Goal: Task Accomplishment & Management: Manage account settings

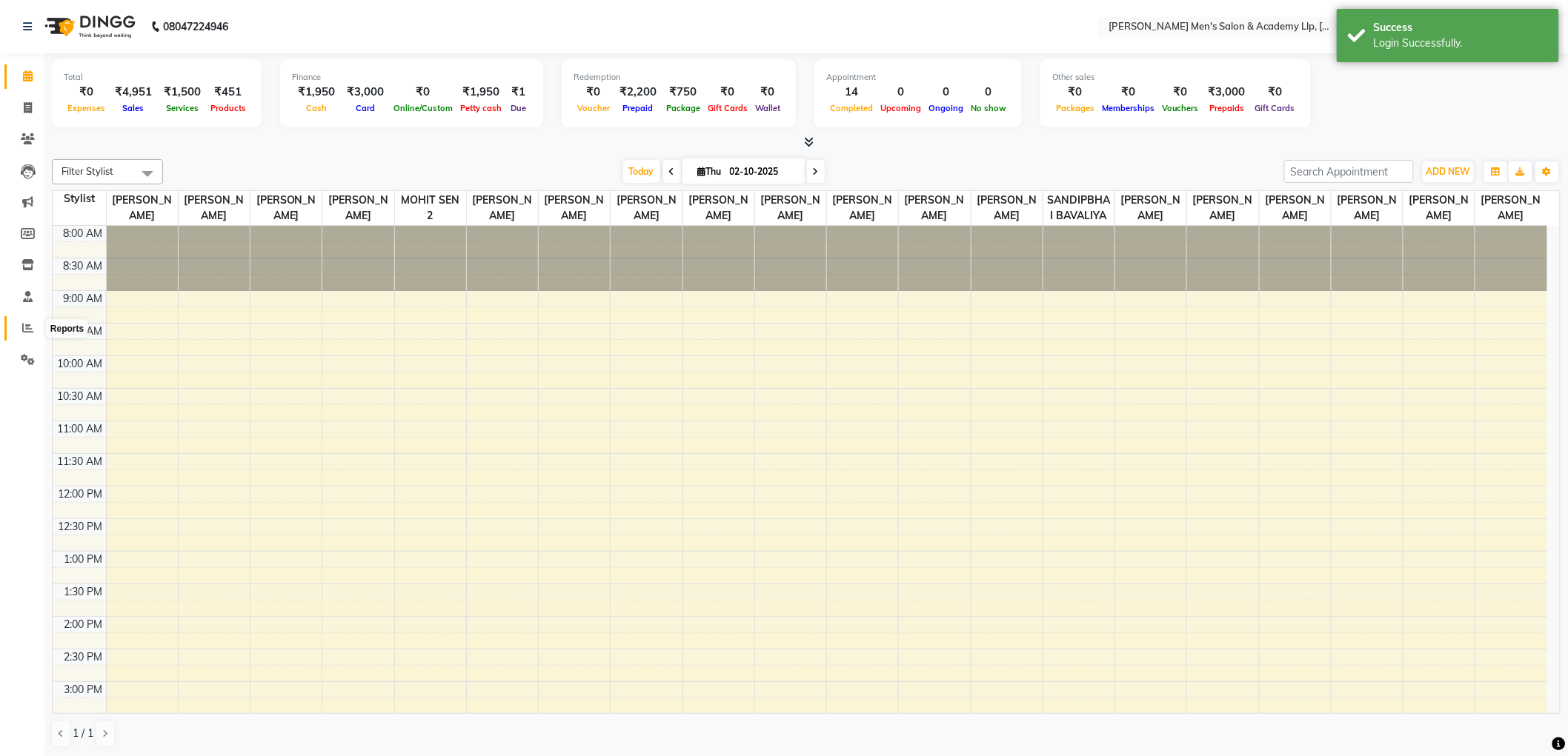
click at [27, 330] on icon at bounding box center [27, 328] width 11 height 11
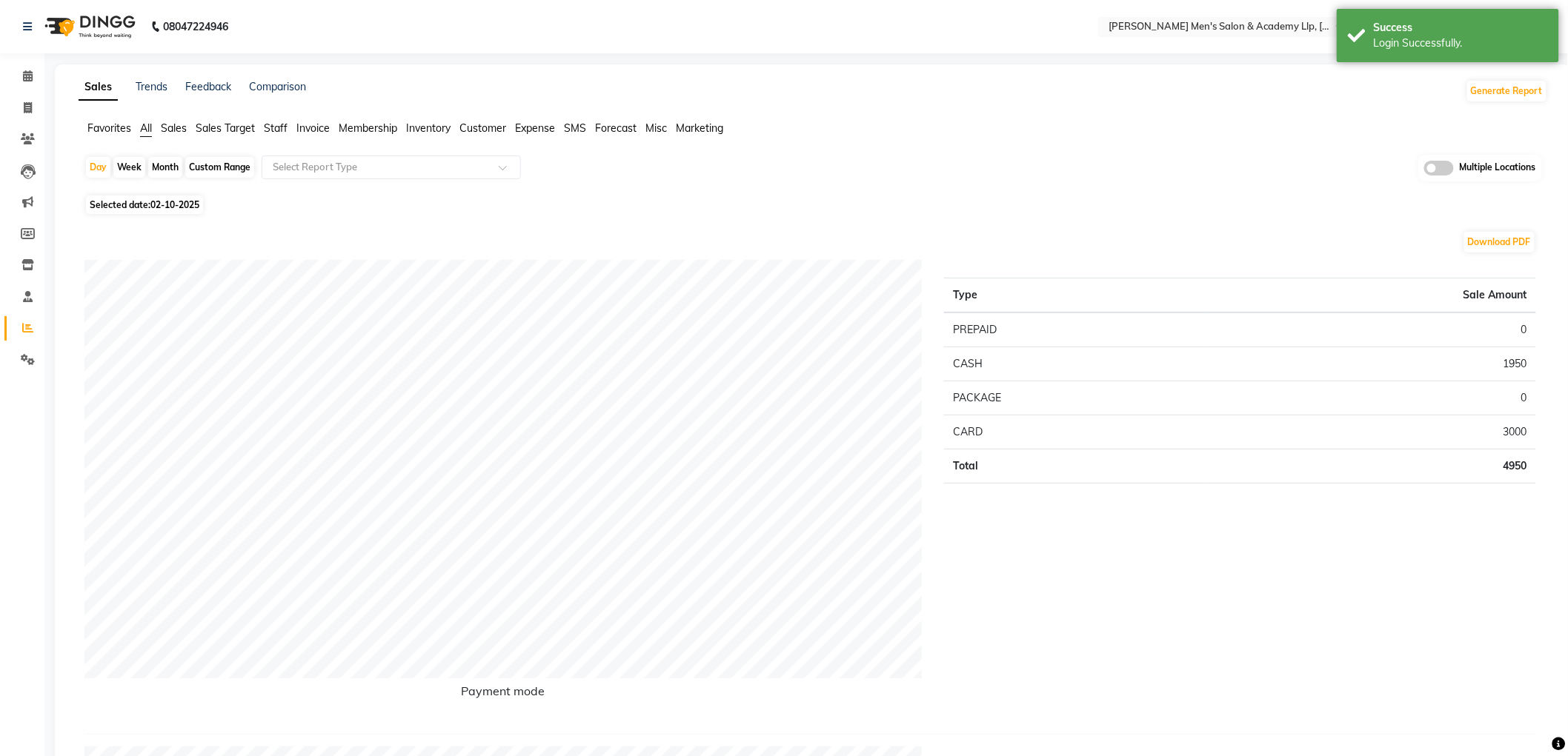
click at [163, 168] on div "Month" at bounding box center [165, 168] width 34 height 21
select select "10"
select select "2025"
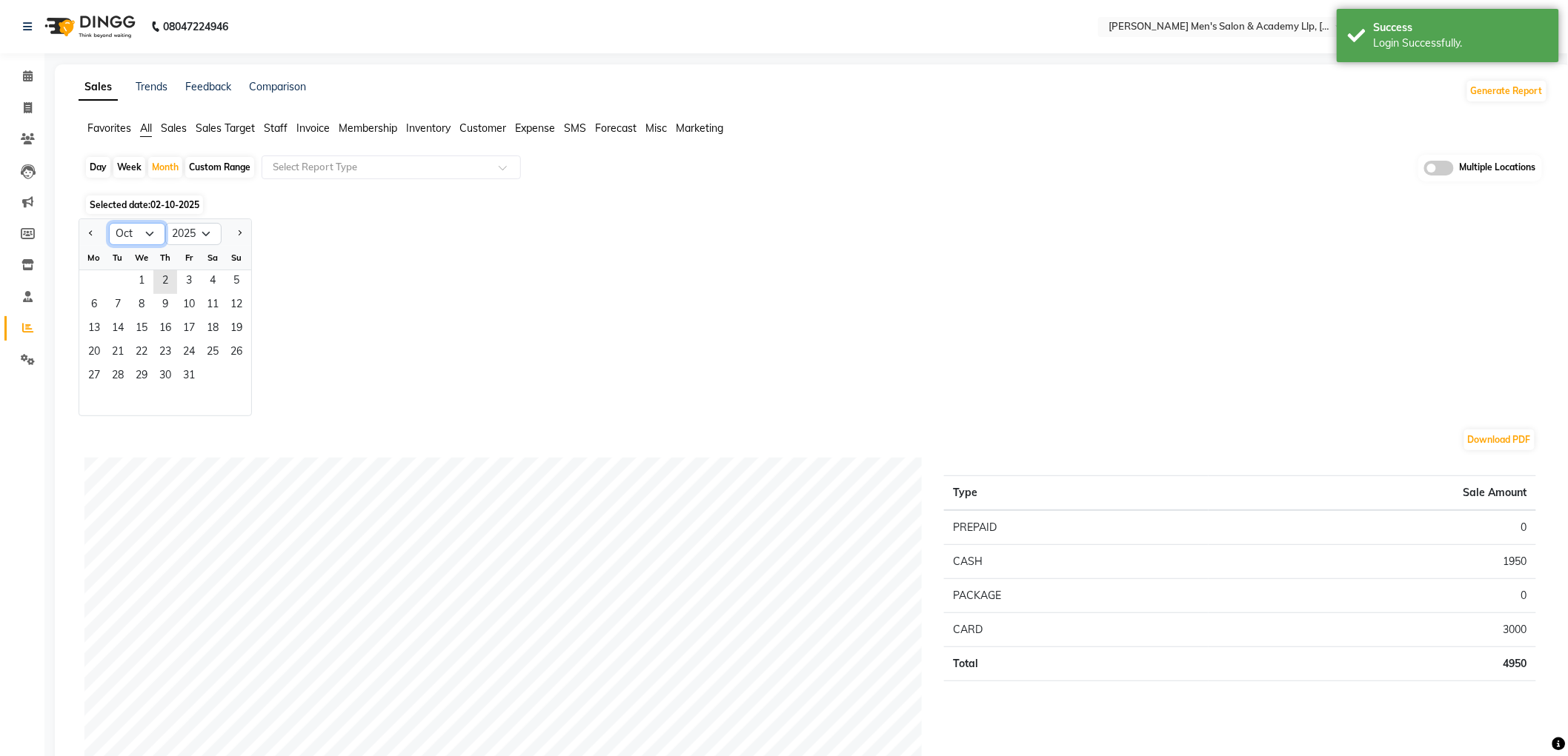
click at [127, 234] on select "Jan Feb Mar Apr May Jun [DATE] Aug Sep Oct Nov Dec" at bounding box center [137, 234] width 56 height 22
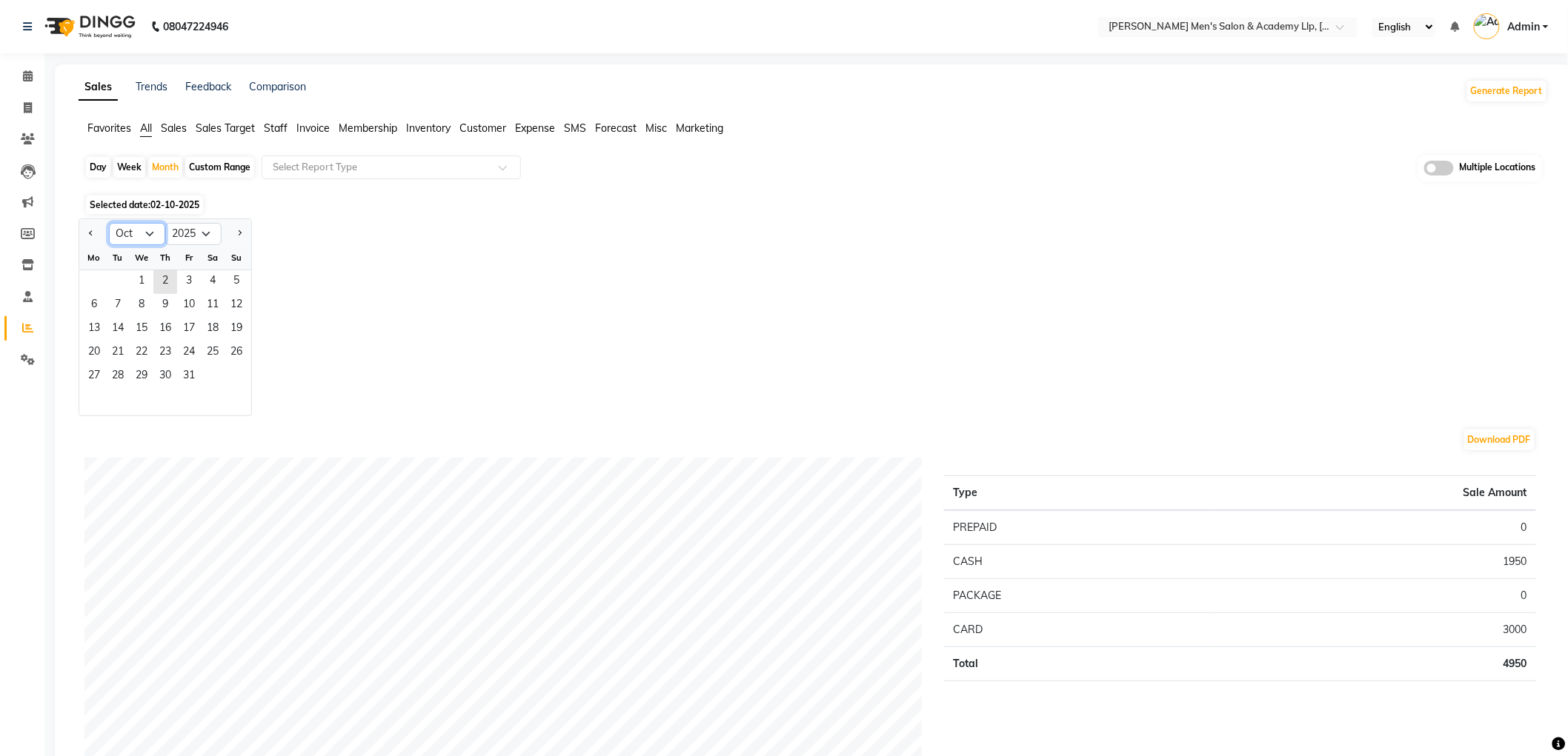
select select "9"
click at [109, 223] on select "Jan Feb Mar Apr May Jun [DATE] Aug Sep Oct Nov Dec" at bounding box center [137, 234] width 56 height 22
click at [100, 278] on span "1" at bounding box center [94, 282] width 24 height 24
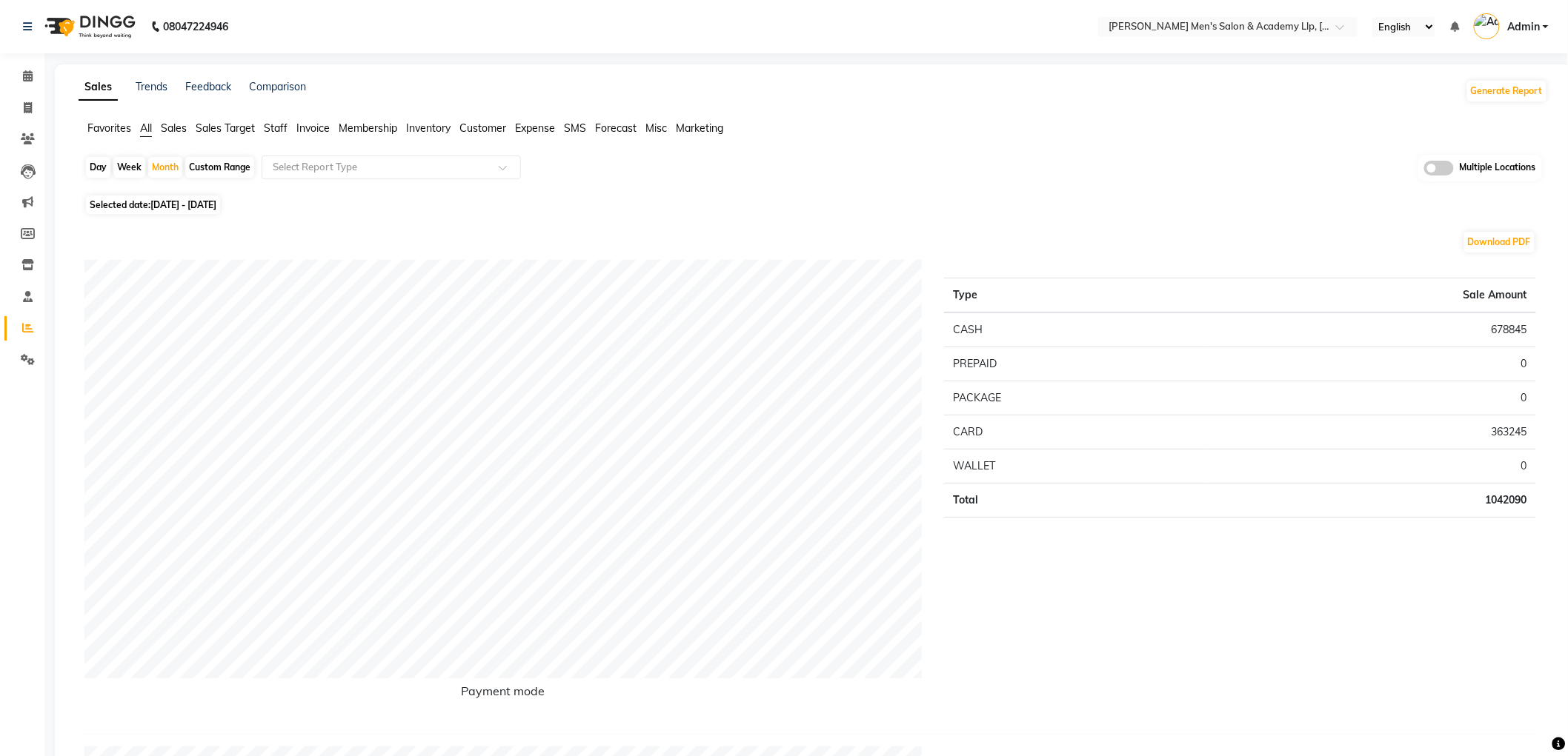
click at [274, 128] on span "Staff" at bounding box center [275, 127] width 24 height 13
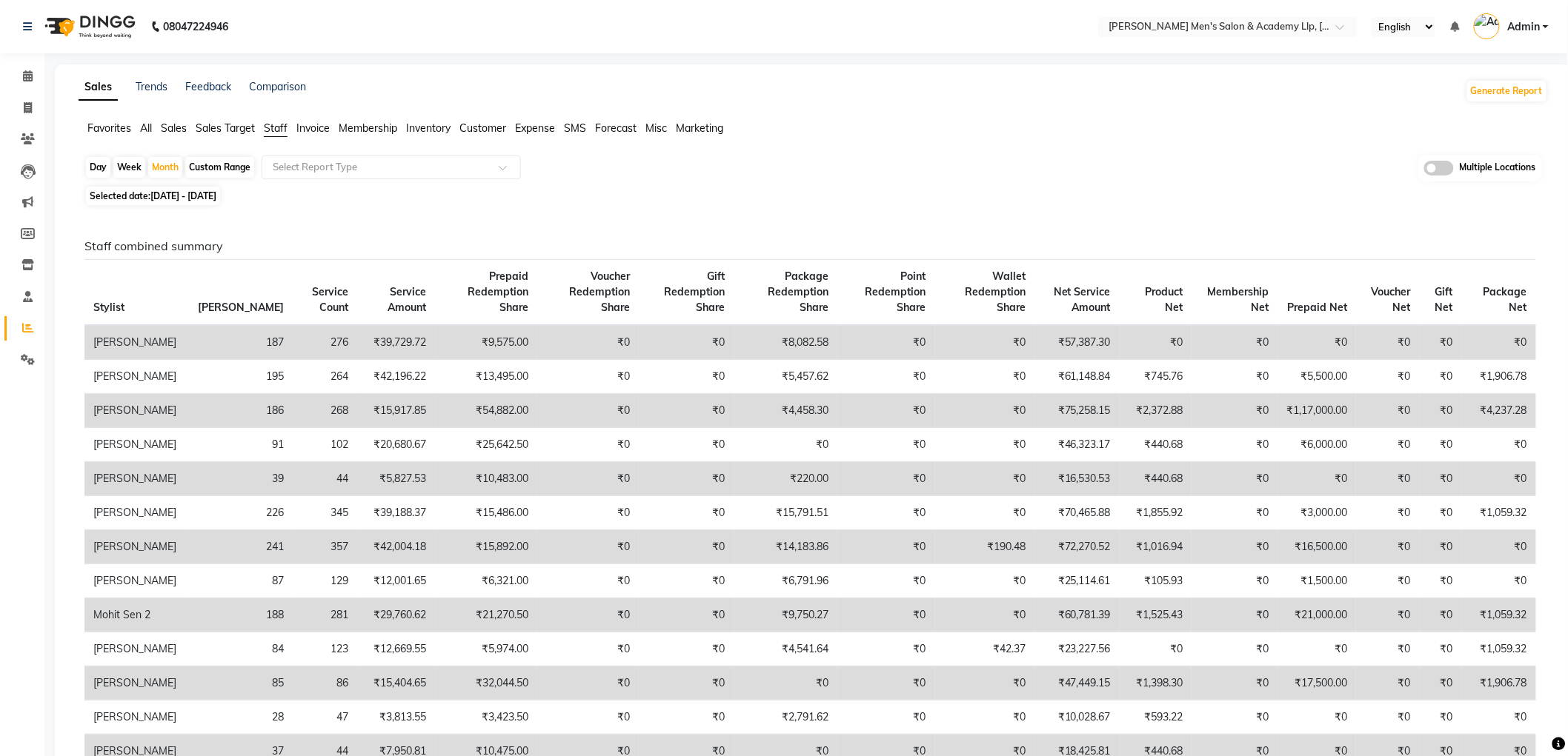
click at [1442, 166] on span at bounding box center [1440, 168] width 30 height 15
click at [1425, 170] on input "checkbox" at bounding box center [1425, 170] width 0 height 0
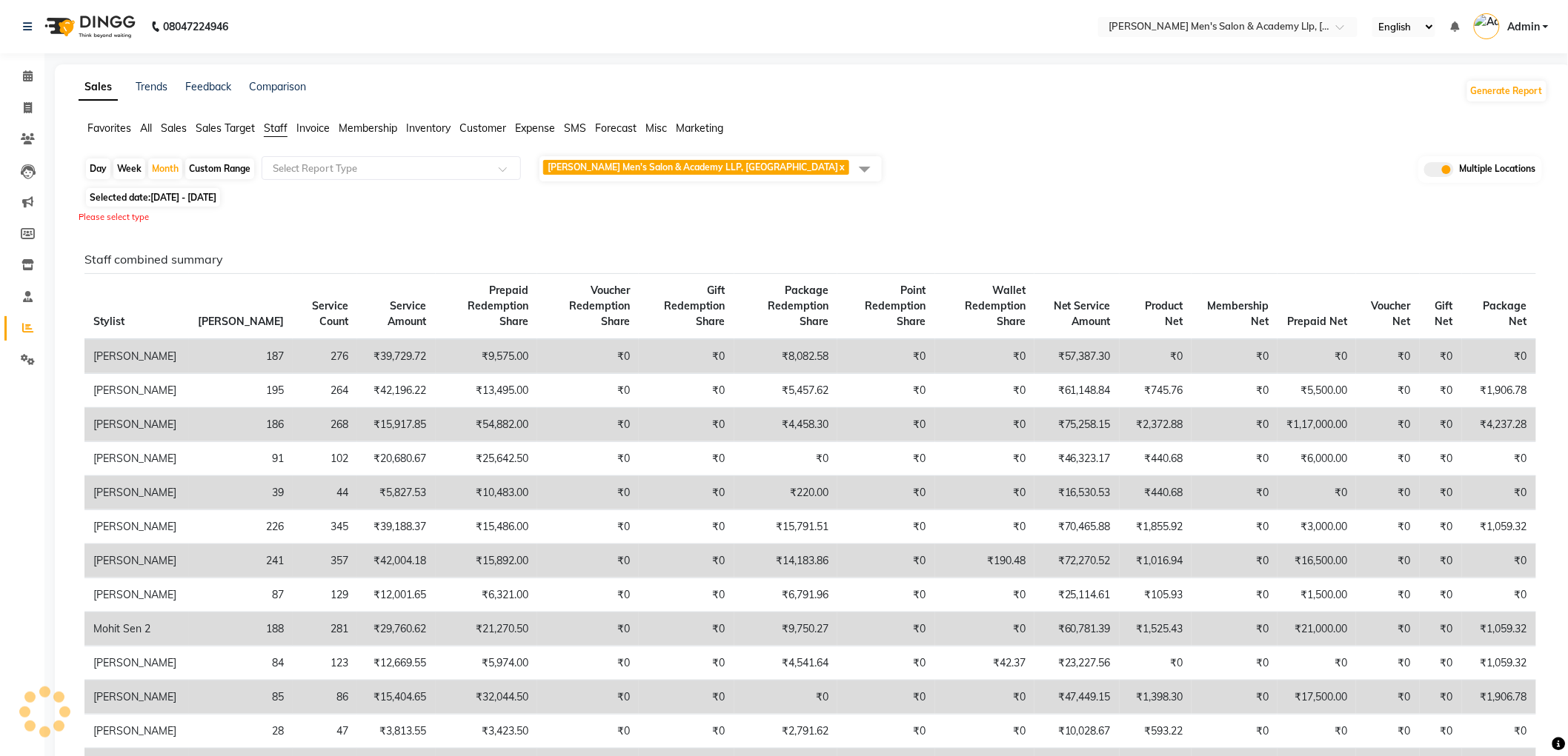
click at [784, 167] on span "Sandy Men's Salon & Academy LLP, Ravapar Road x" at bounding box center [711, 169] width 343 height 25
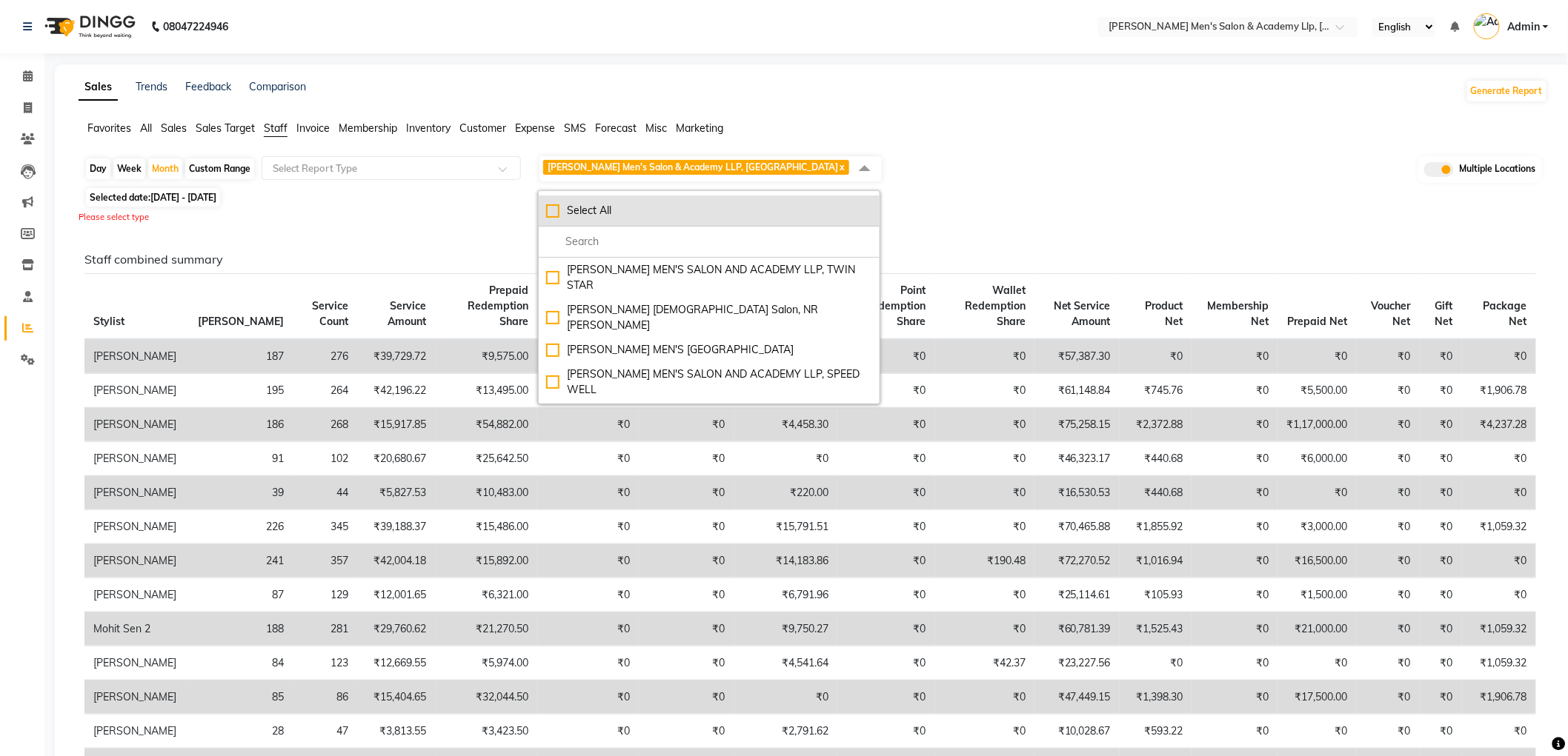
click at [597, 219] on div "Select All" at bounding box center [709, 211] width 326 height 16
checkbox input "true"
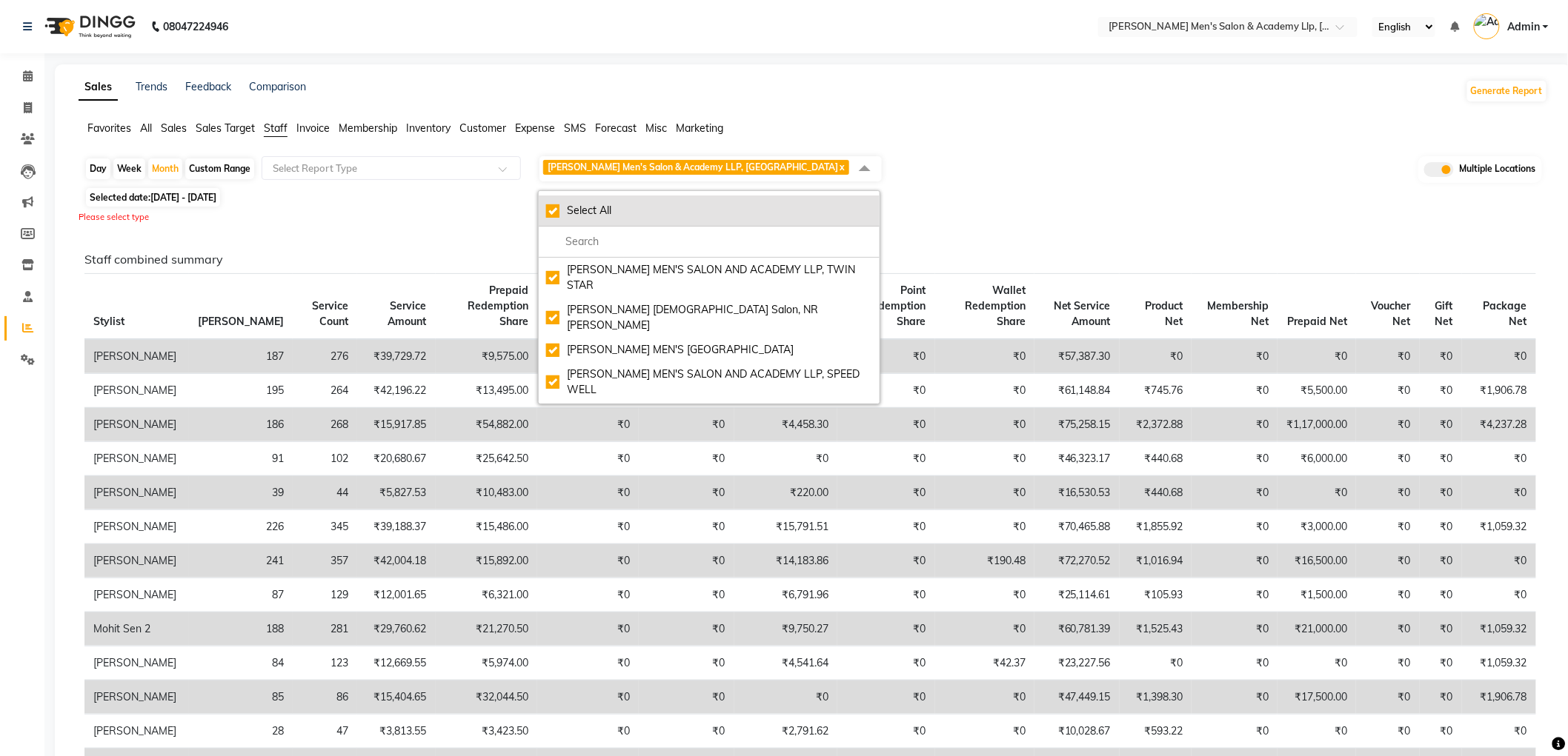
checkbox input "true"
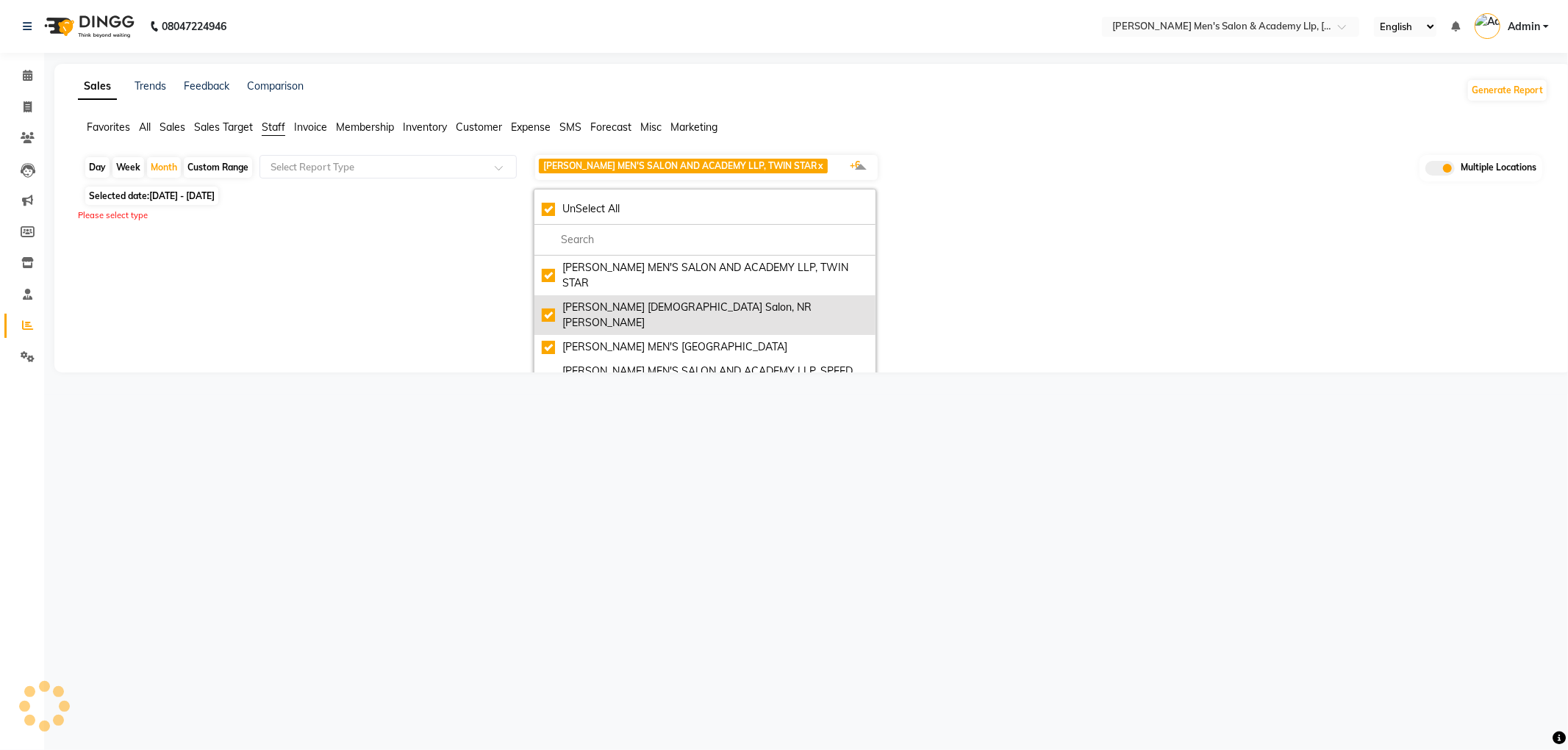
click at [585, 300] on div "[PERSON_NAME] [DEMOGRAPHIC_DATA] Salon, NR [PERSON_NAME]" at bounding box center [705, 314] width 327 height 30
checkbox input "false"
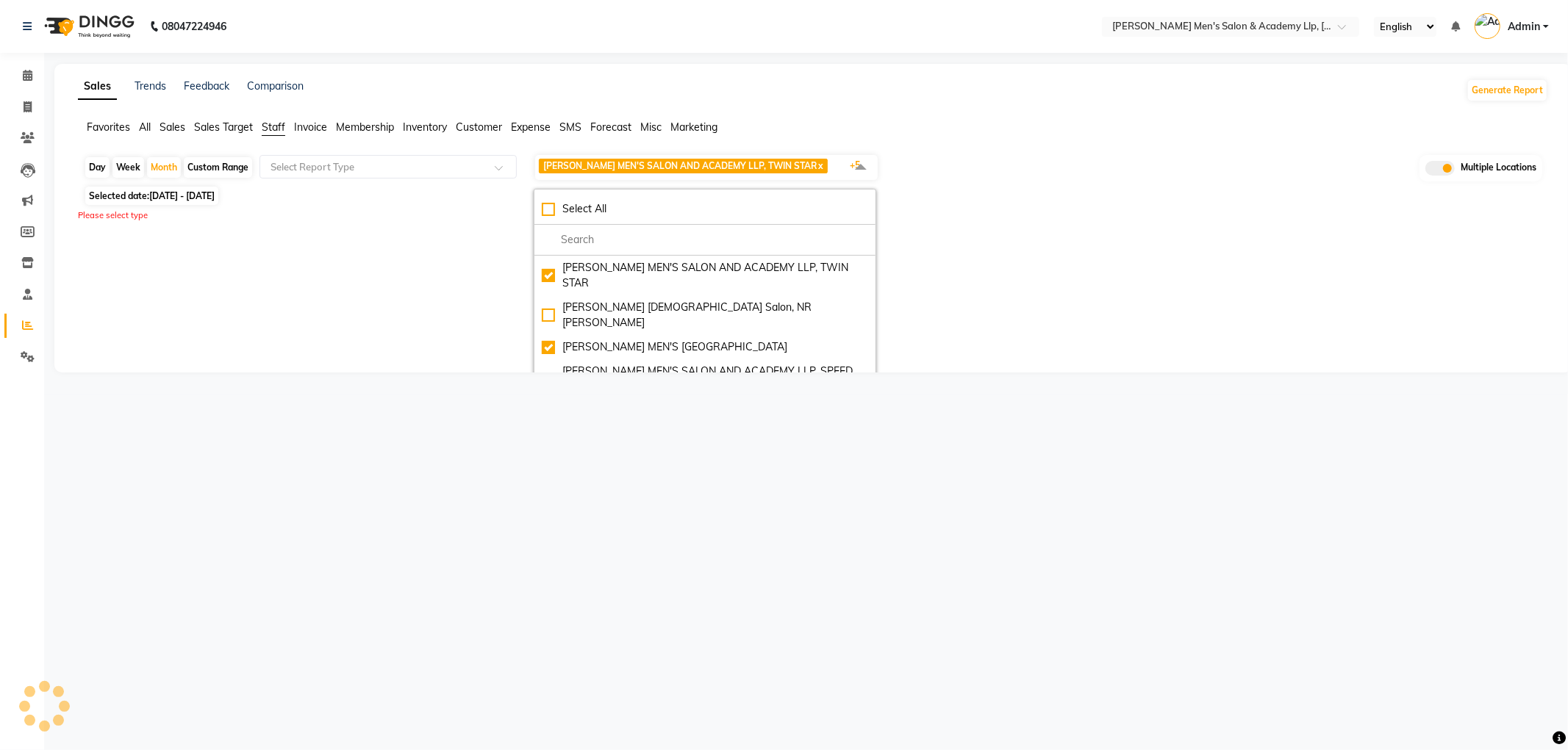
click at [1058, 285] on div "Sales Trends Feedback Comparison Generate Report Favorites All Sales Sales Targ…" at bounding box center [812, 218] width 1517 height 308
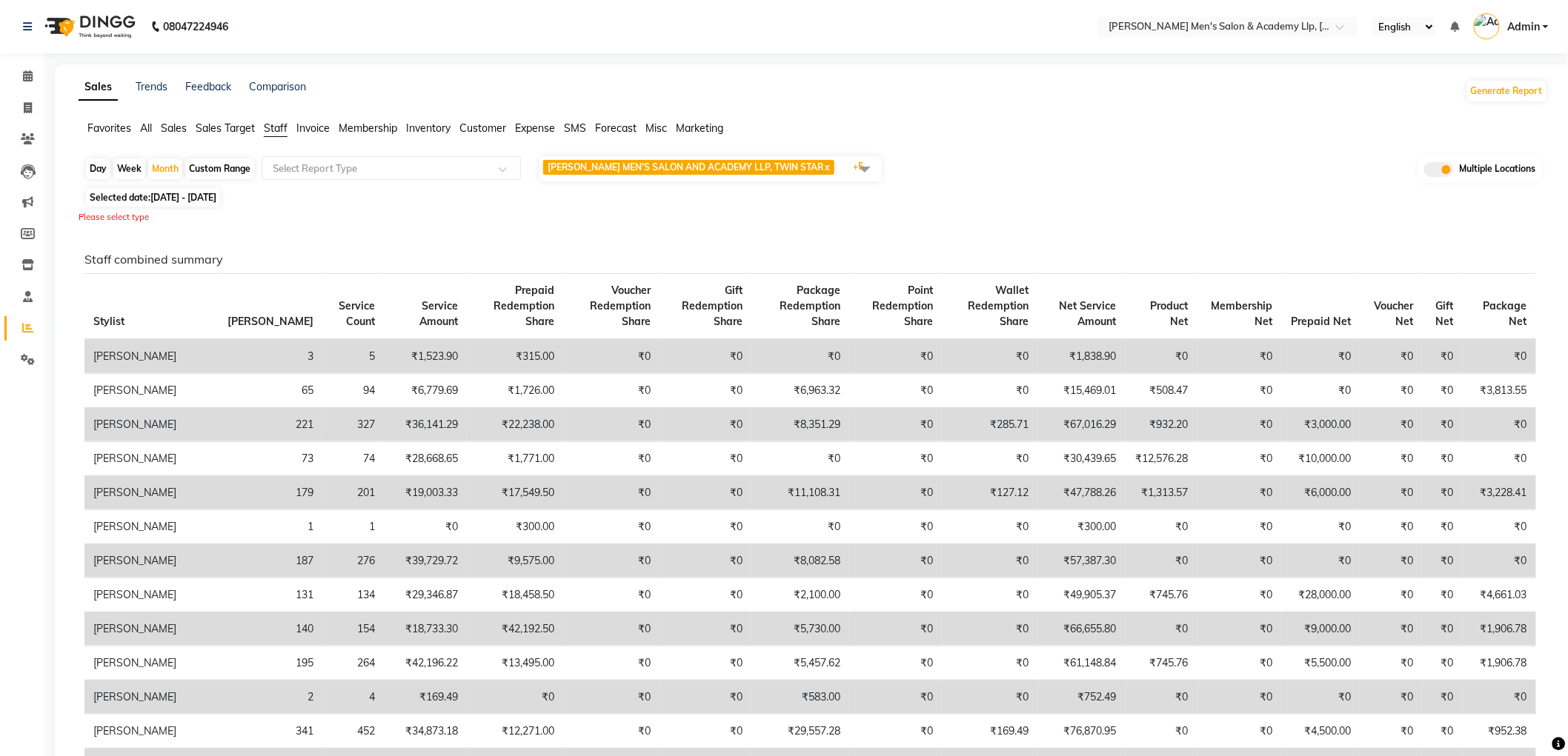
click at [758, 165] on span "[PERSON_NAME] MEN'S SALON AND ACADEMY LLP, TWIN STAR" at bounding box center [686, 167] width 276 height 11
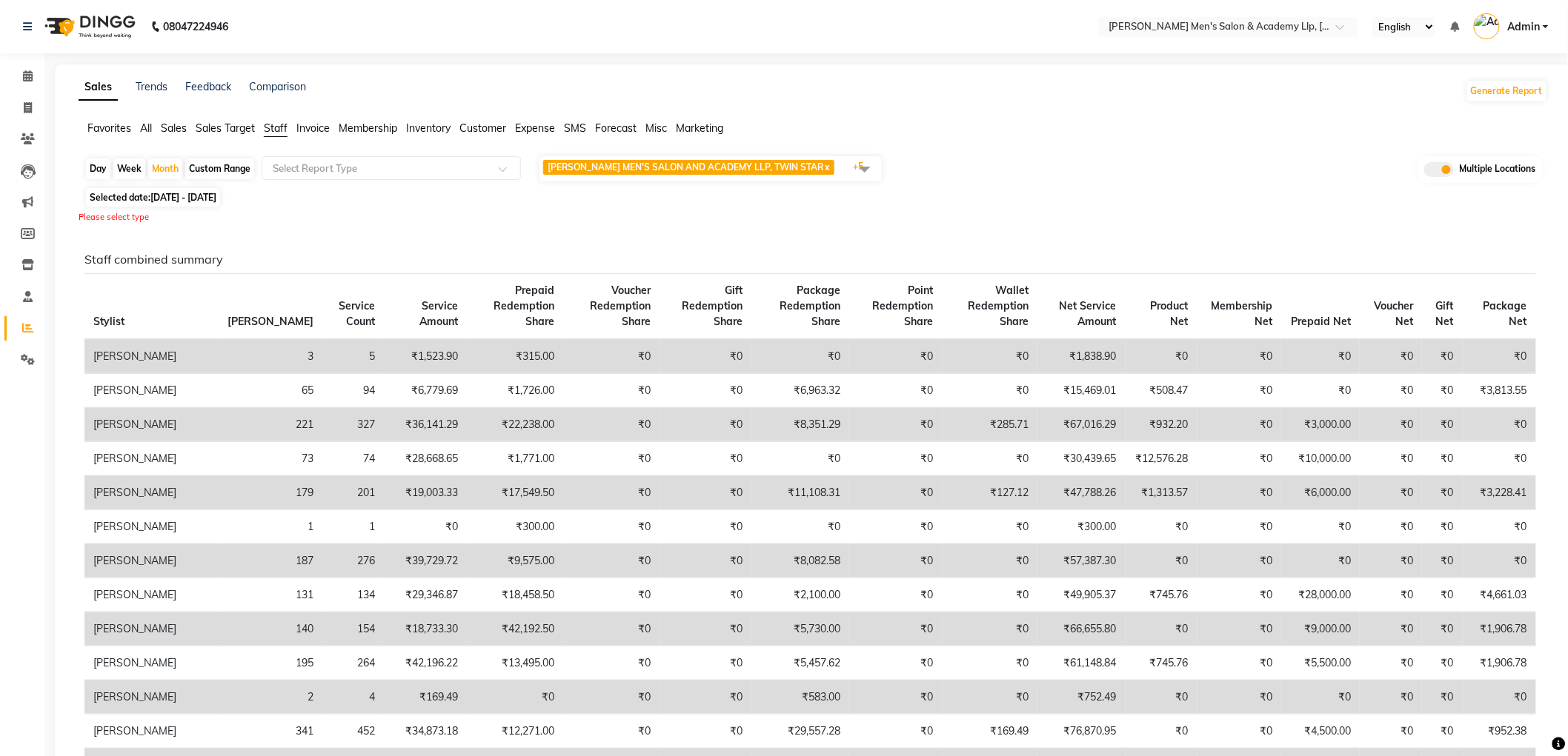
click at [1449, 170] on span at bounding box center [1440, 169] width 30 height 15
click at [1425, 172] on input "checkbox" at bounding box center [1425, 172] width 0 height 0
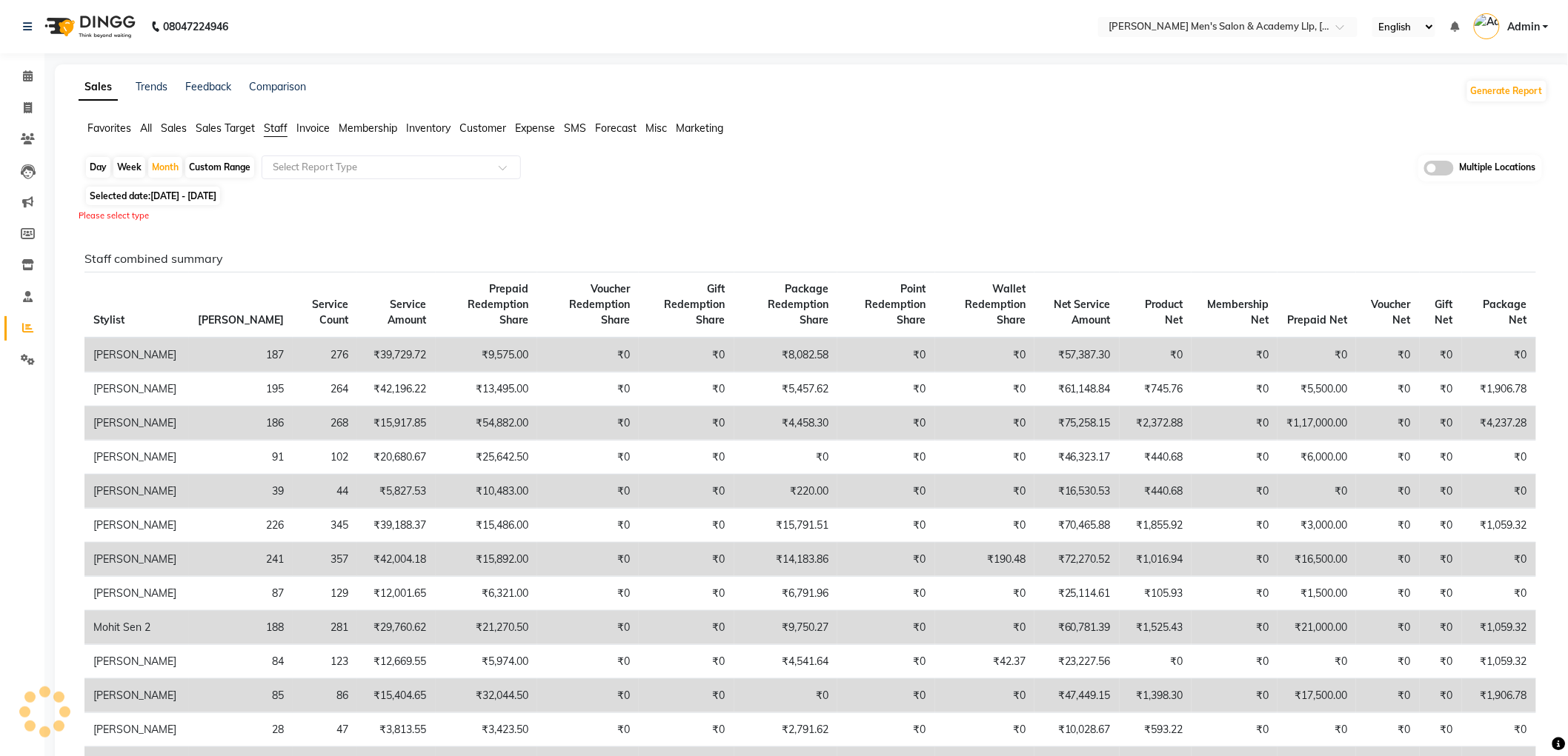
click at [1449, 175] on label at bounding box center [1440, 168] width 30 height 15
click at [1425, 170] on input "checkbox" at bounding box center [1425, 170] width 0 height 0
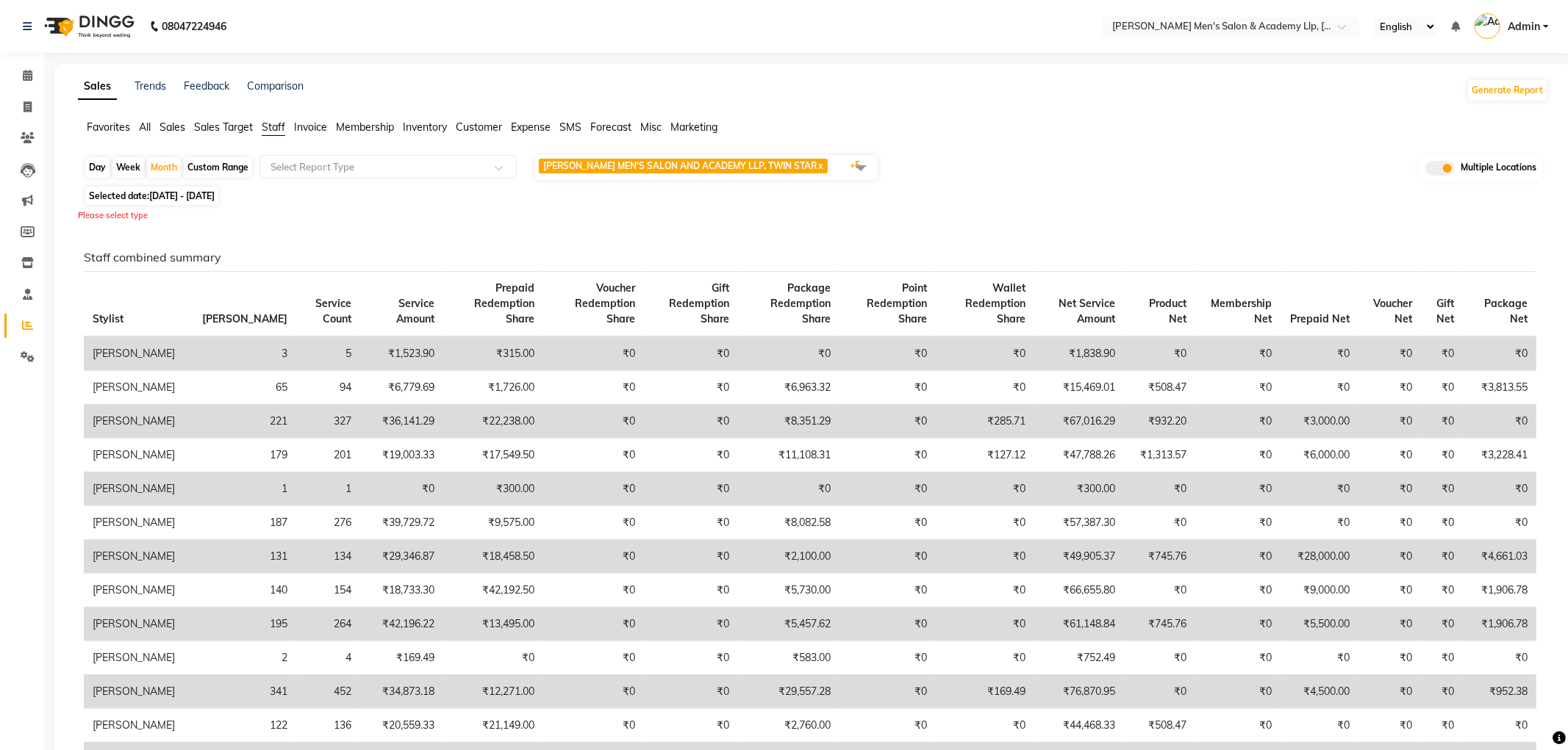
click at [830, 172] on span "SANDY MEN'S SALON AND ACADEMY LLP, TWIN STAR x SANDY MEN'S SALON AND ACADEMY LL…" at bounding box center [706, 167] width 342 height 25
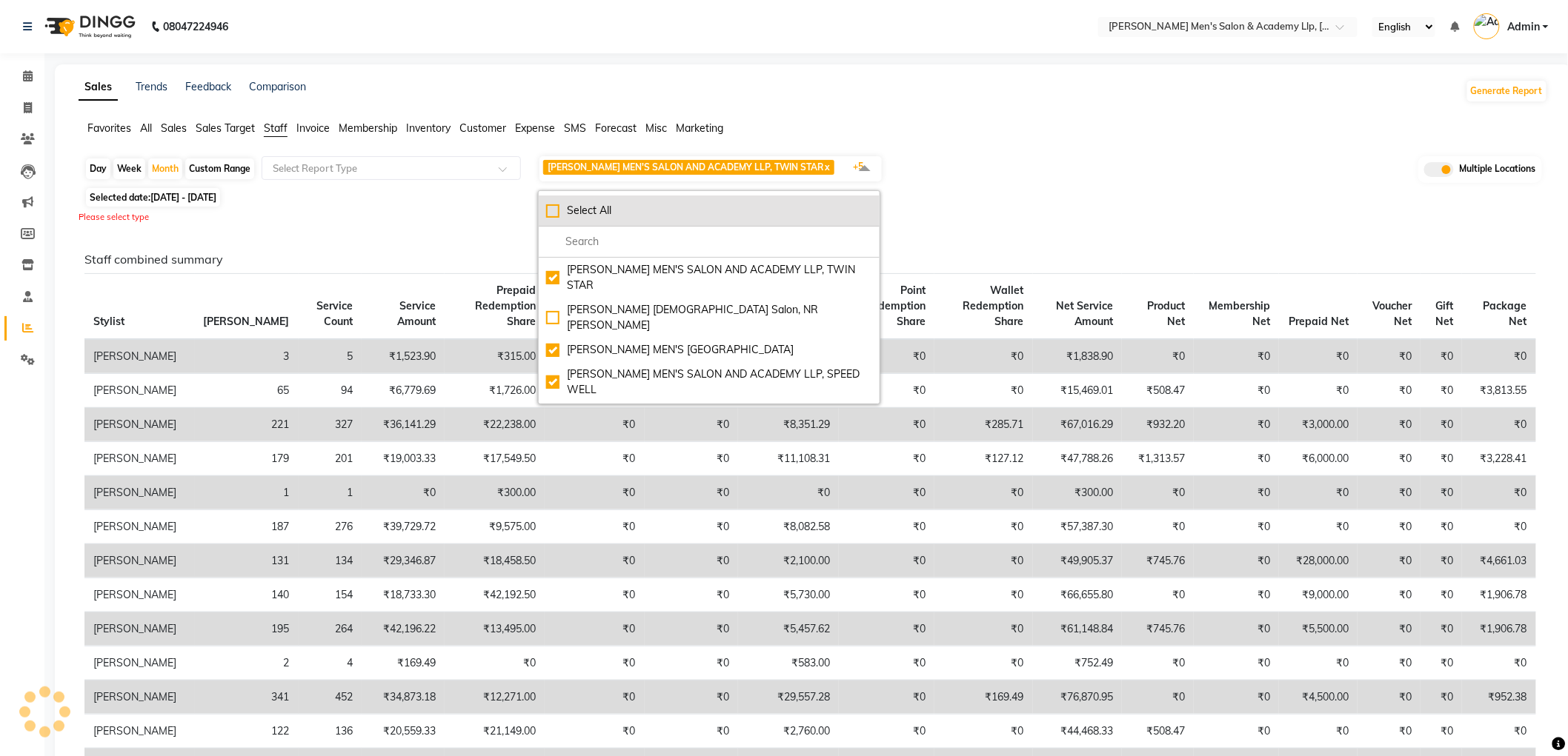
click at [596, 218] on div "Select All" at bounding box center [709, 211] width 326 height 16
checkbox input "true"
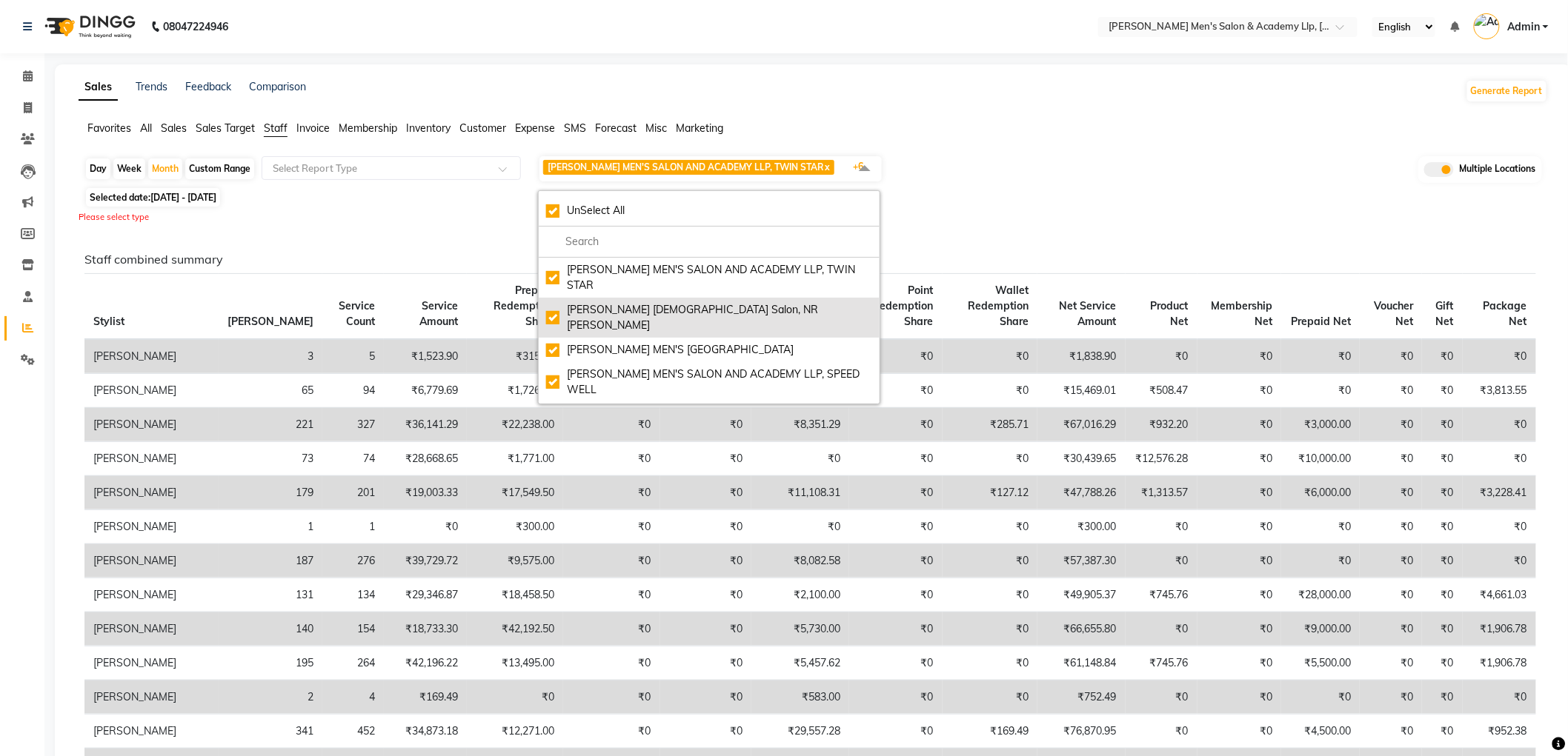
click at [556, 302] on div "[PERSON_NAME] [DEMOGRAPHIC_DATA] Salon, NR [PERSON_NAME]" at bounding box center [709, 317] width 326 height 31
checkbox input "false"
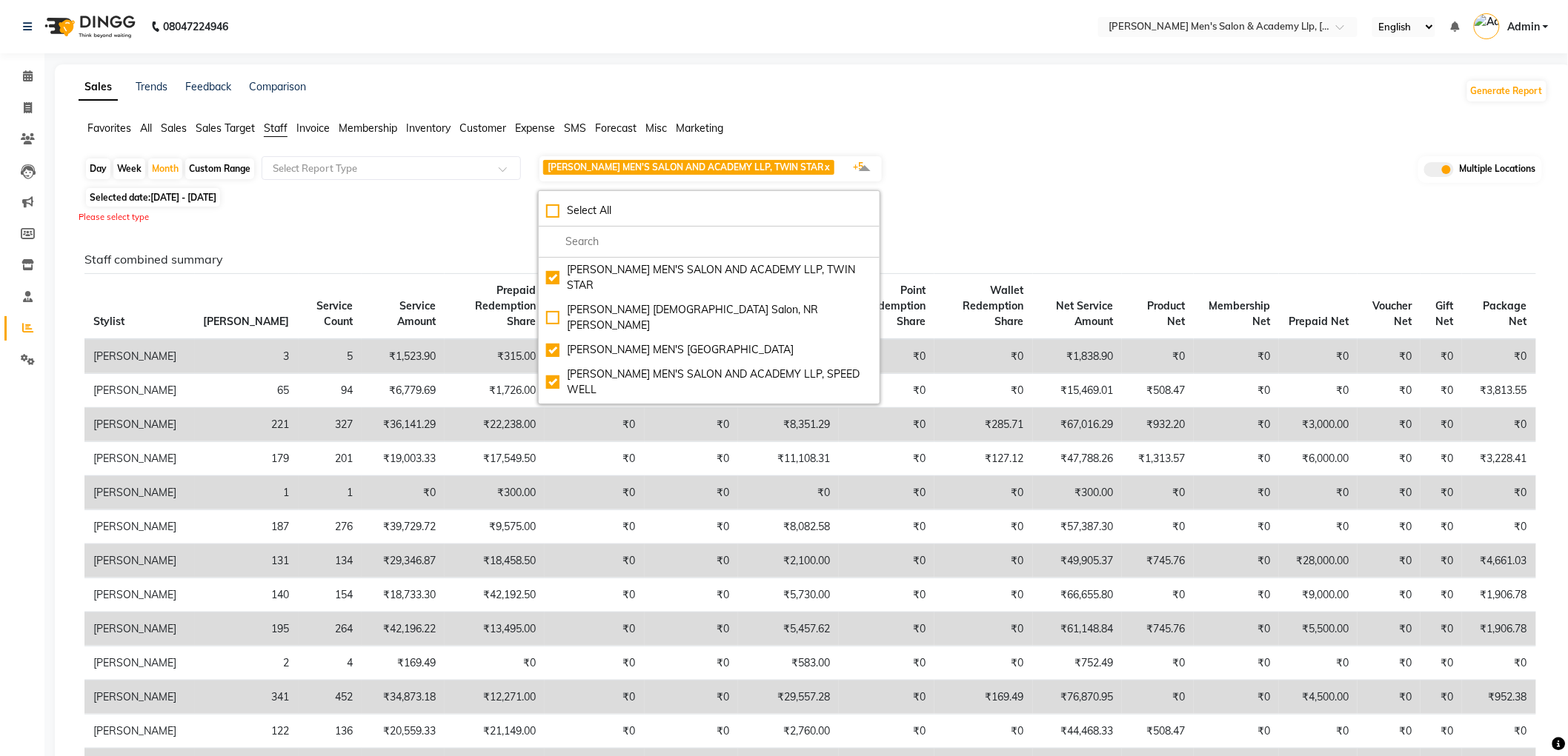
click at [1053, 144] on div "Favorites All Sales Sales Target Staff Invoice Membership Inventory Customer Ex…" at bounding box center [813, 135] width 1492 height 28
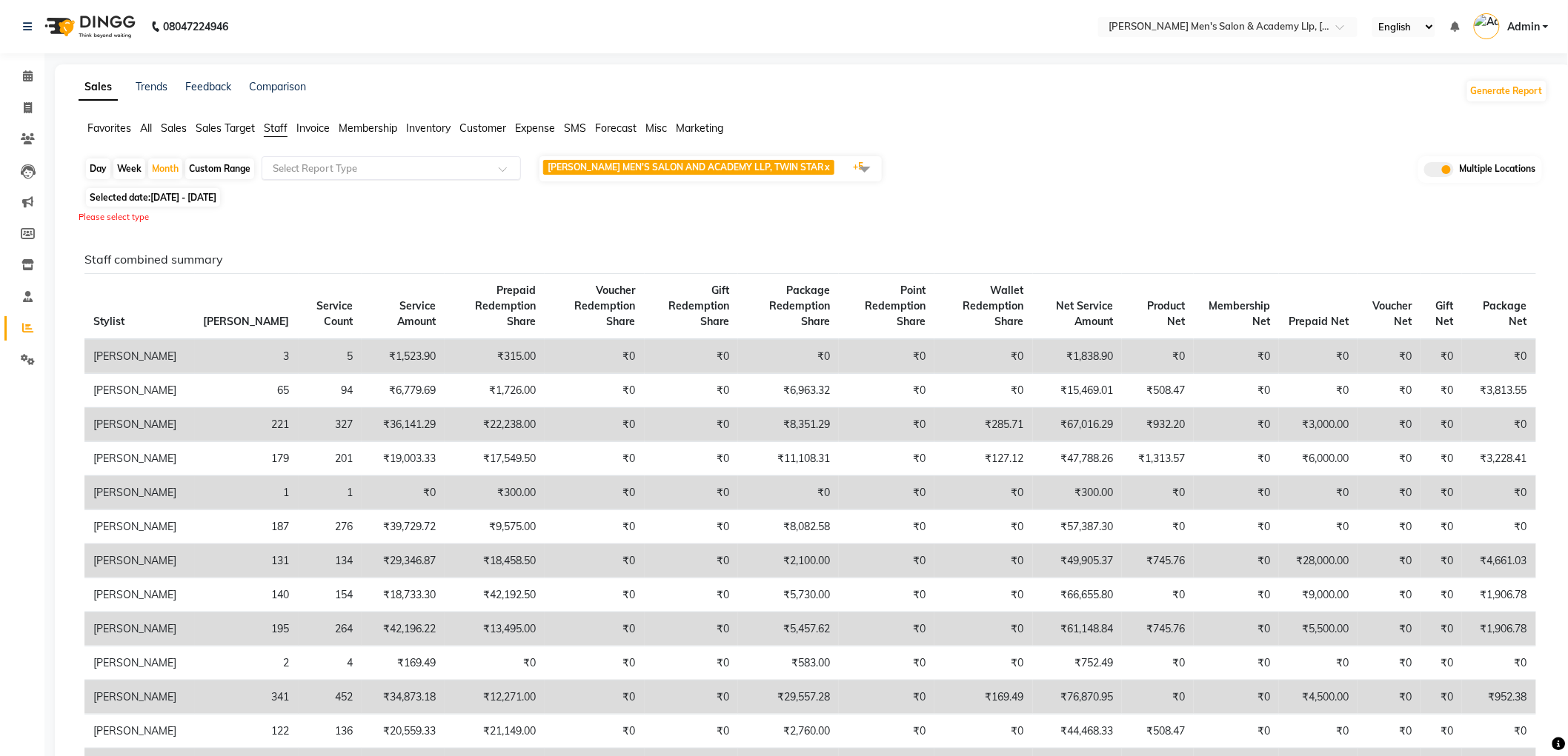
click at [290, 166] on input "text" at bounding box center [376, 168] width 213 height 15
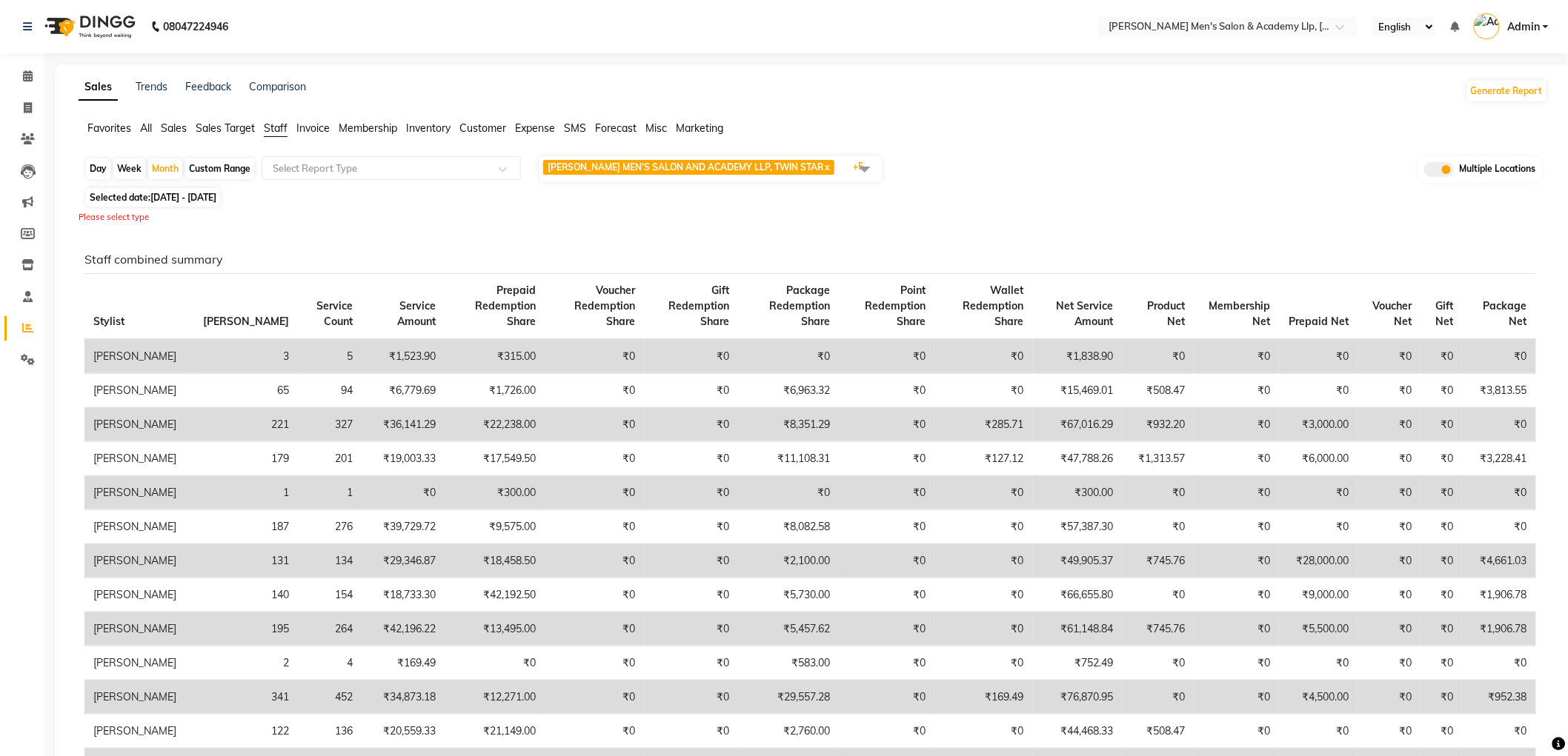
click at [145, 131] on span "All" at bounding box center [145, 127] width 11 height 13
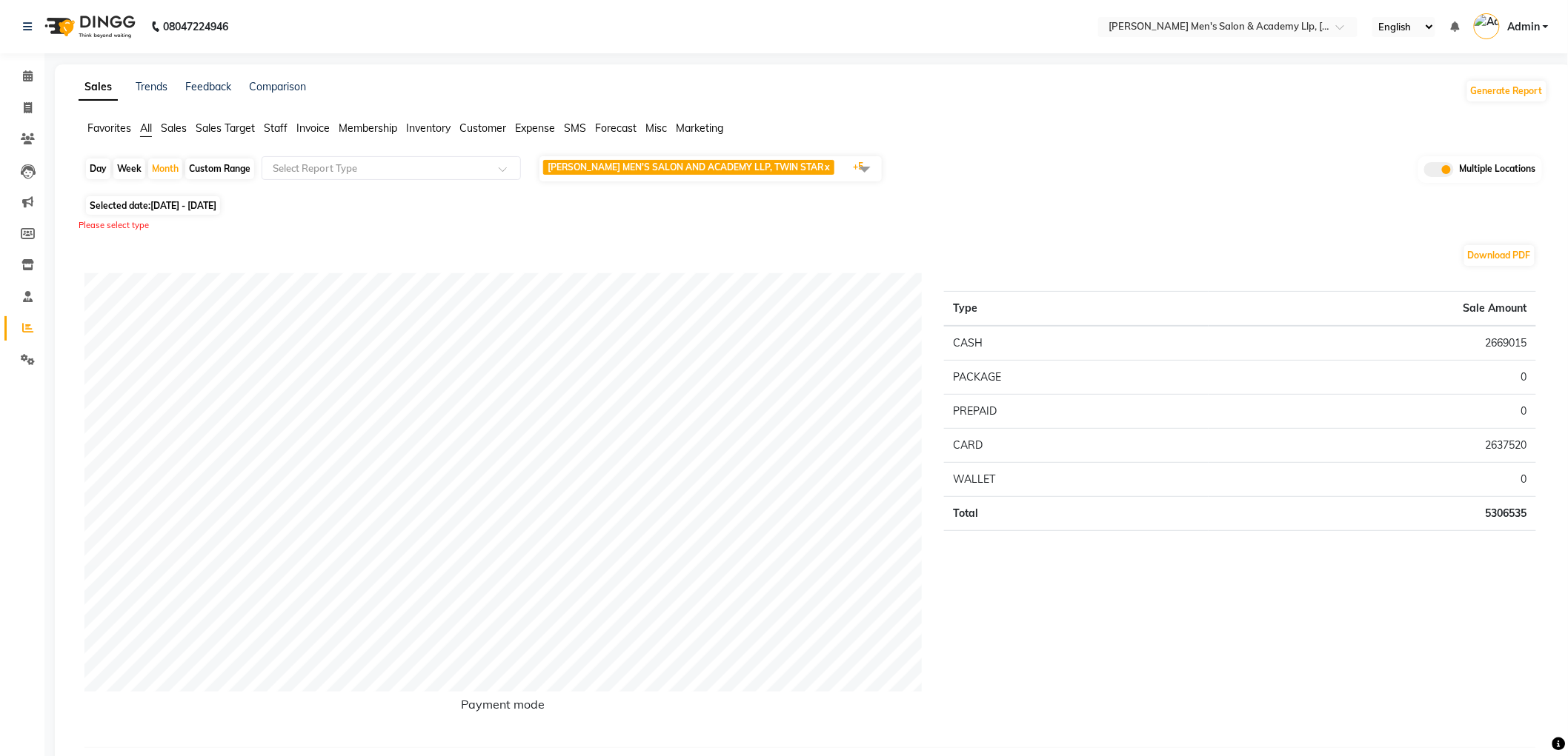
click at [176, 209] on span "[DATE] - [DATE]" at bounding box center [183, 205] width 66 height 11
select select "9"
select select "2025"
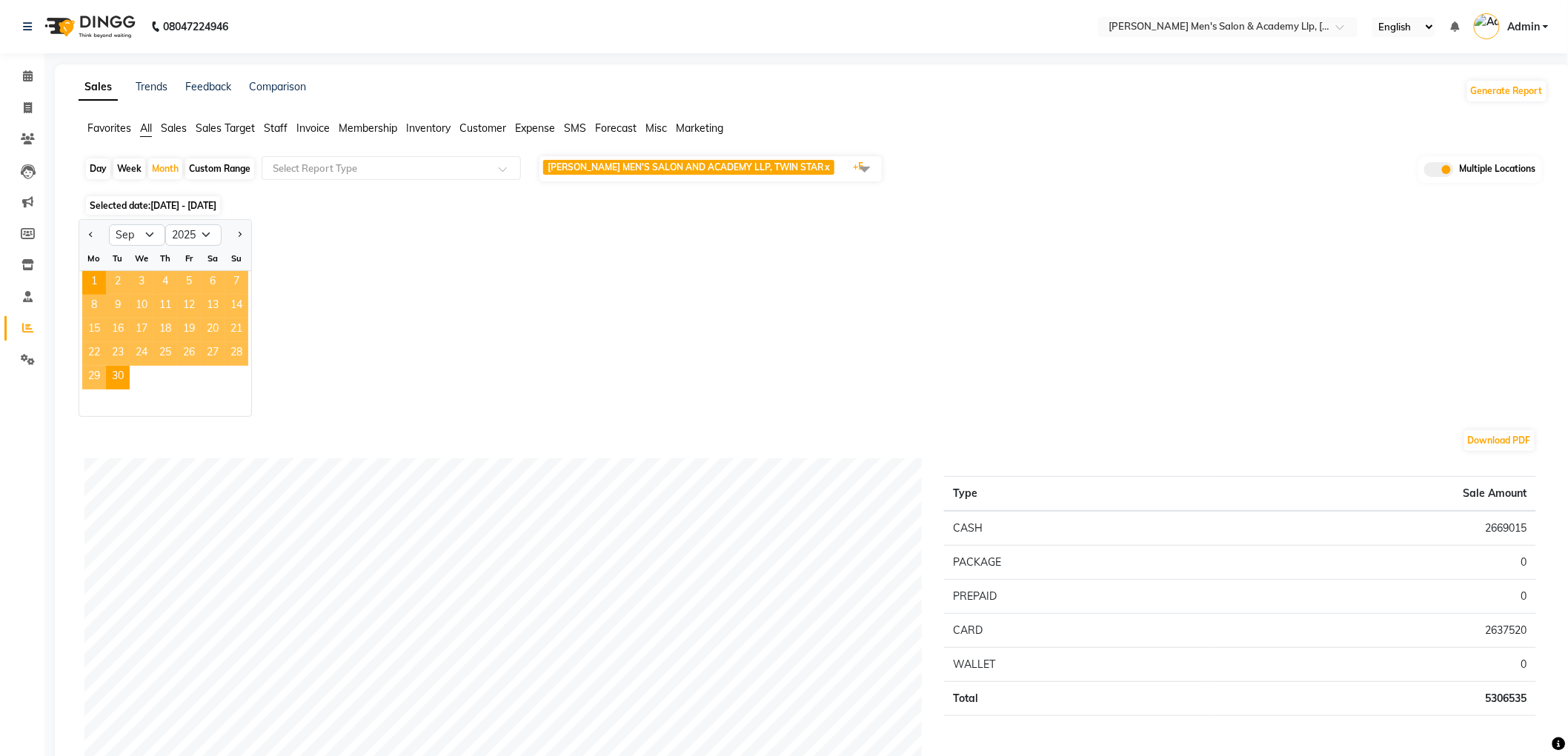
click at [99, 270] on ngb-datepicker-month "Mo Tu We Th Fr Sa Su 1 2 3 4 5 6 7 8 9 10 11 12 13 14 15 16 17 18 19 20 21 22 2…" at bounding box center [165, 331] width 172 height 169
click at [92, 284] on span "1" at bounding box center [94, 283] width 24 height 24
click at [322, 277] on div "Jan Feb Mar Apr May Jun Jul Aug Sep Oct Nov Dec 2015 2016 2017 2018 2019 2020 2…" at bounding box center [813, 318] width 1470 height 198
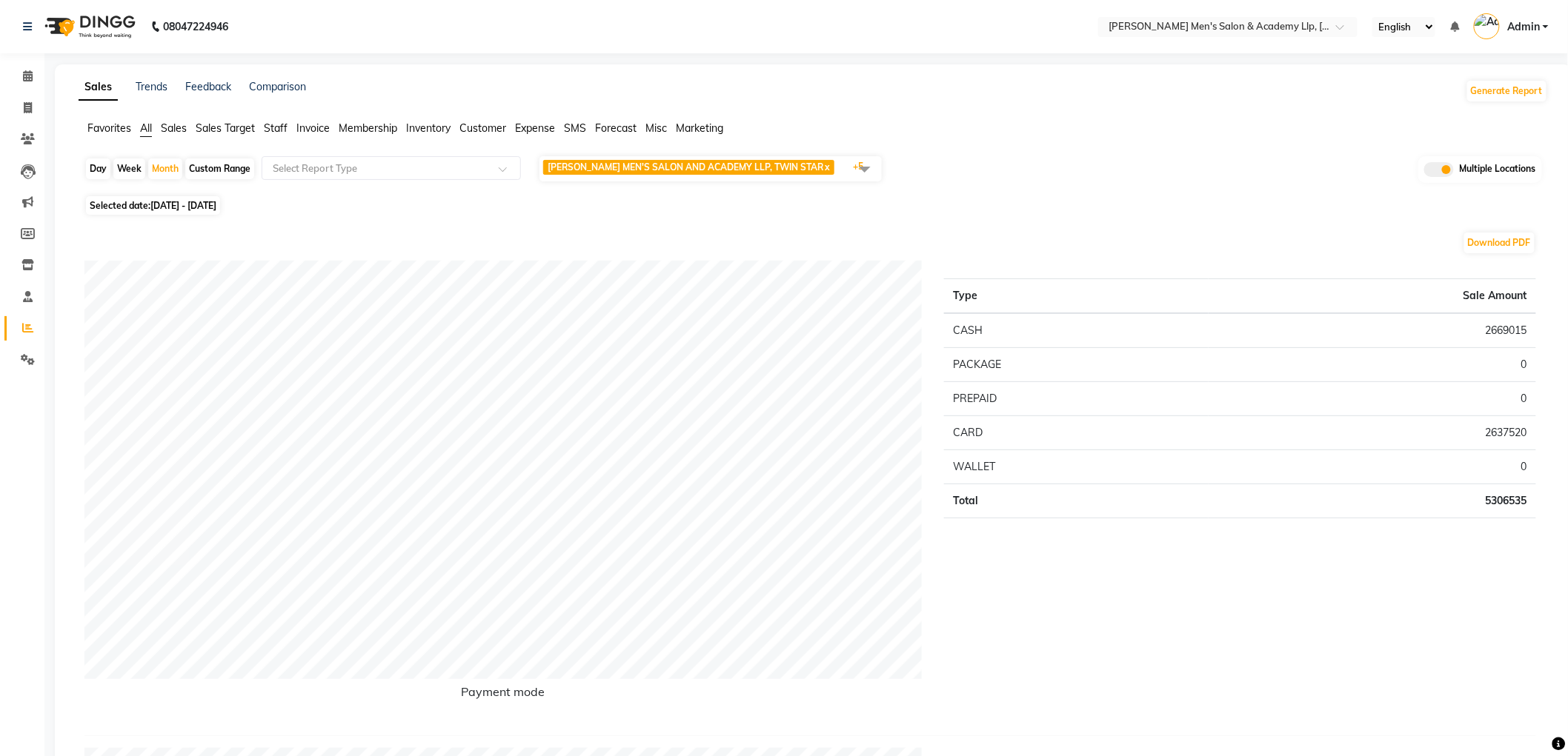
click at [178, 130] on span "Sales" at bounding box center [174, 127] width 26 height 13
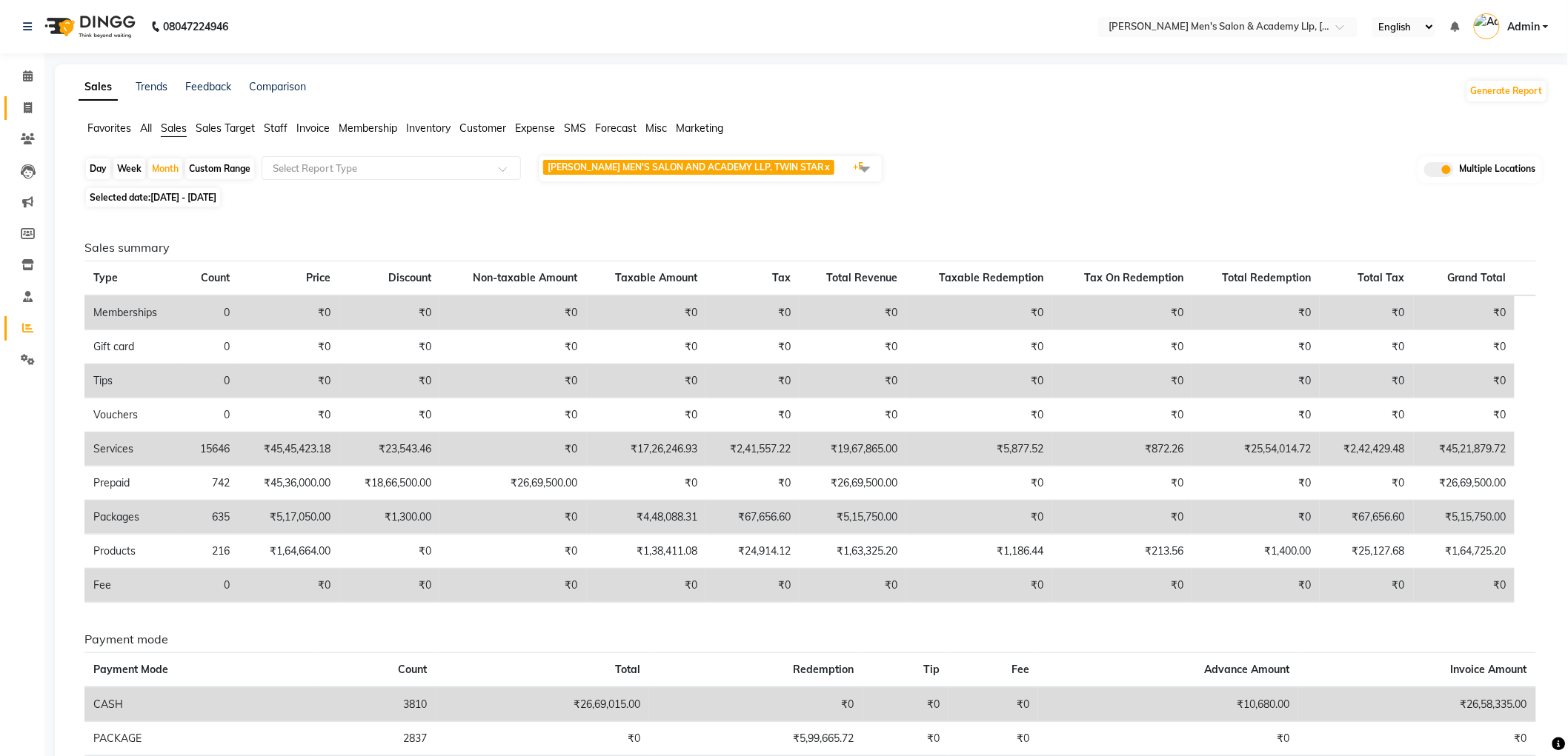
click at [22, 98] on link "Invoice" at bounding box center [22, 109] width 35 height 25
select select "service"
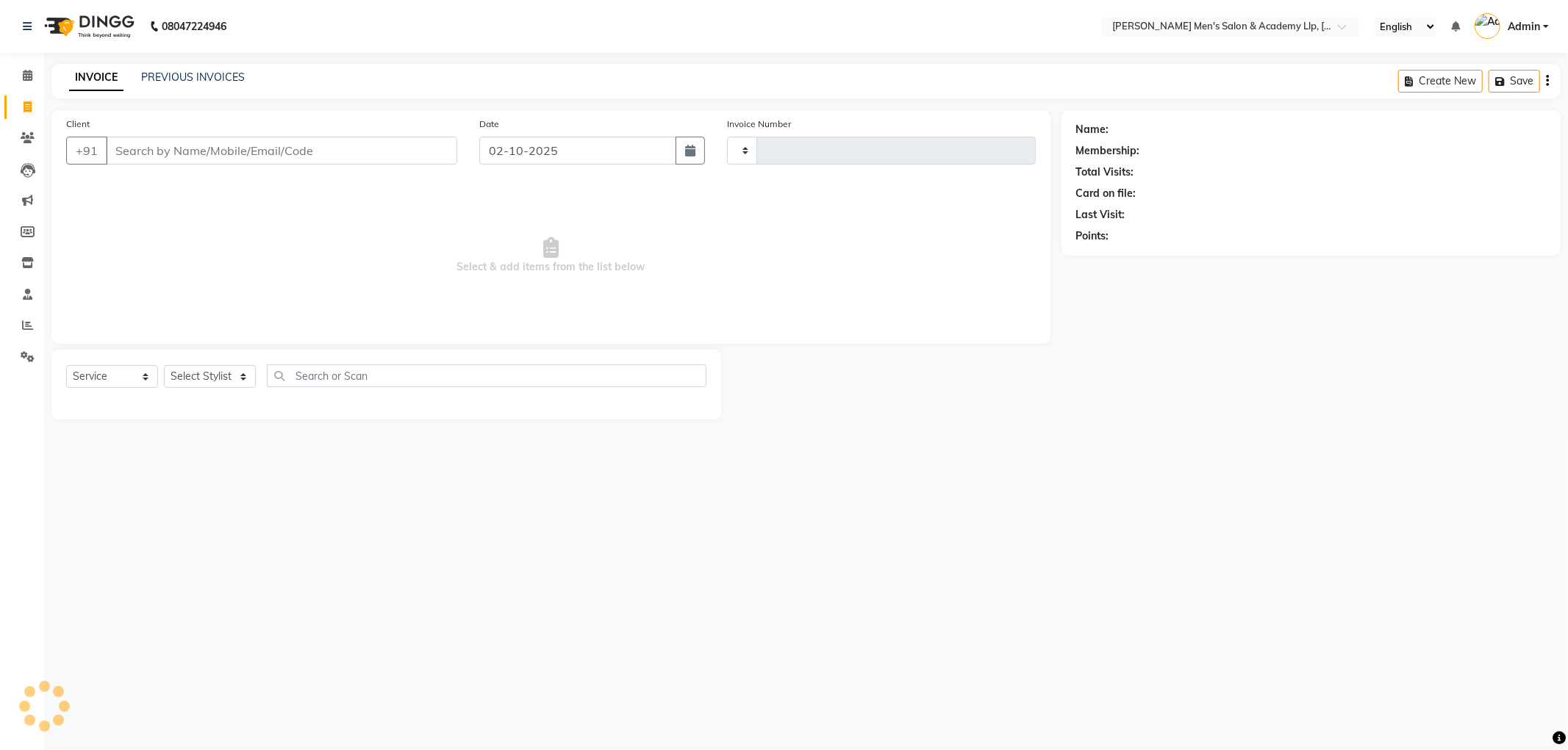
type input "6835"
select select "8248"
select select "membership"
click at [166, 145] on input "Client" at bounding box center [280, 151] width 351 height 28
type input "9106551238"
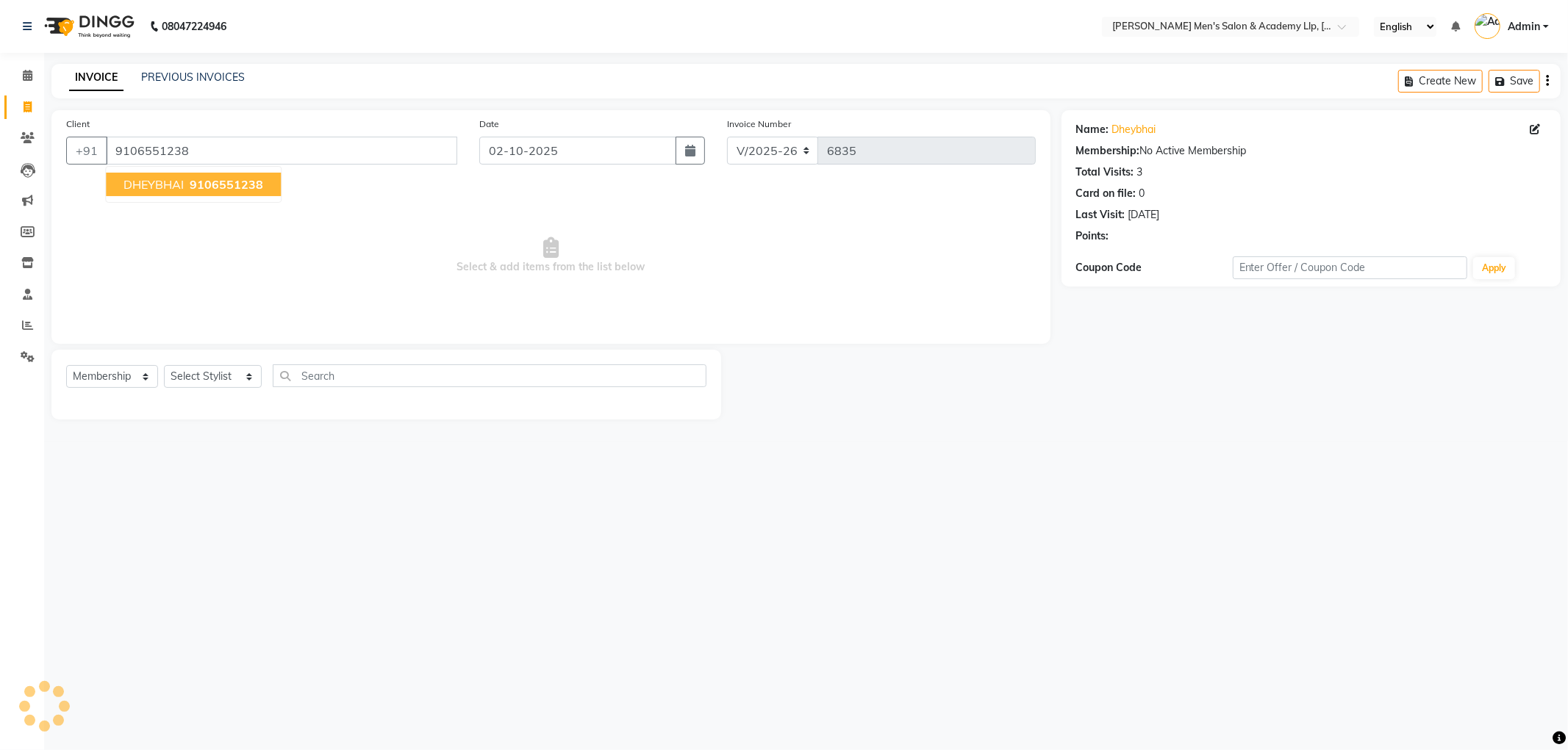
click at [158, 181] on span "DHEYBHAI" at bounding box center [153, 184] width 60 height 15
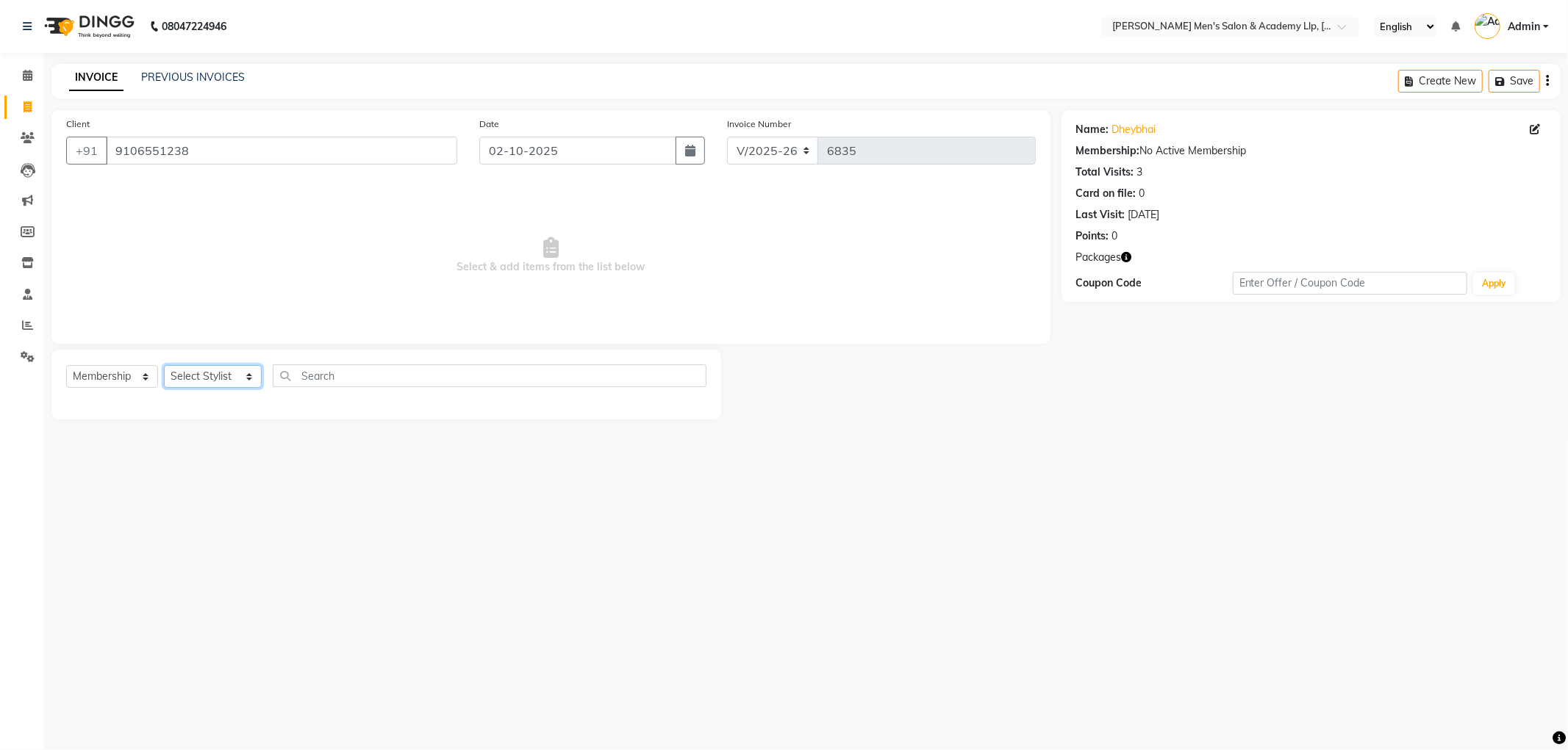
drag, startPoint x: 191, startPoint y: 379, endPoint x: 206, endPoint y: 381, distance: 15.1
click at [192, 379] on select "Select Stylist ABHISHEK SEN AKKI SEN ANKUSH SEN ARYAN GOHEL ARYAN SEN CHANDU SE…" at bounding box center [213, 376] width 98 height 23
select select "88539"
click at [164, 366] on select "Select Stylist ABHISHEK SEN AKKI SEN ANKUSH SEN ARYAN GOHEL ARYAN SEN CHANDU SE…" at bounding box center [213, 376] width 98 height 23
click at [308, 380] on input "text" at bounding box center [490, 375] width 434 height 23
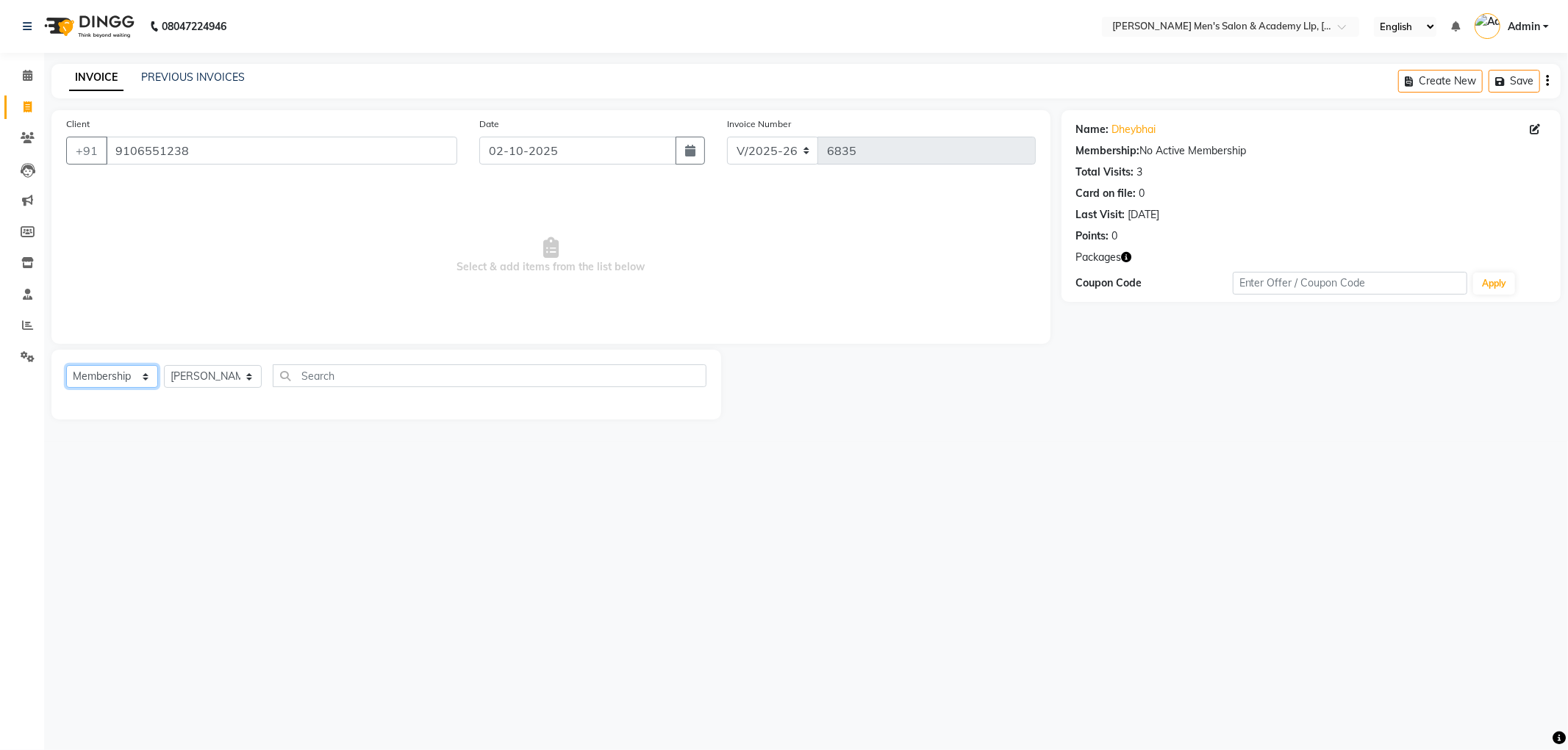
click at [127, 375] on select "Select Service Product Membership Package Voucher Prepaid Gift Card" at bounding box center [112, 376] width 91 height 23
select select "service"
click at [66, 366] on select "Select Service Product Membership Package Voucher Prepaid Gift Card" at bounding box center [112, 376] width 91 height 23
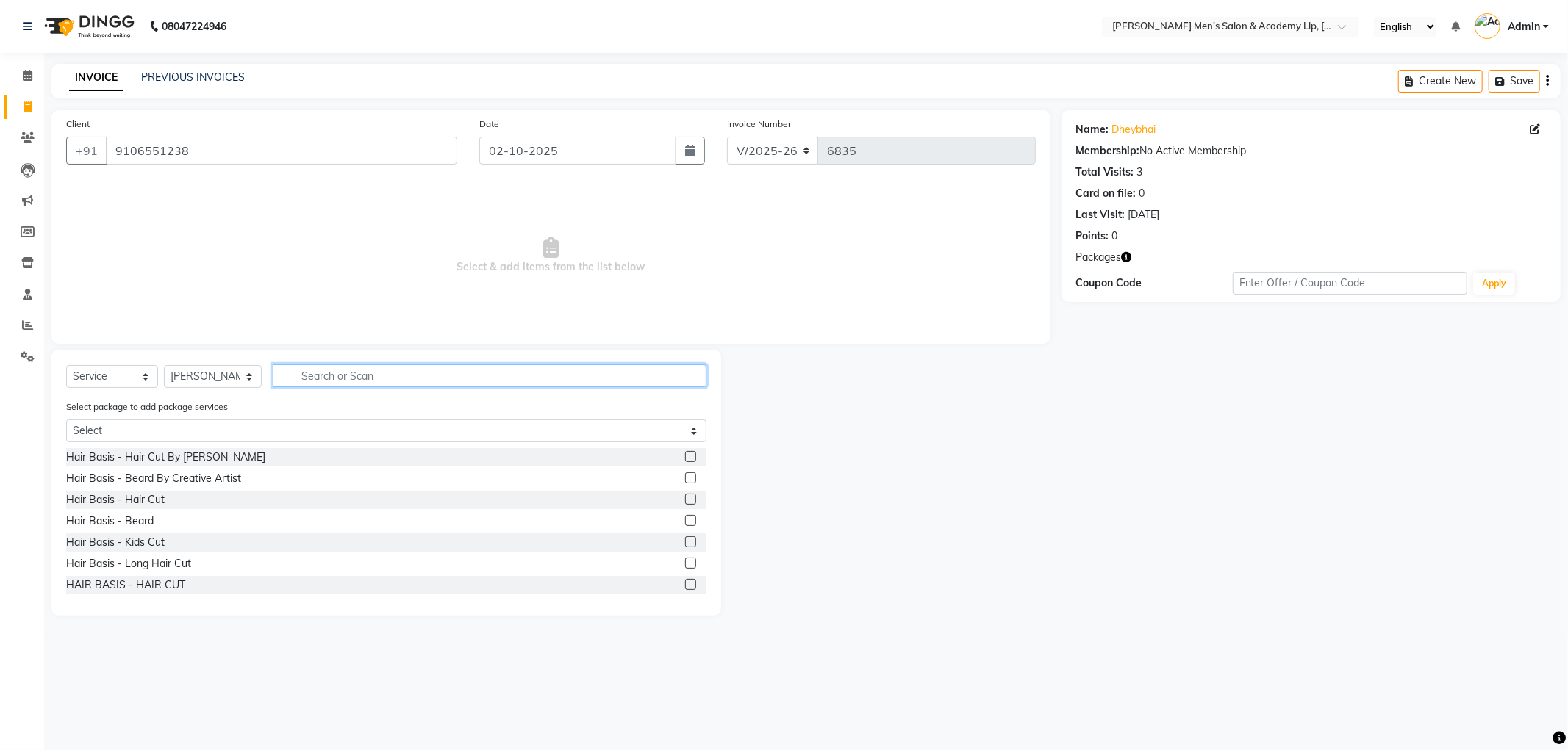
click at [334, 372] on input "text" at bounding box center [490, 375] width 434 height 23
click at [220, 372] on select "Select Stylist ABHISHEK SEN AKKI SEN ANKUSH SEN ARYAN GOHEL ARYAN SEN CHANDU SE…" at bounding box center [213, 376] width 98 height 23
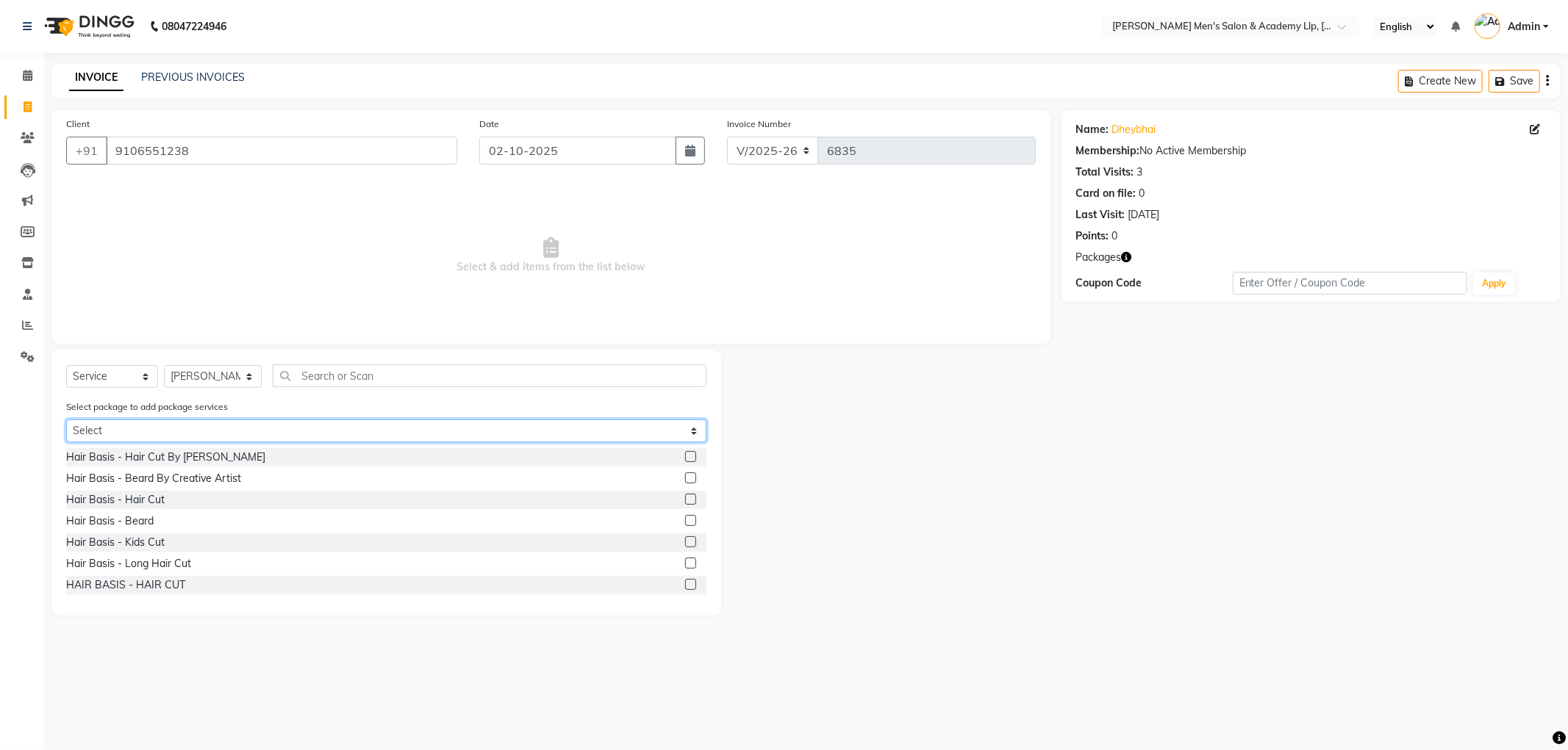
click at [211, 429] on select "Select MAVDI DEAR PACKAGE ( 6 HAIR CUT)" at bounding box center [386, 431] width 640 height 23
select select "1: Object"
click at [66, 420] on select "Select MAVDI DEAR PACKAGE ( 6 HAIR CUT)" at bounding box center [386, 431] width 640 height 23
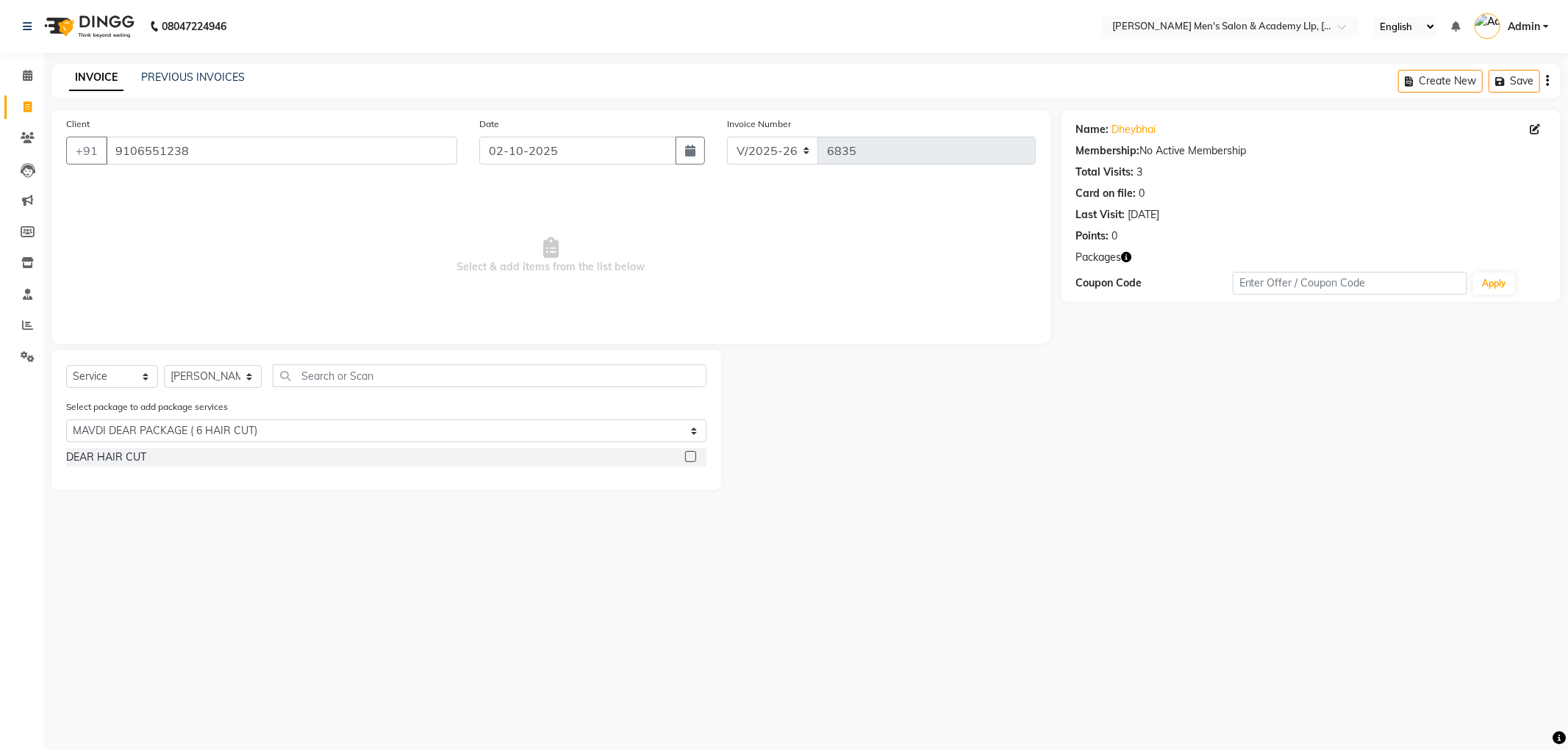
click at [689, 454] on label at bounding box center [690, 456] width 11 height 11
click at [689, 454] on input "checkbox" at bounding box center [689, 457] width 10 height 10
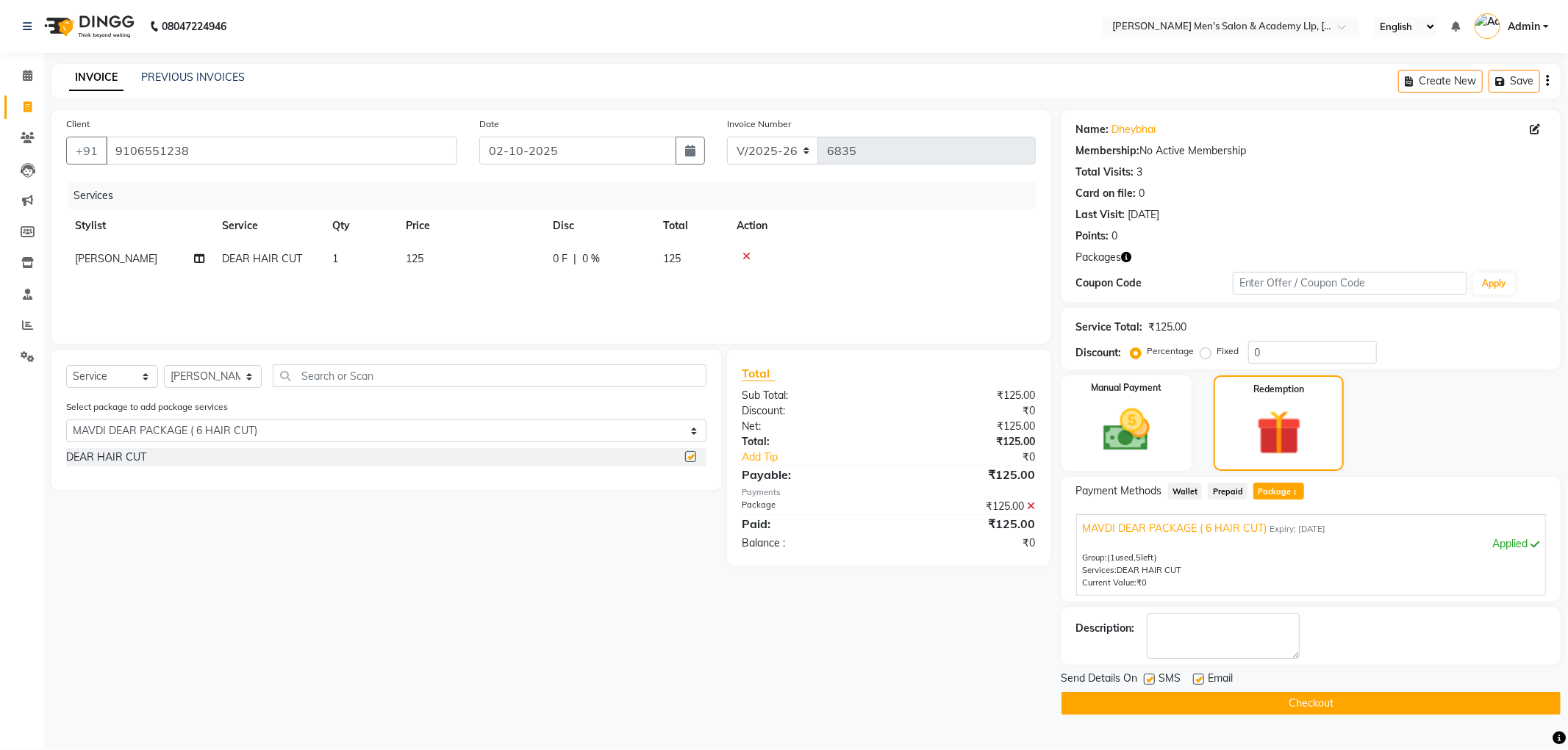
checkbox input "false"
drag, startPoint x: 187, startPoint y: 149, endPoint x: 59, endPoint y: 156, distance: 128.2
click at [59, 156] on div "Client +91 9106551238" at bounding box center [261, 145] width 413 height 60
click at [1322, 22] on input "text" at bounding box center [1215, 28] width 213 height 15
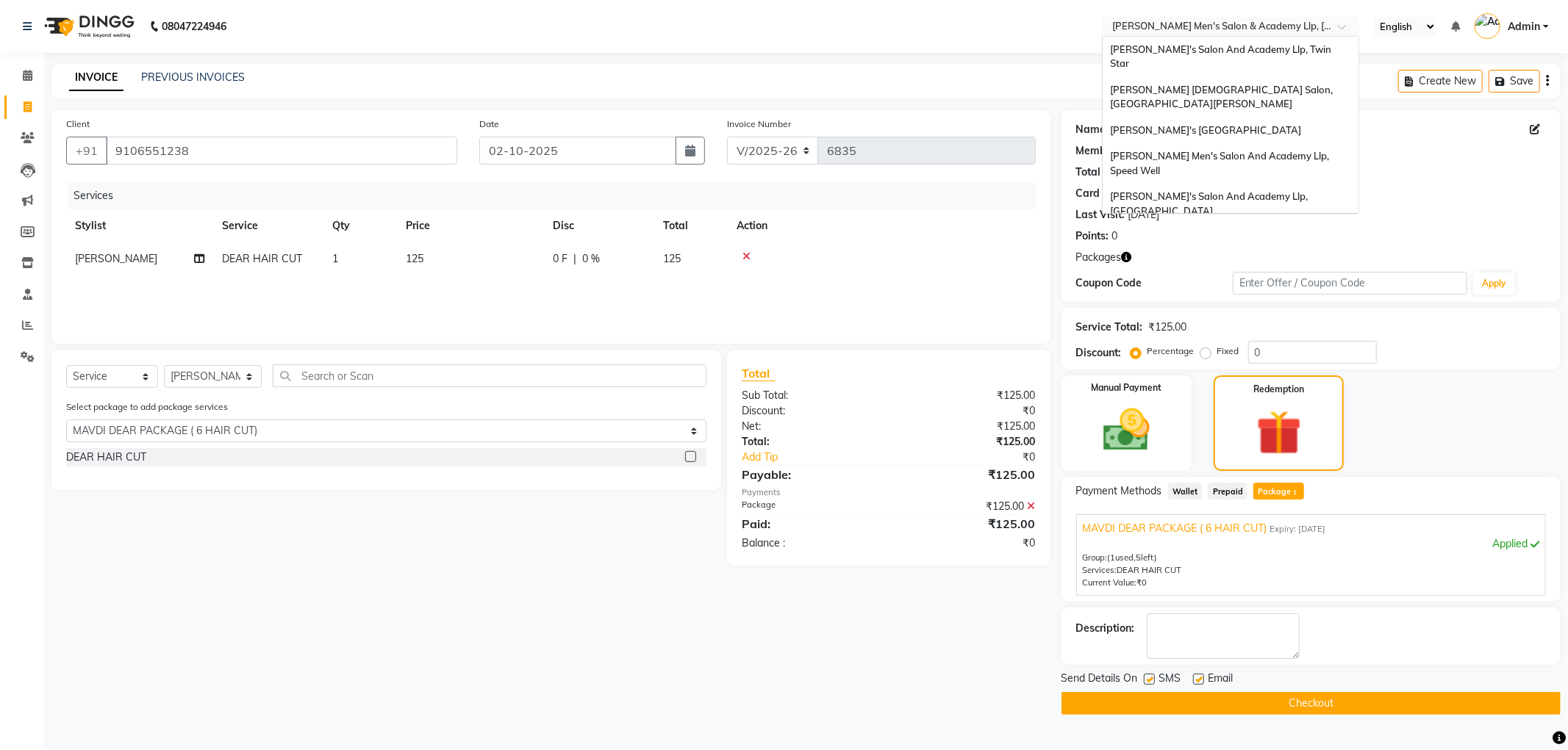
scroll to position [49, 0]
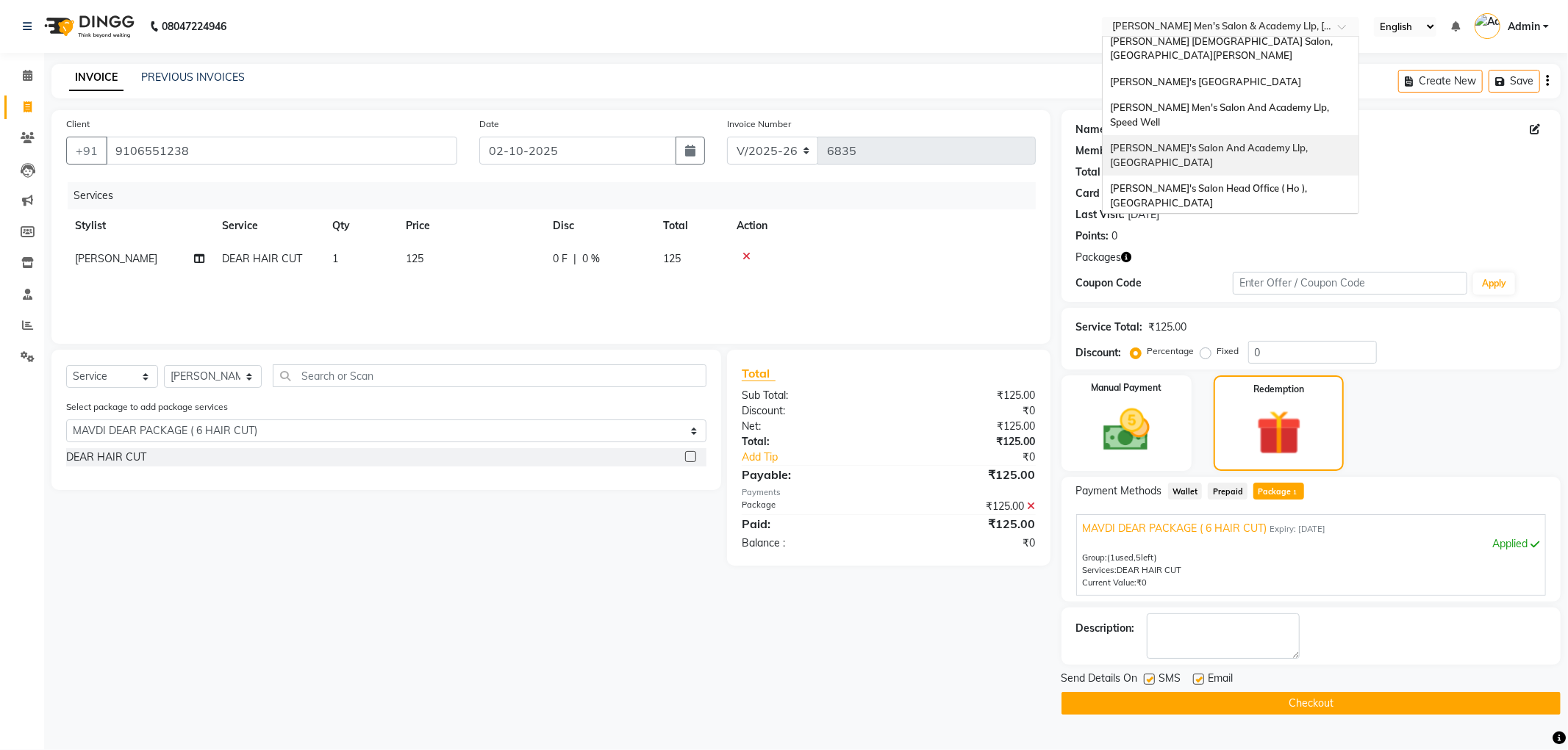
click at [1277, 135] on div "[PERSON_NAME]'s Salon And Academy Llp, [GEOGRAPHIC_DATA]" at bounding box center [1231, 155] width 256 height 40
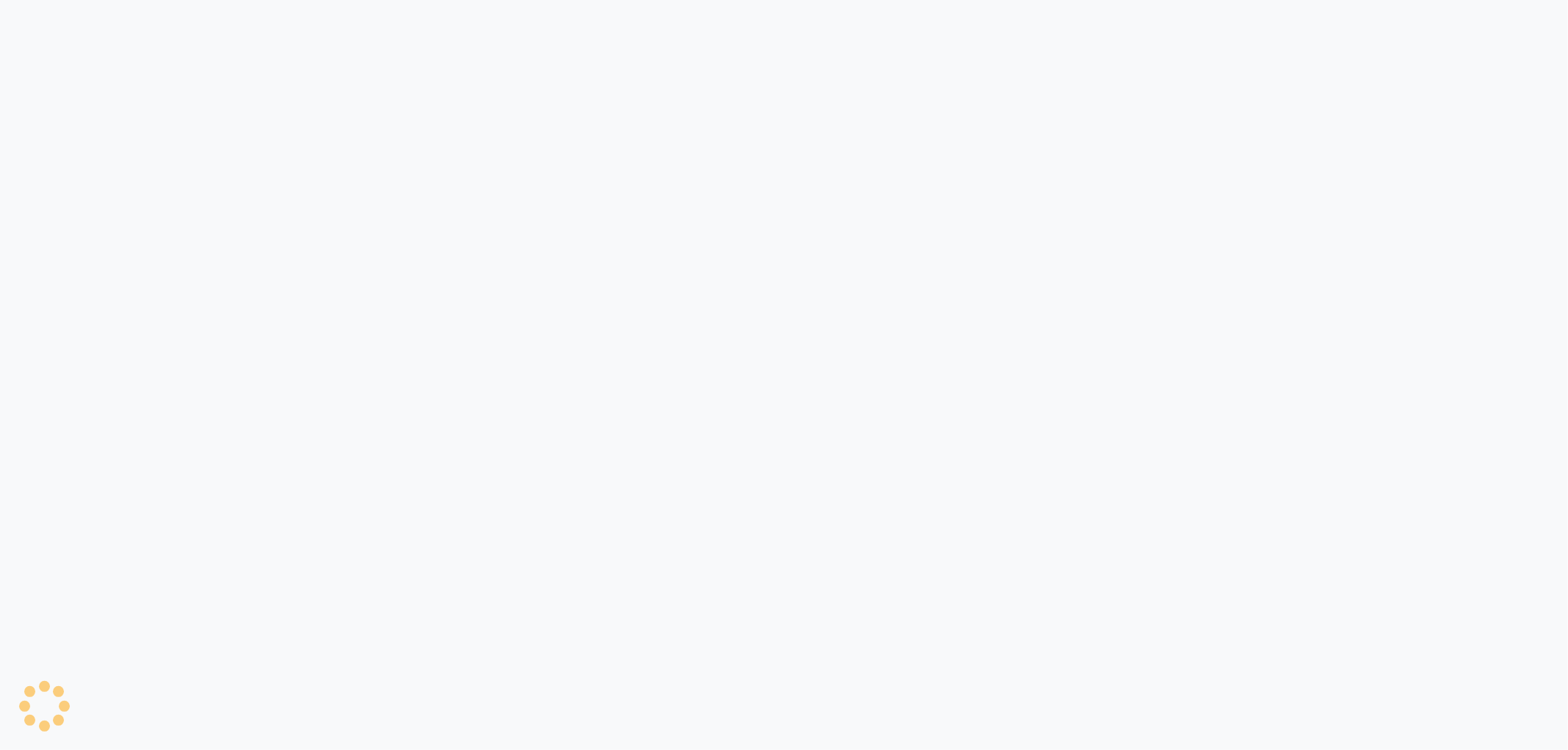
select select "service"
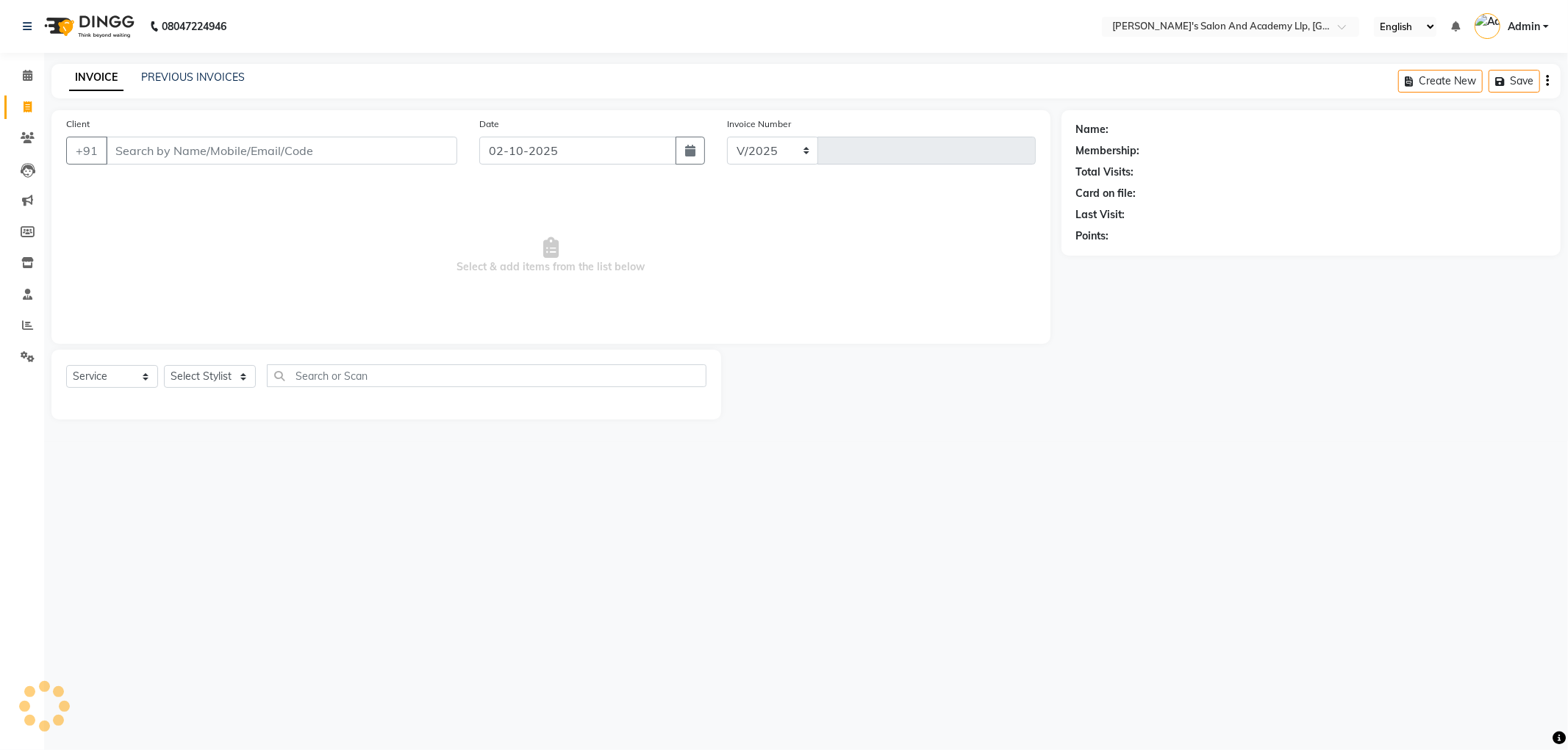
select select "6983"
type input "13811"
select select "membership"
click at [162, 159] on input "Client" at bounding box center [280, 151] width 351 height 28
click at [200, 172] on ngb-typeahead-window "DHEYBHAI 9106551238" at bounding box center [193, 185] width 176 height 37
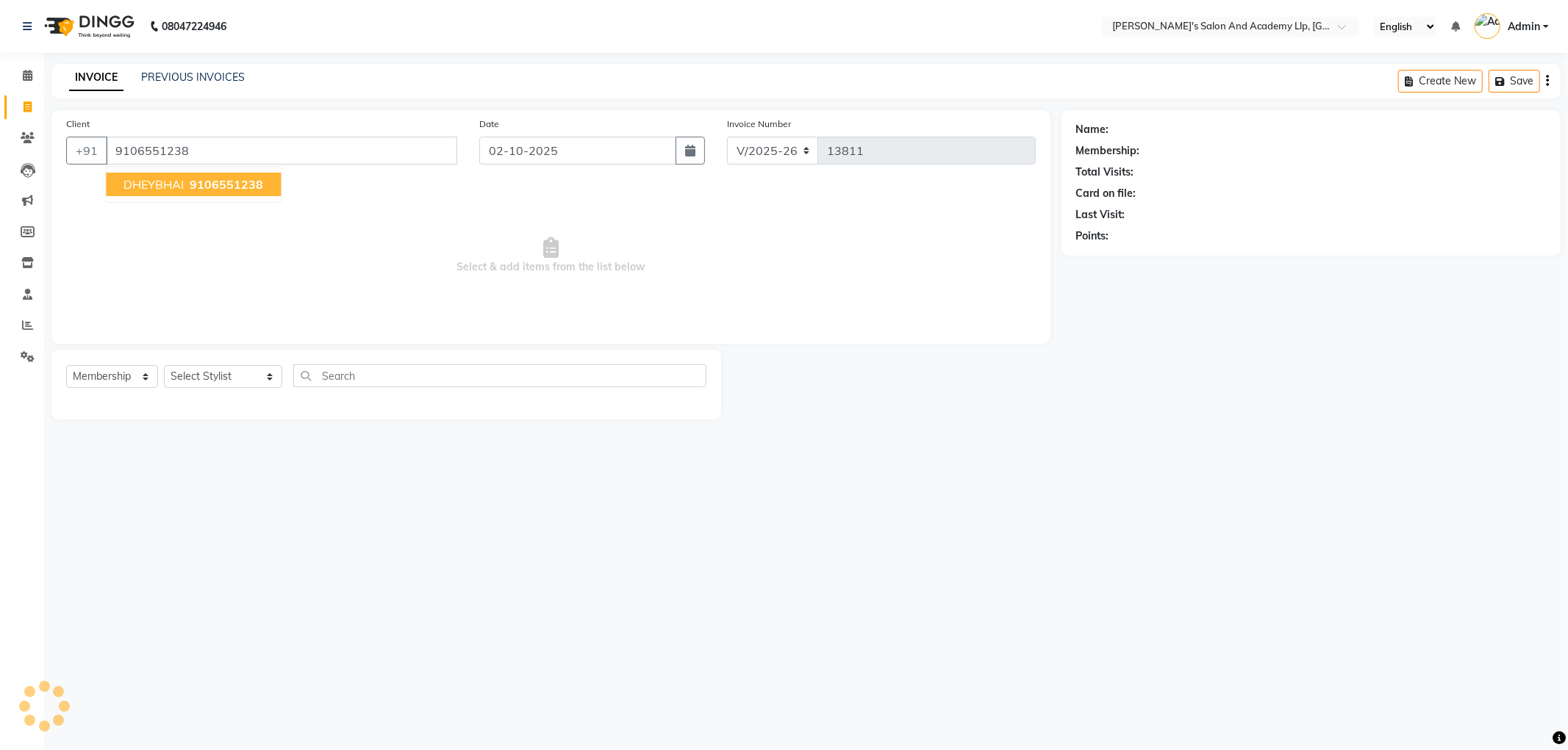
type input "9106551238"
drag, startPoint x: 199, startPoint y: 179, endPoint x: 199, endPoint y: 188, distance: 9.0
click at [199, 180] on span "9106551238" at bounding box center [226, 184] width 73 height 15
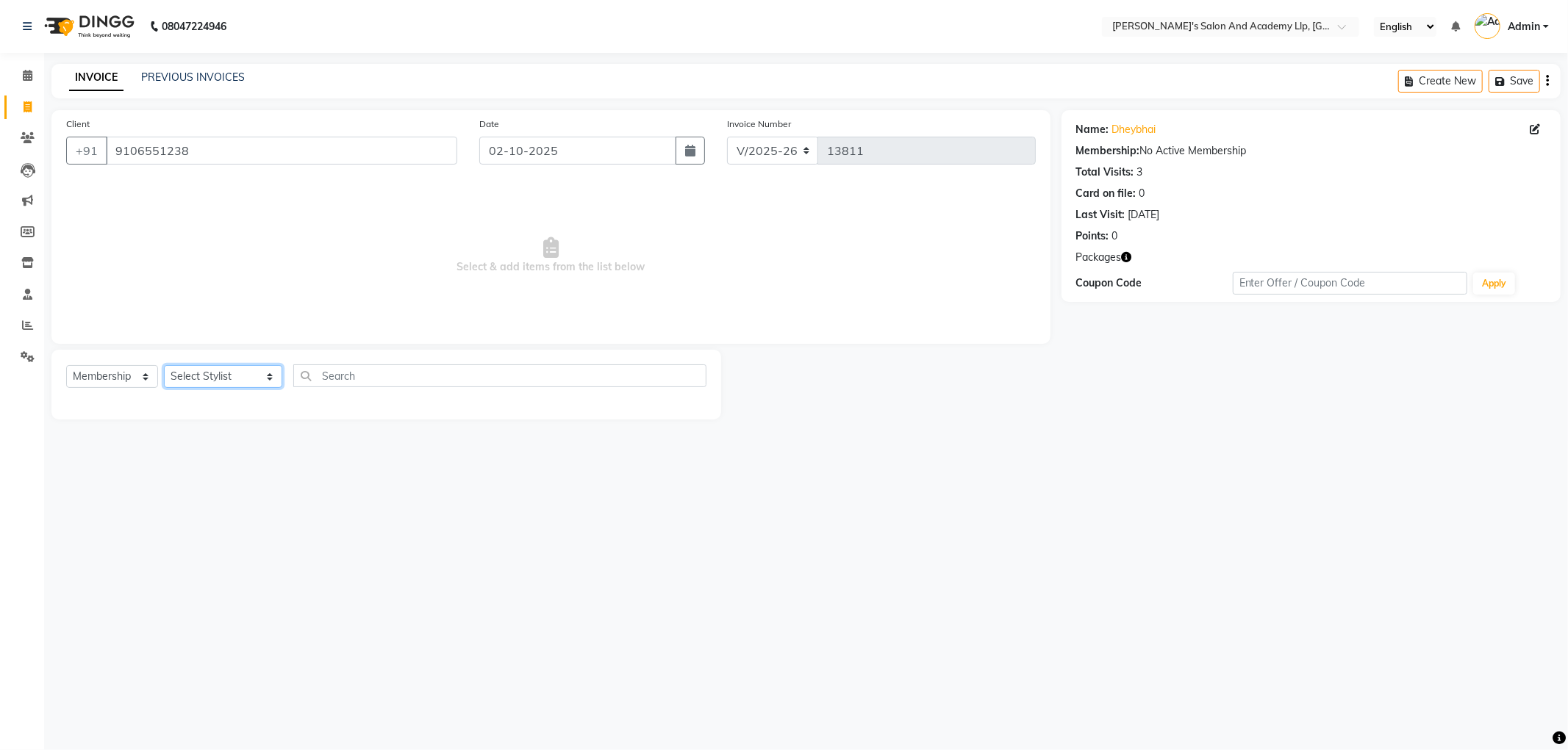
click at [191, 380] on select "Select Stylist [PERSON_NAME] [PERSON_NAME] AKSHAY VAJA [PERSON_NAME] [PERSON_NA…" at bounding box center [223, 376] width 118 height 23
select select "52739"
click at [164, 366] on select "Select Stylist [PERSON_NAME] [PERSON_NAME] AKSHAY VAJA [PERSON_NAME] [PERSON_NA…" at bounding box center [223, 376] width 118 height 23
click at [314, 370] on input "text" at bounding box center [500, 375] width 413 height 23
click at [132, 375] on select "Select Service Product Membership Package Voucher Prepaid Gift Card" at bounding box center [112, 376] width 91 height 23
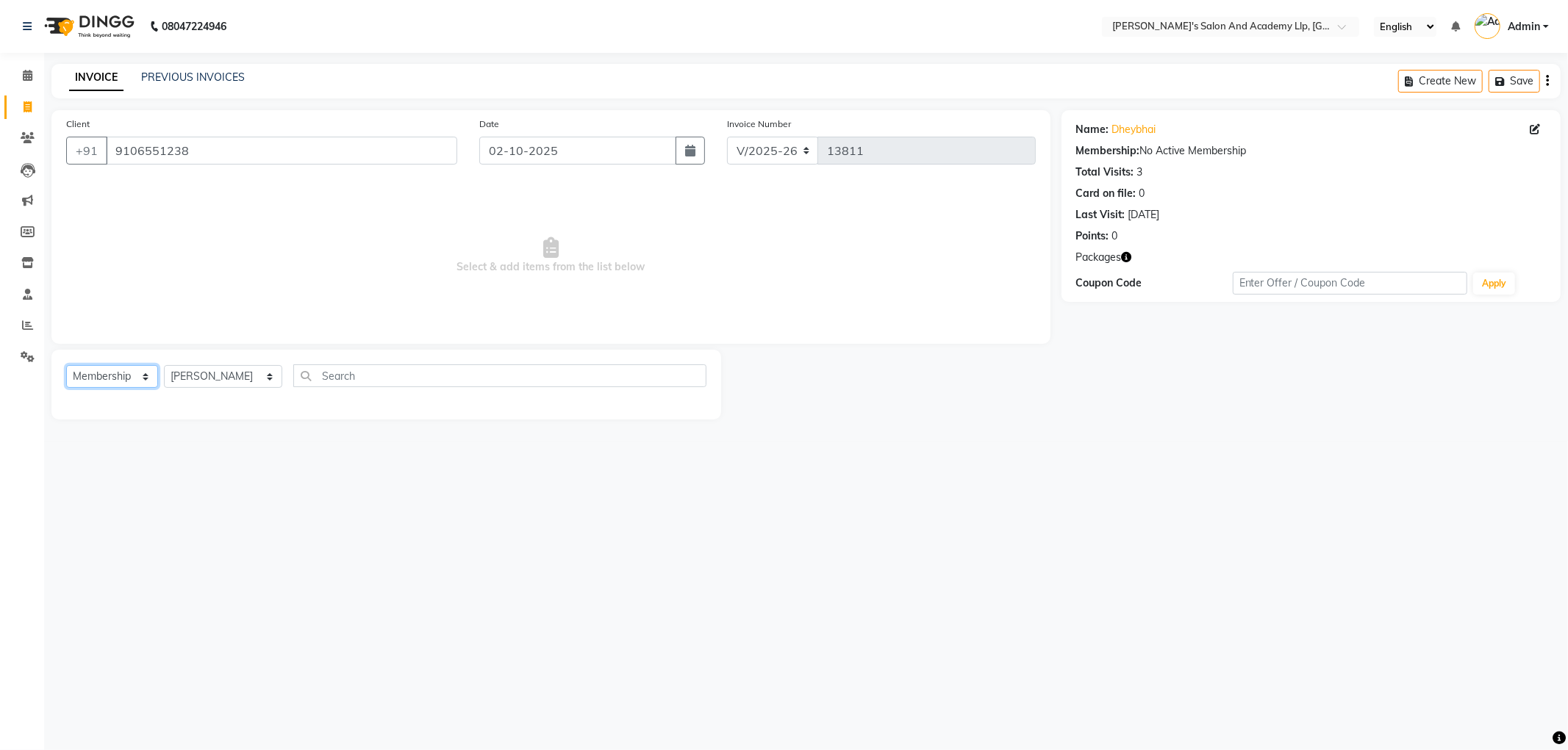
select select "service"
click at [66, 366] on select "Select Service Product Membership Package Voucher Prepaid Gift Card" at bounding box center [112, 376] width 91 height 23
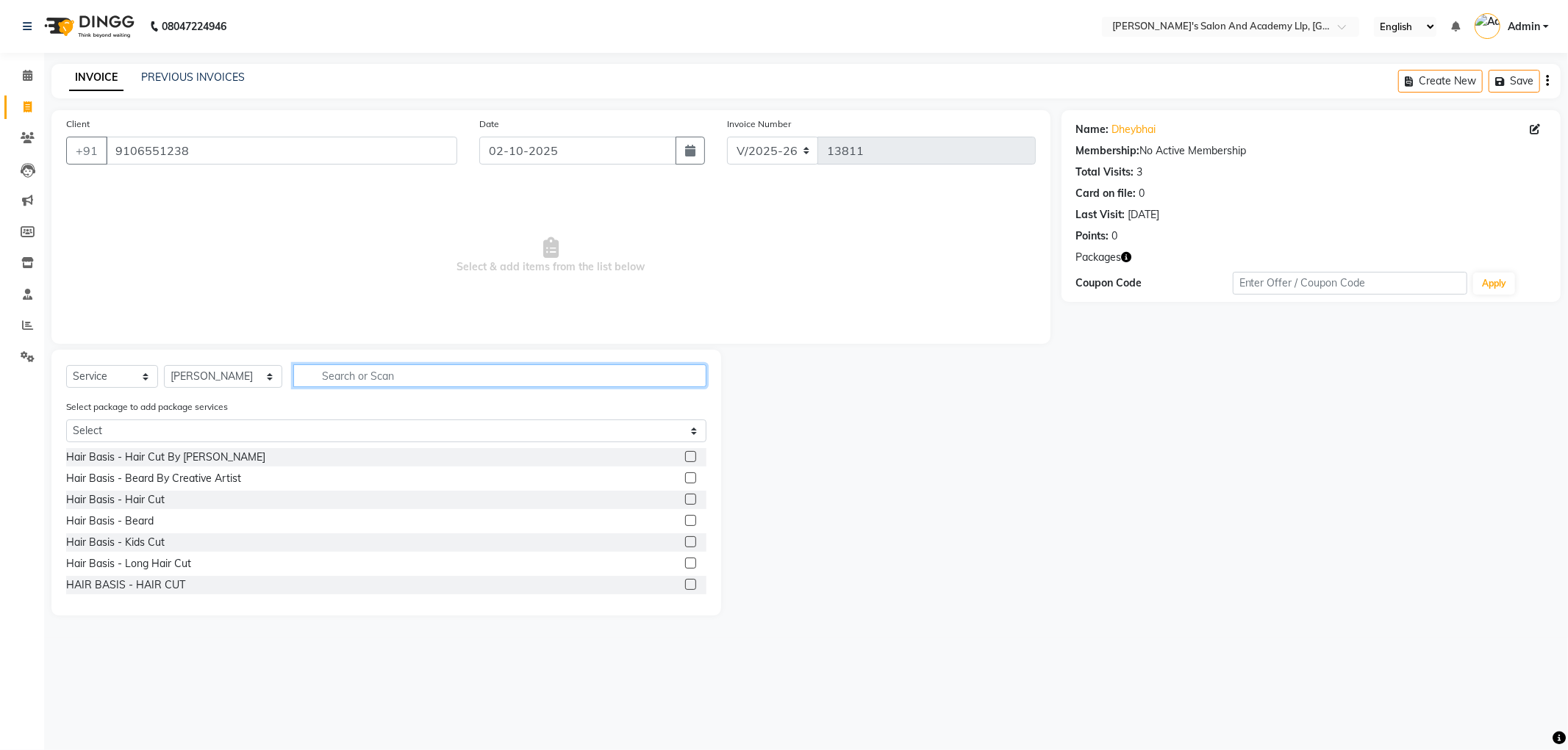
click at [313, 375] on input "text" at bounding box center [500, 375] width 413 height 23
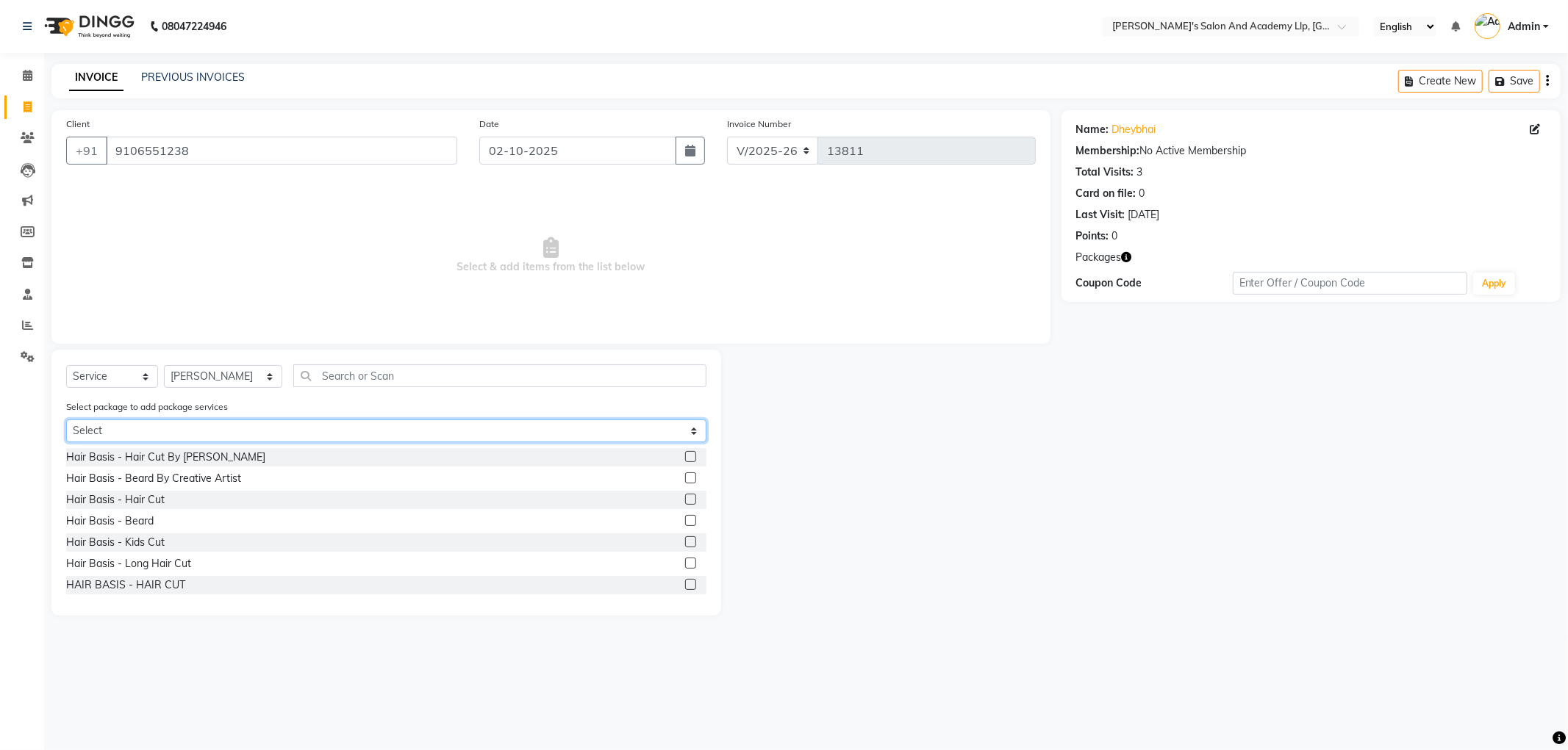
click at [250, 428] on select "Select MAVDI DEAR PACKAGE ( 6 HAIR CUT)" at bounding box center [386, 431] width 640 height 23
select select "1: Object"
click at [66, 420] on select "Select MAVDI DEAR PACKAGE ( 6 HAIR CUT)" at bounding box center [386, 431] width 640 height 23
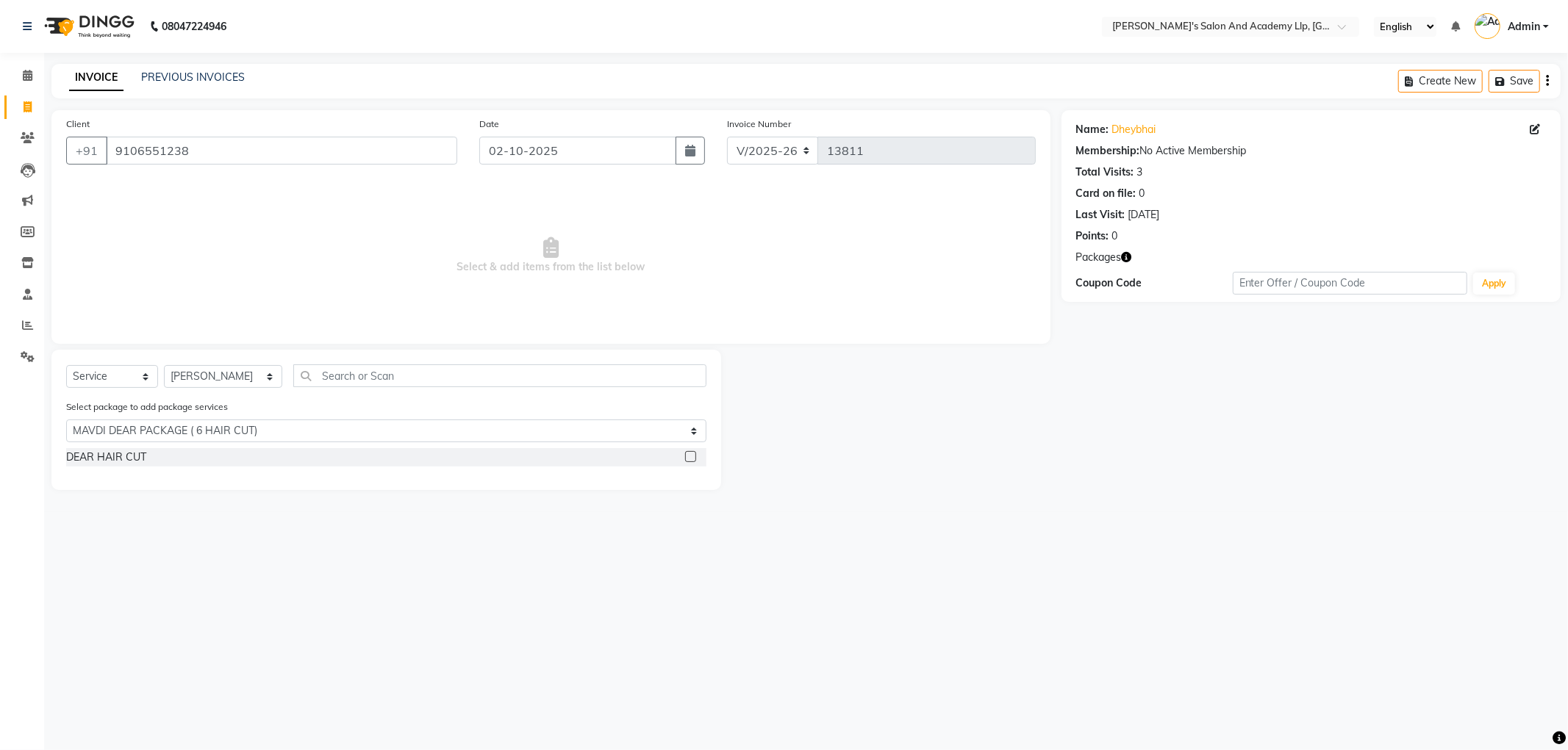
click at [258, 454] on div "DEAR HAIR CUT" at bounding box center [386, 457] width 640 height 18
click at [689, 454] on label at bounding box center [690, 456] width 11 height 11
click at [689, 454] on input "checkbox" at bounding box center [689, 457] width 10 height 10
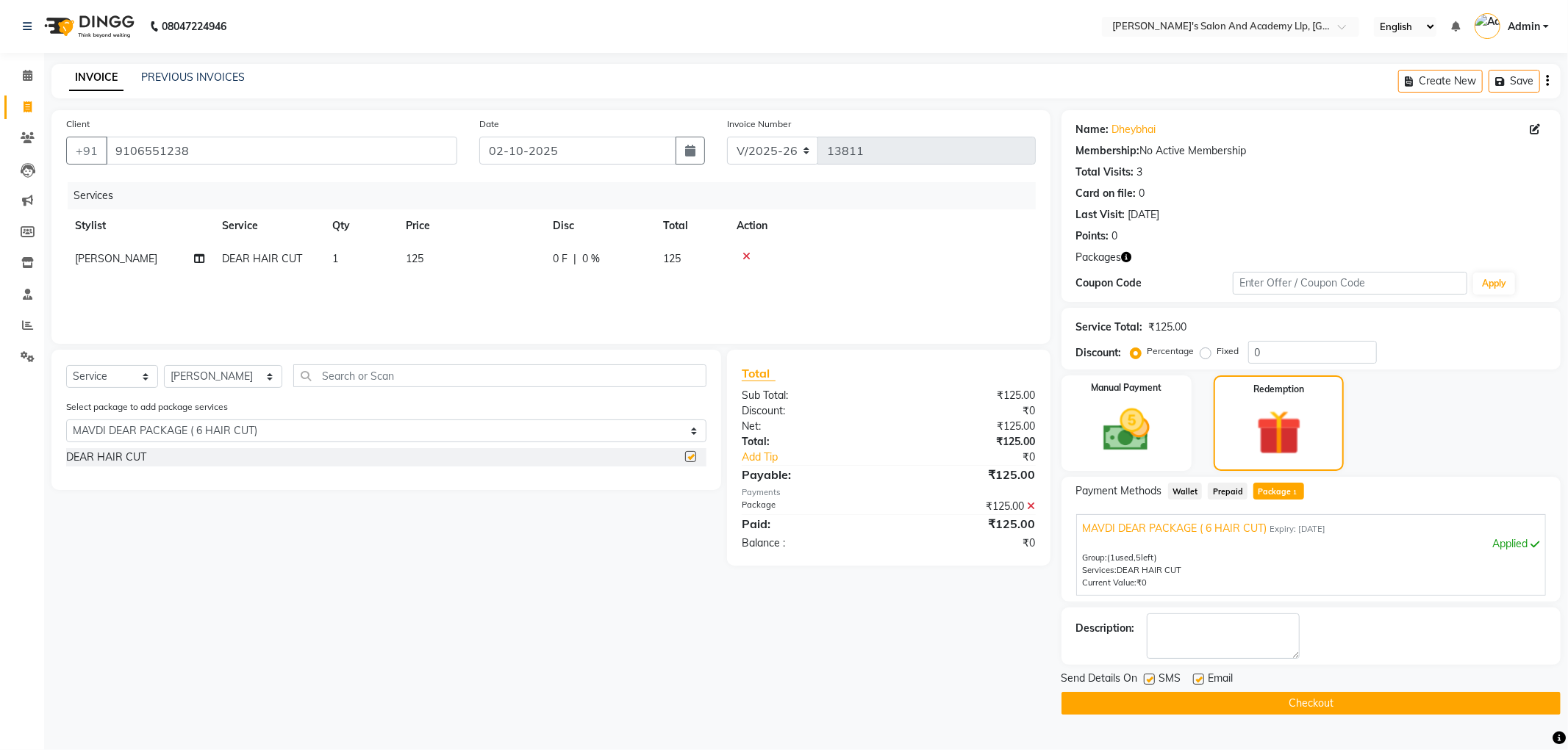
checkbox input "false"
click at [1201, 676] on label at bounding box center [1198, 679] width 11 height 11
click at [1201, 676] on input "checkbox" at bounding box center [1197, 679] width 10 height 10
checkbox input "false"
click at [1140, 680] on div "Send Details On SMS Email" at bounding box center [1310, 679] width 499 height 18
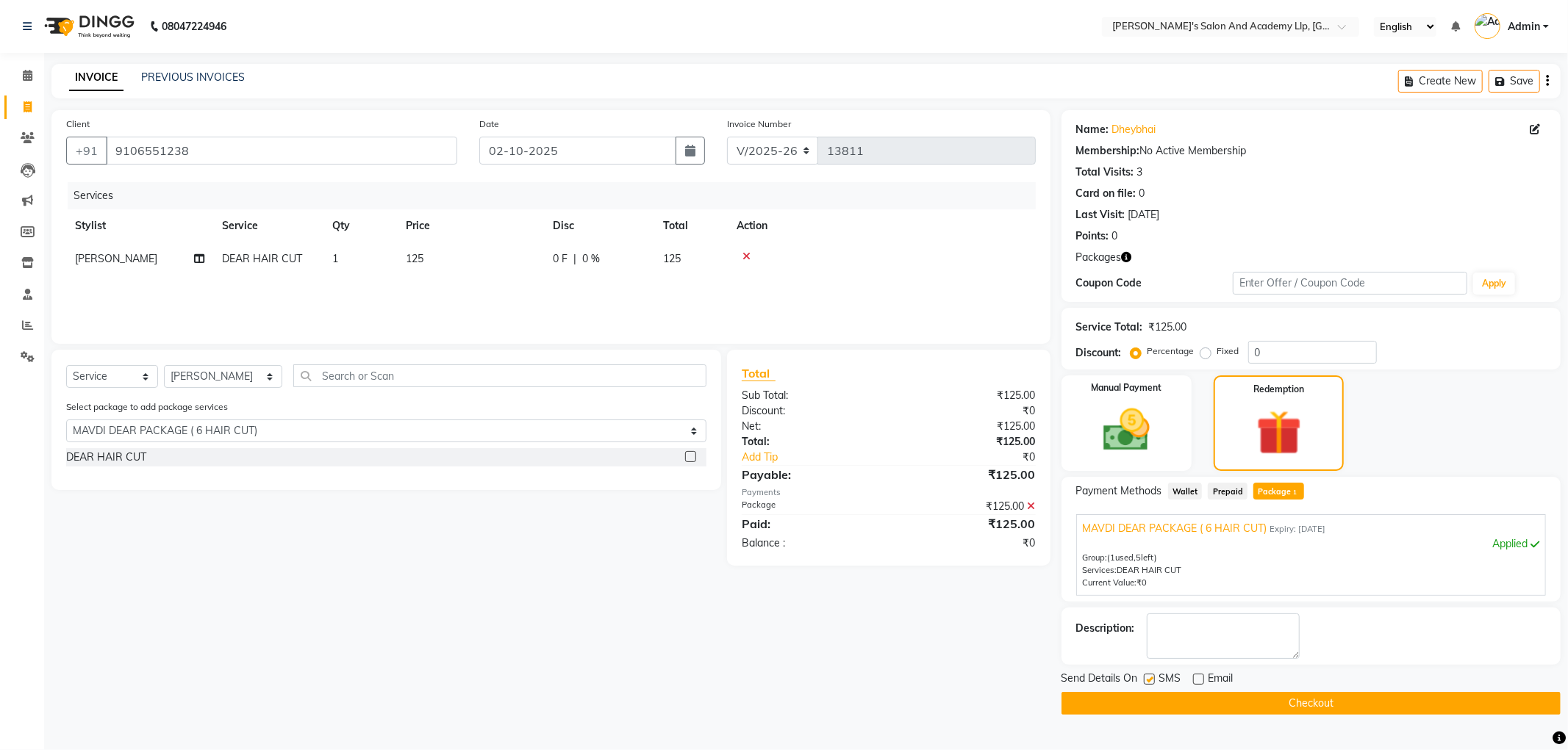
click at [1156, 702] on button "Checkout" at bounding box center [1310, 704] width 499 height 23
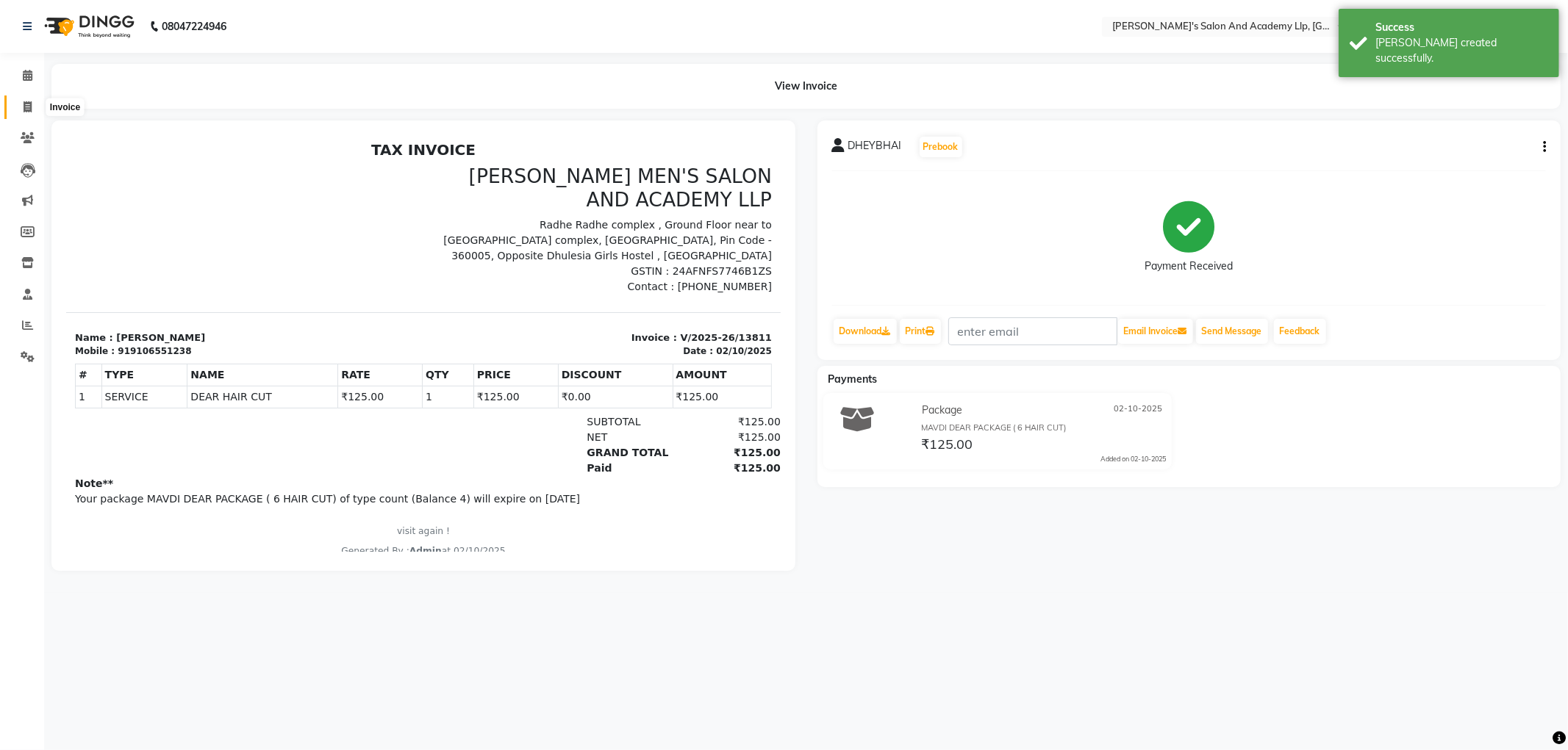
click at [28, 112] on icon at bounding box center [27, 106] width 8 height 11
select select "service"
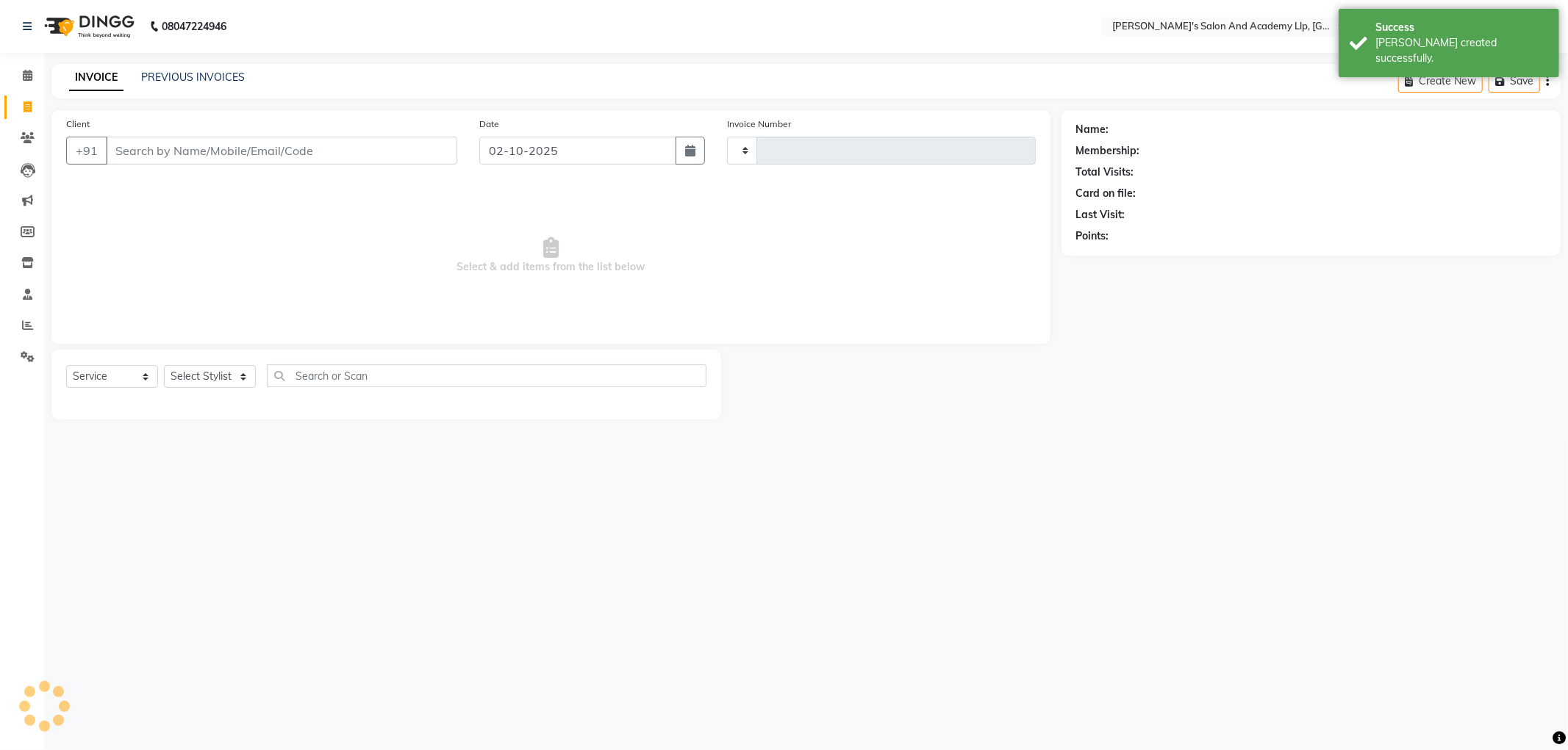
type input "13812"
select select "6983"
select select "membership"
click at [26, 351] on icon at bounding box center [28, 356] width 14 height 11
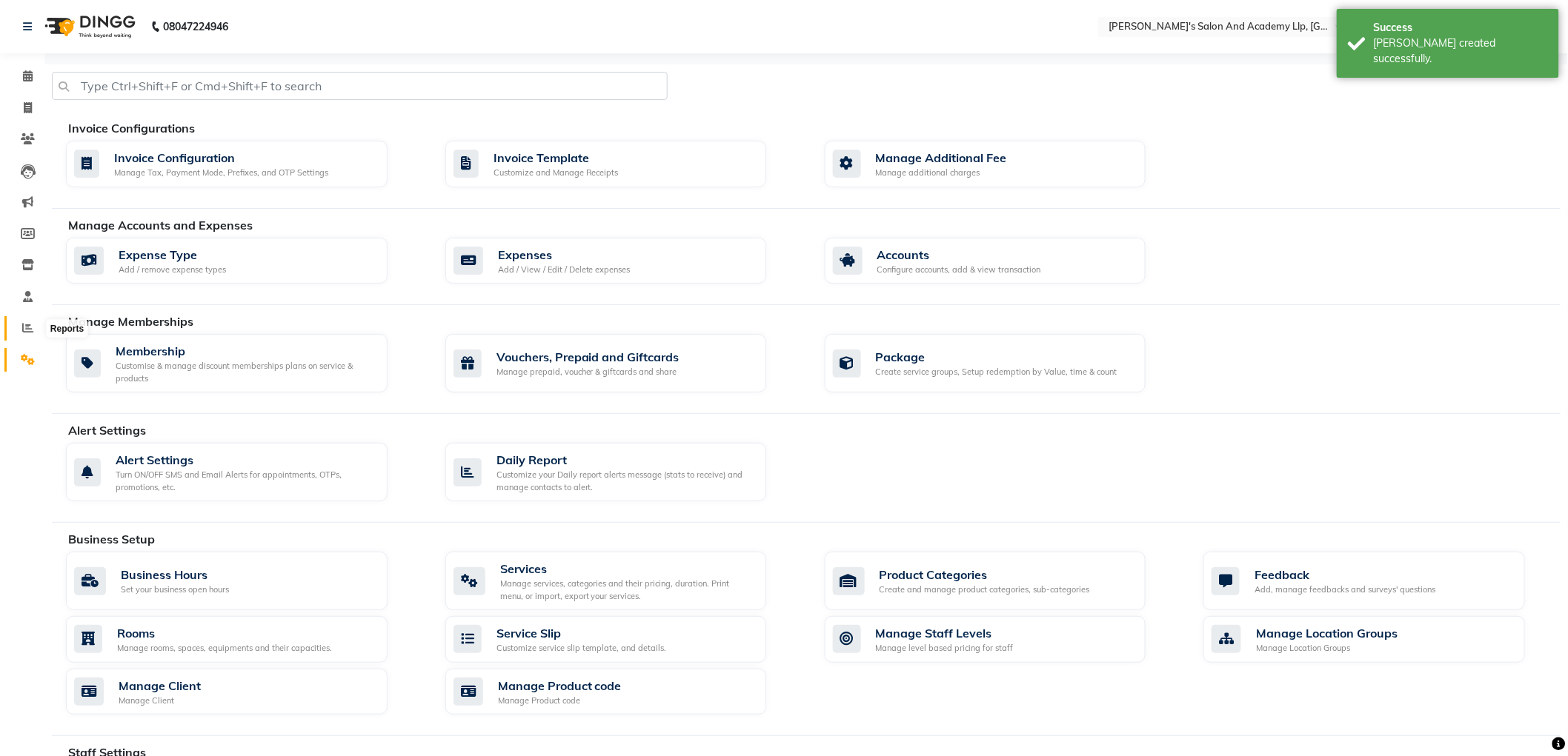
drag, startPoint x: 25, startPoint y: 331, endPoint x: 33, endPoint y: 320, distance: 13.6
click at [26, 329] on icon at bounding box center [27, 328] width 11 height 11
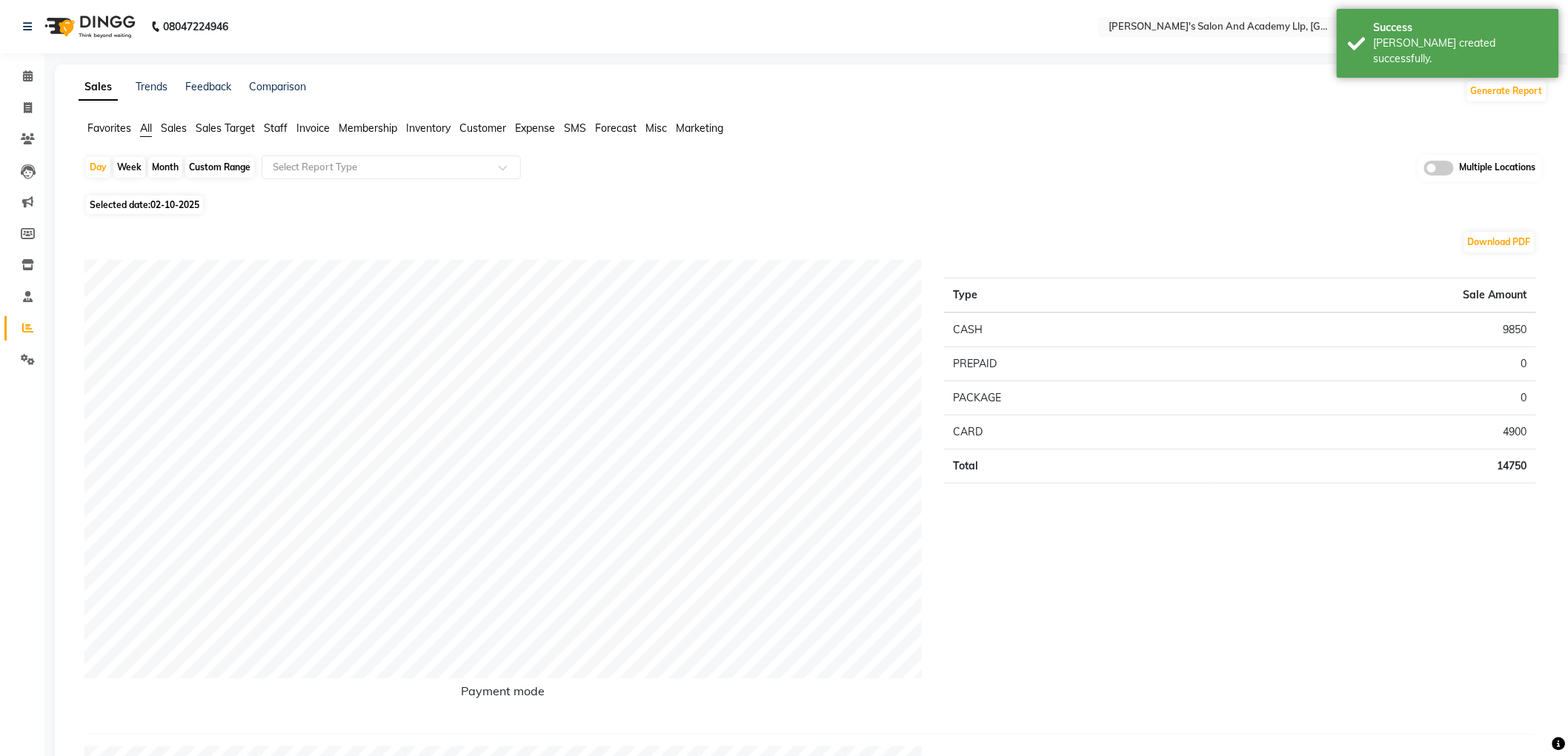
click at [159, 167] on div "Month" at bounding box center [165, 168] width 34 height 21
select select "10"
select select "2025"
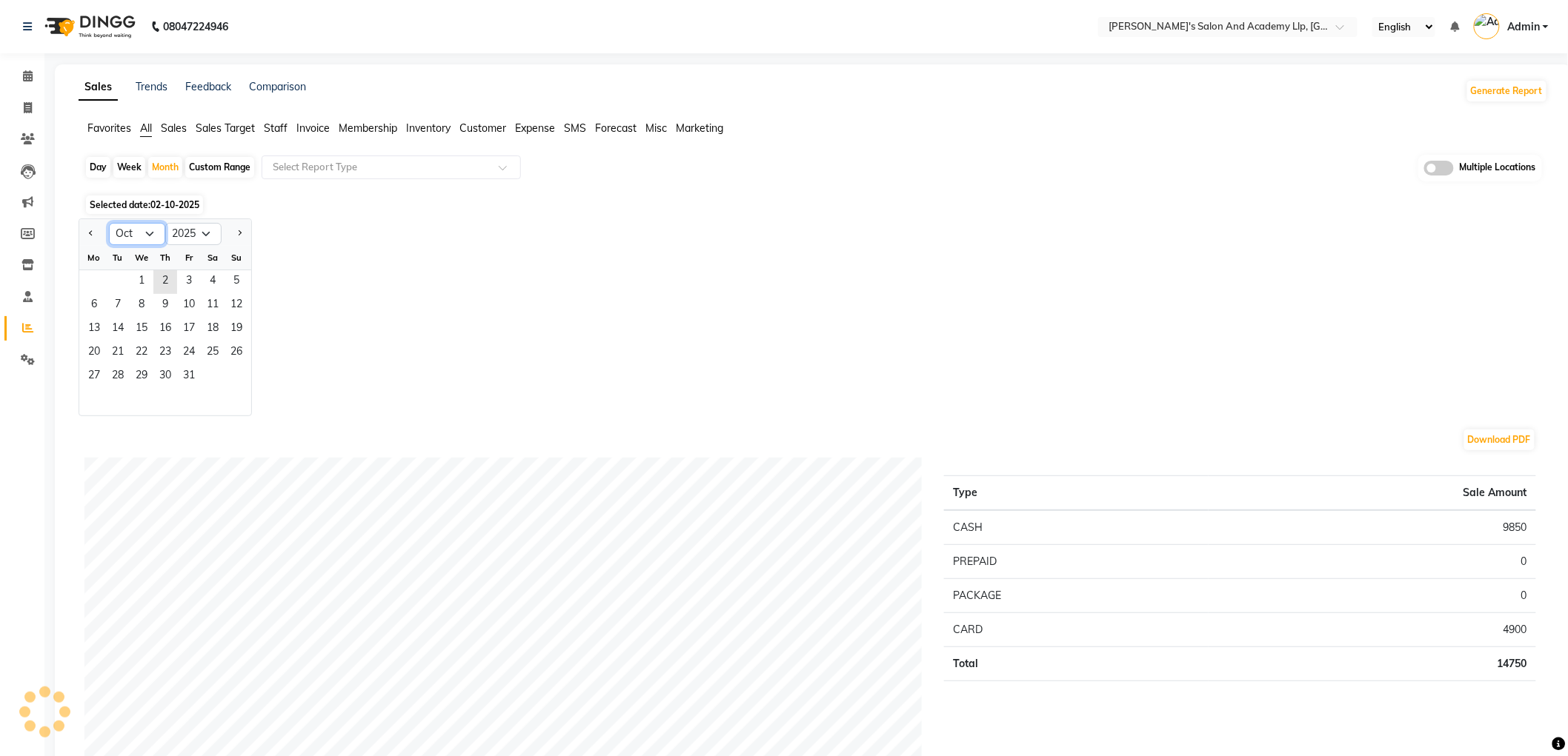
click at [122, 239] on select "Jan Feb Mar Apr May Jun [DATE] Aug Sep Oct Nov Dec" at bounding box center [137, 234] width 56 height 22
select select "9"
click at [109, 223] on select "Jan Feb Mar Apr May Jun [DATE] Aug Sep Oct Nov Dec" at bounding box center [137, 234] width 56 height 22
click at [99, 277] on span "1" at bounding box center [94, 282] width 24 height 24
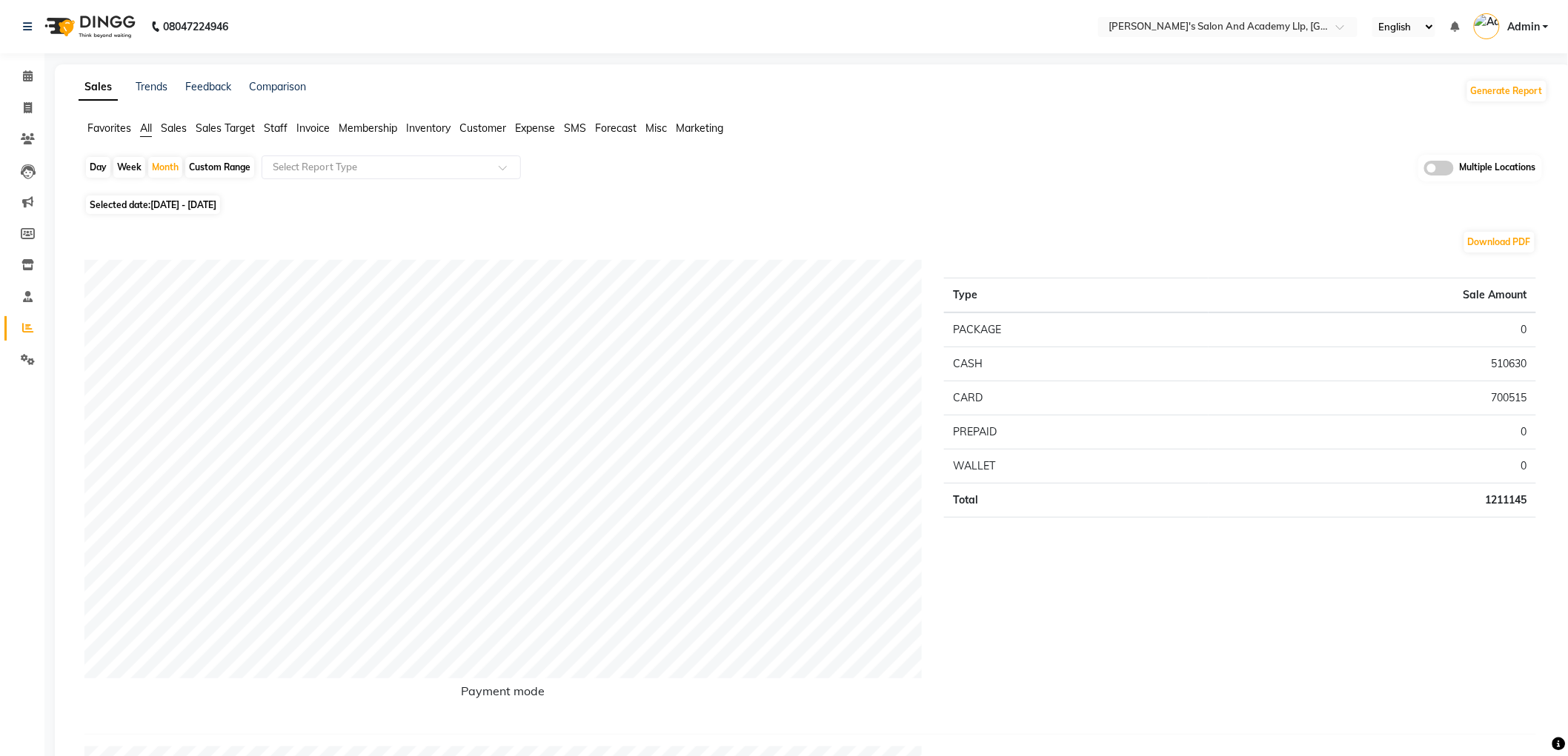
click at [269, 126] on span "Staff" at bounding box center [275, 127] width 24 height 13
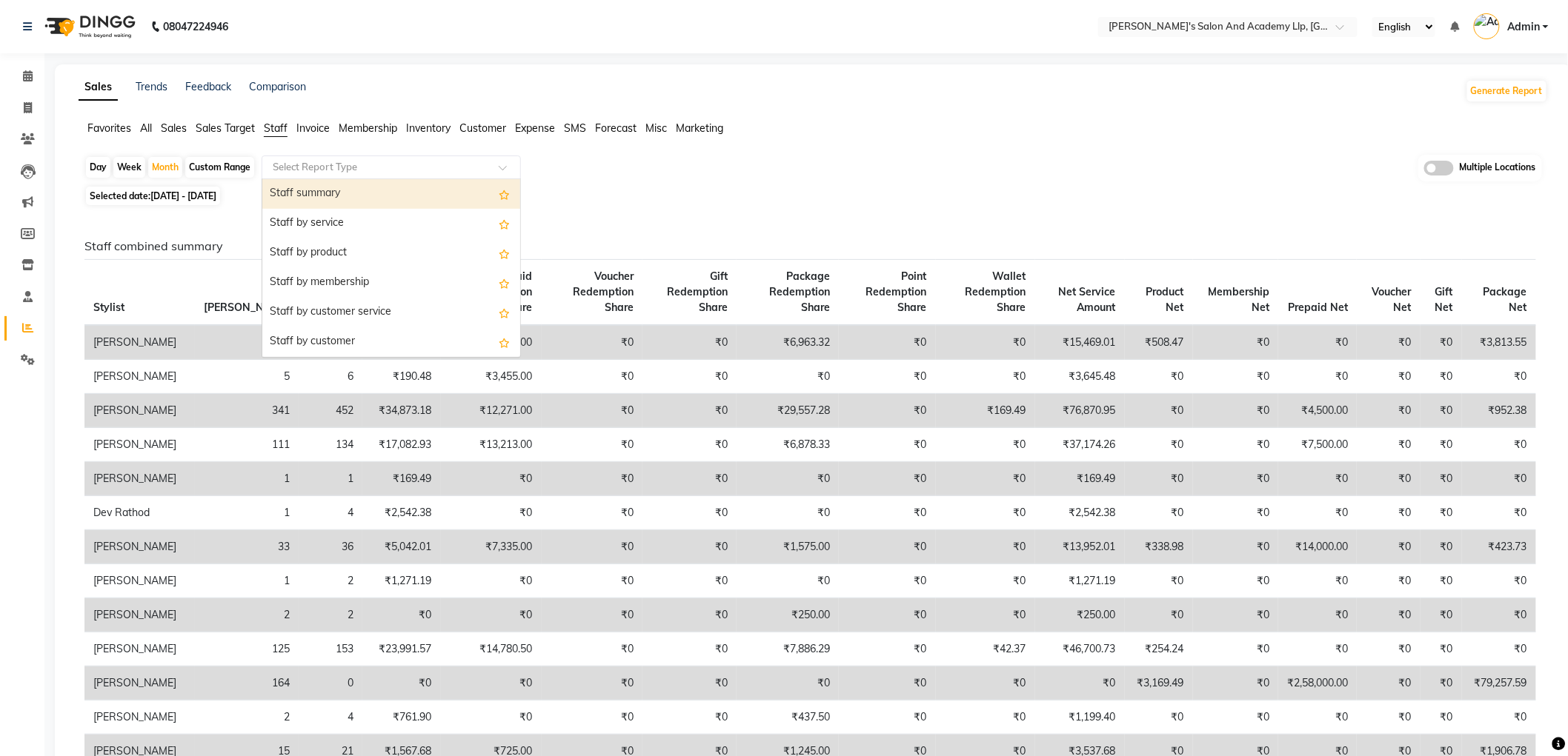
click at [356, 166] on input "text" at bounding box center [376, 167] width 213 height 15
click at [350, 186] on div "Staff summary" at bounding box center [392, 194] width 258 height 30
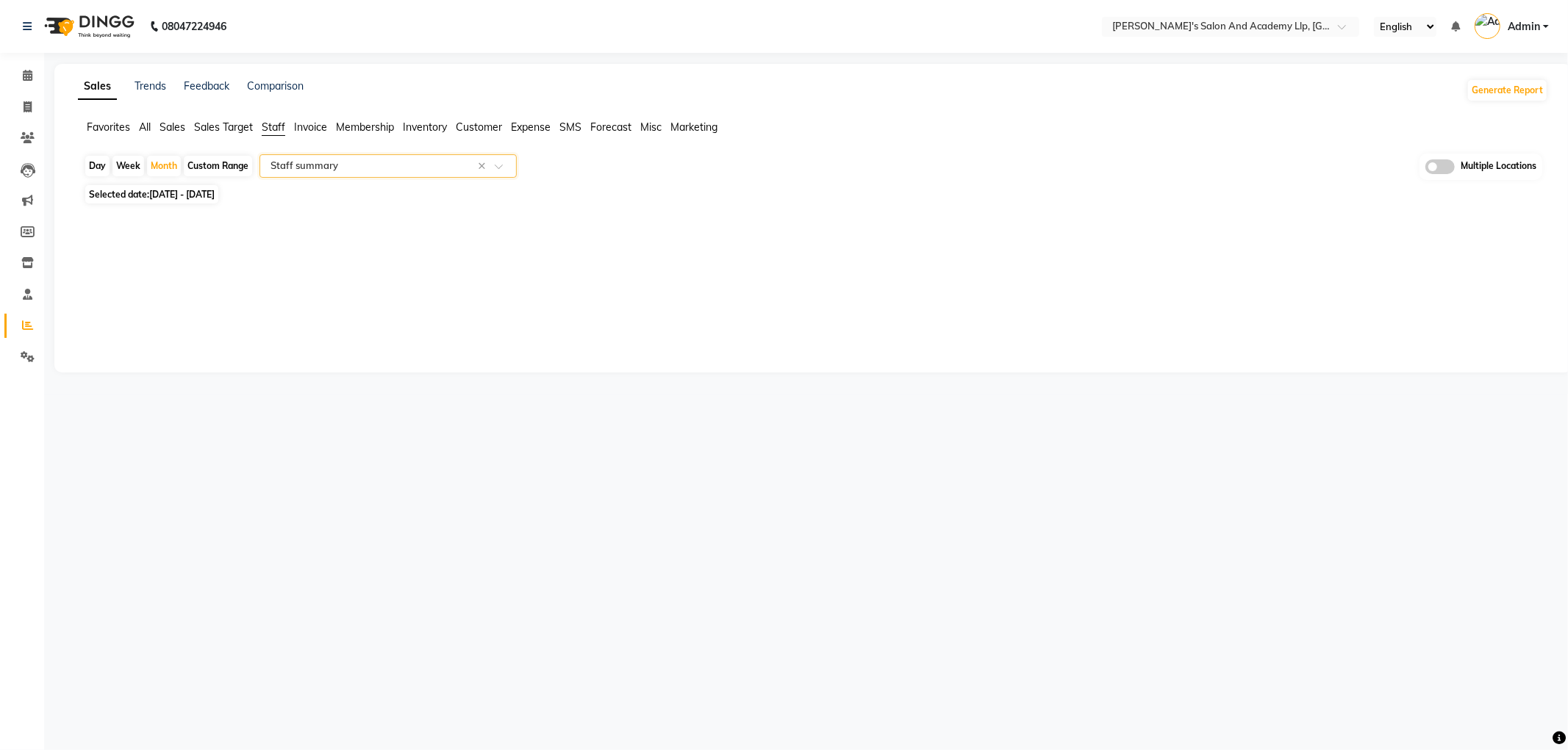
select select "full_report"
select select "pdf"
click at [1418, 159] on span at bounding box center [1428, 166] width 30 height 15
click at [1413, 169] on input "checkbox" at bounding box center [1413, 169] width 0 height 0
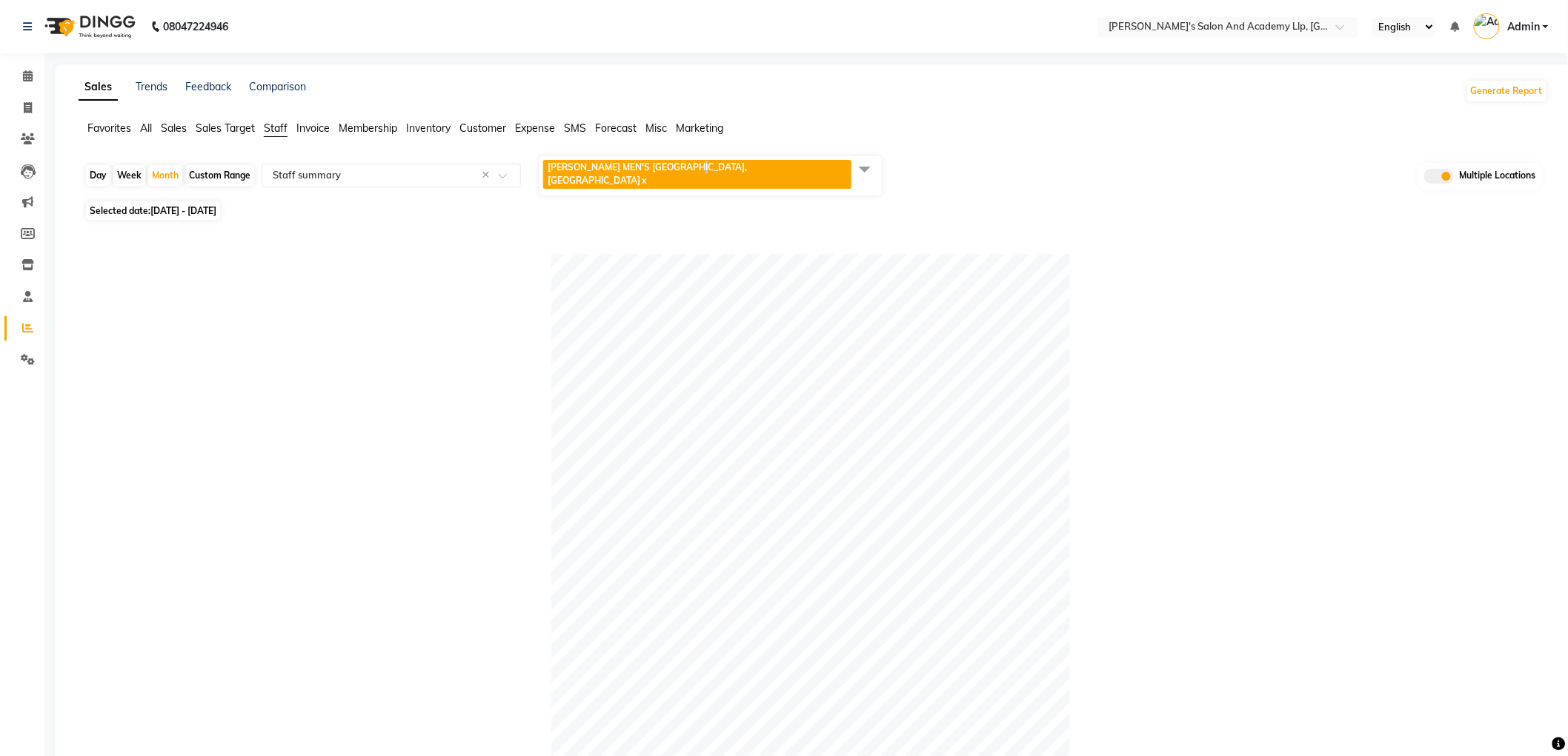
click at [709, 170] on span "[PERSON_NAME] MEN'S [GEOGRAPHIC_DATA], [GEOGRAPHIC_DATA]" at bounding box center [647, 174] width 199 height 25
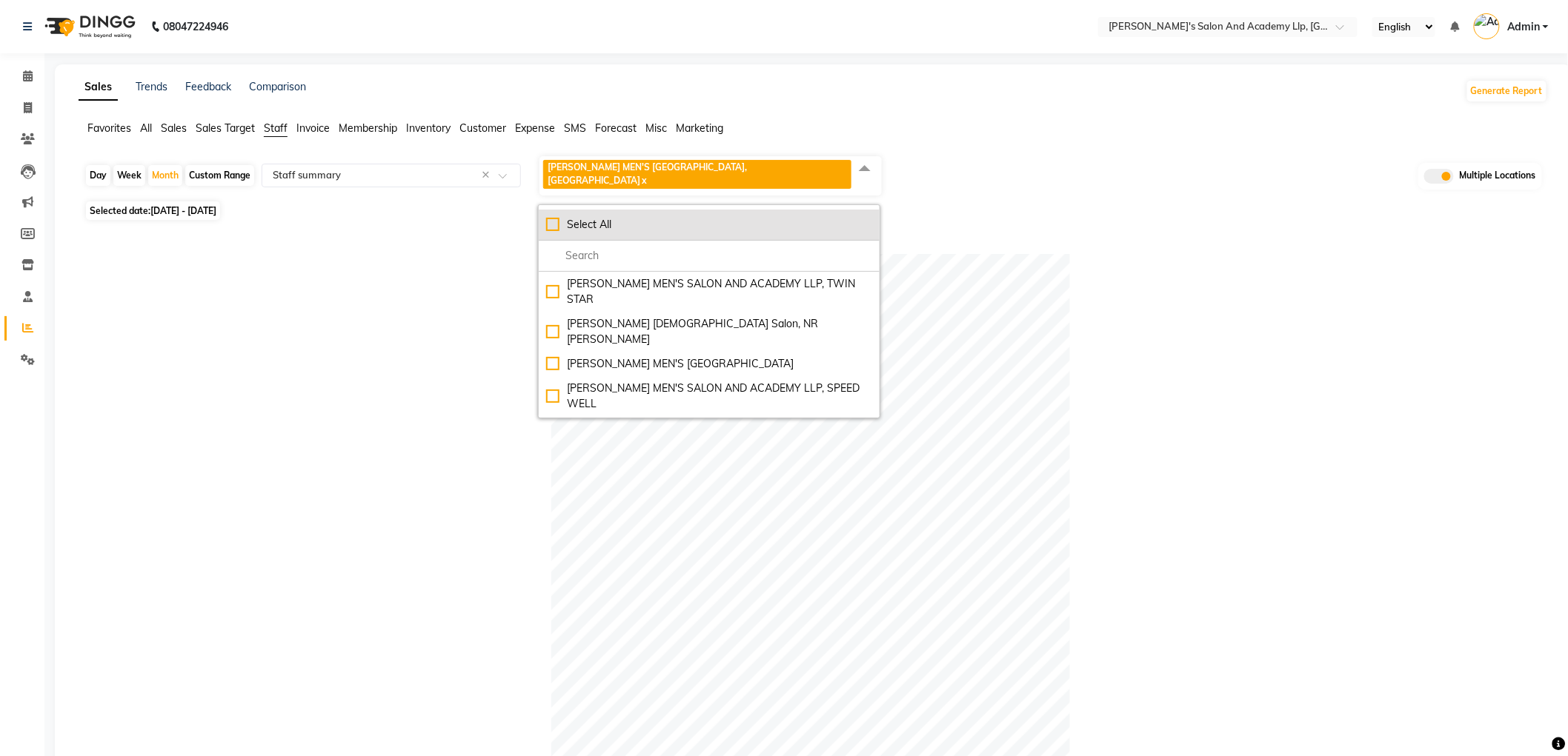
click at [590, 225] on li "Select All" at bounding box center [709, 225] width 341 height 31
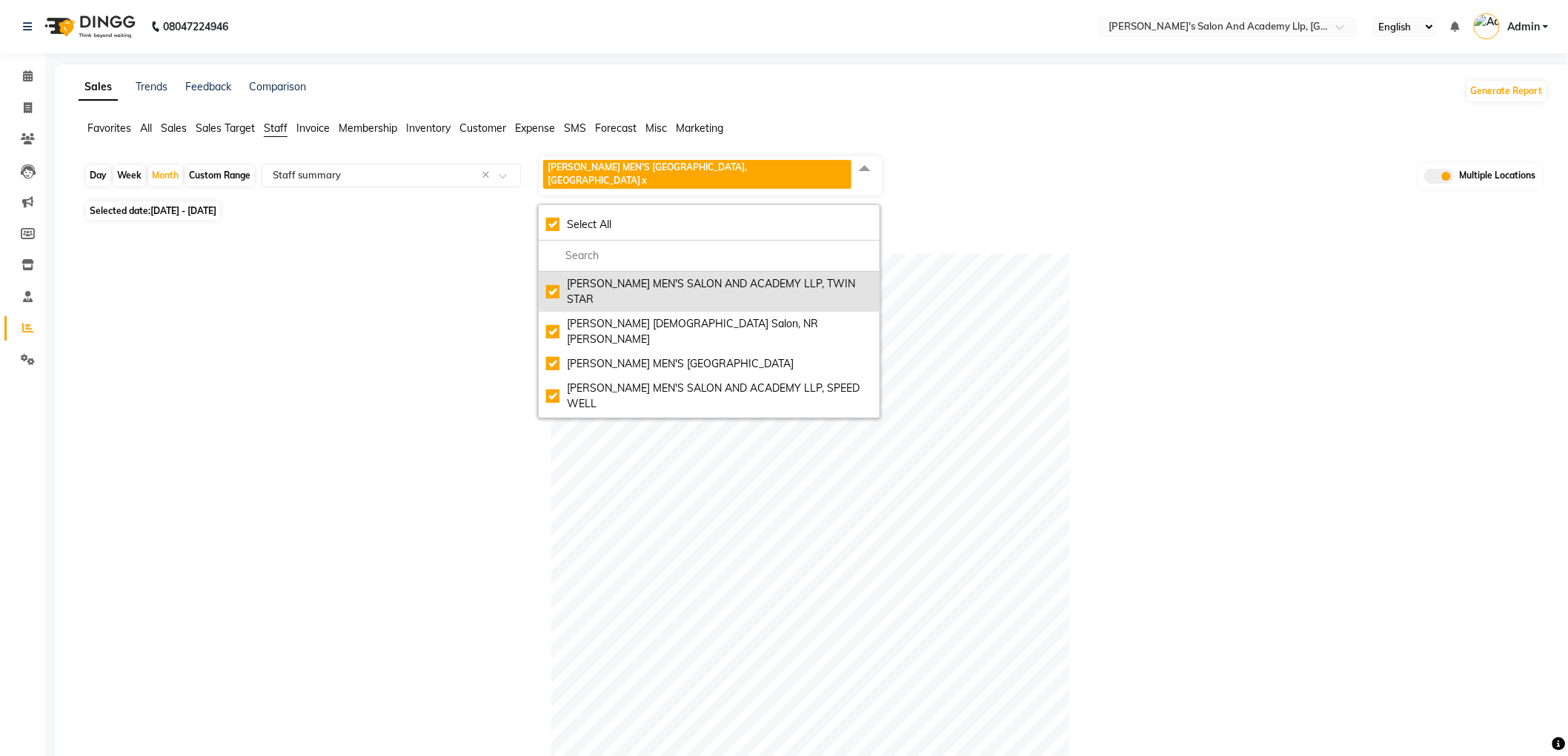
checkbox input "true"
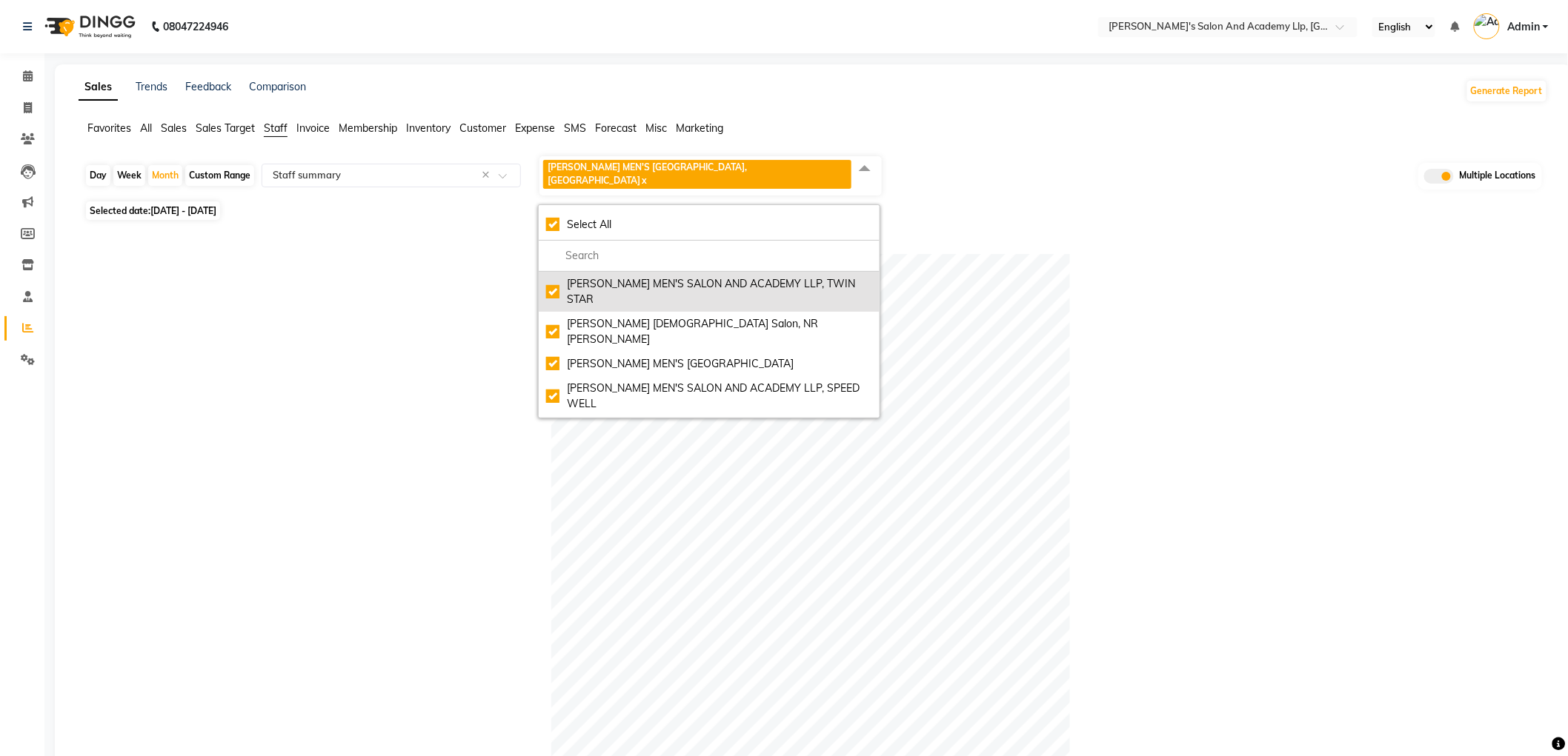
checkbox input "true"
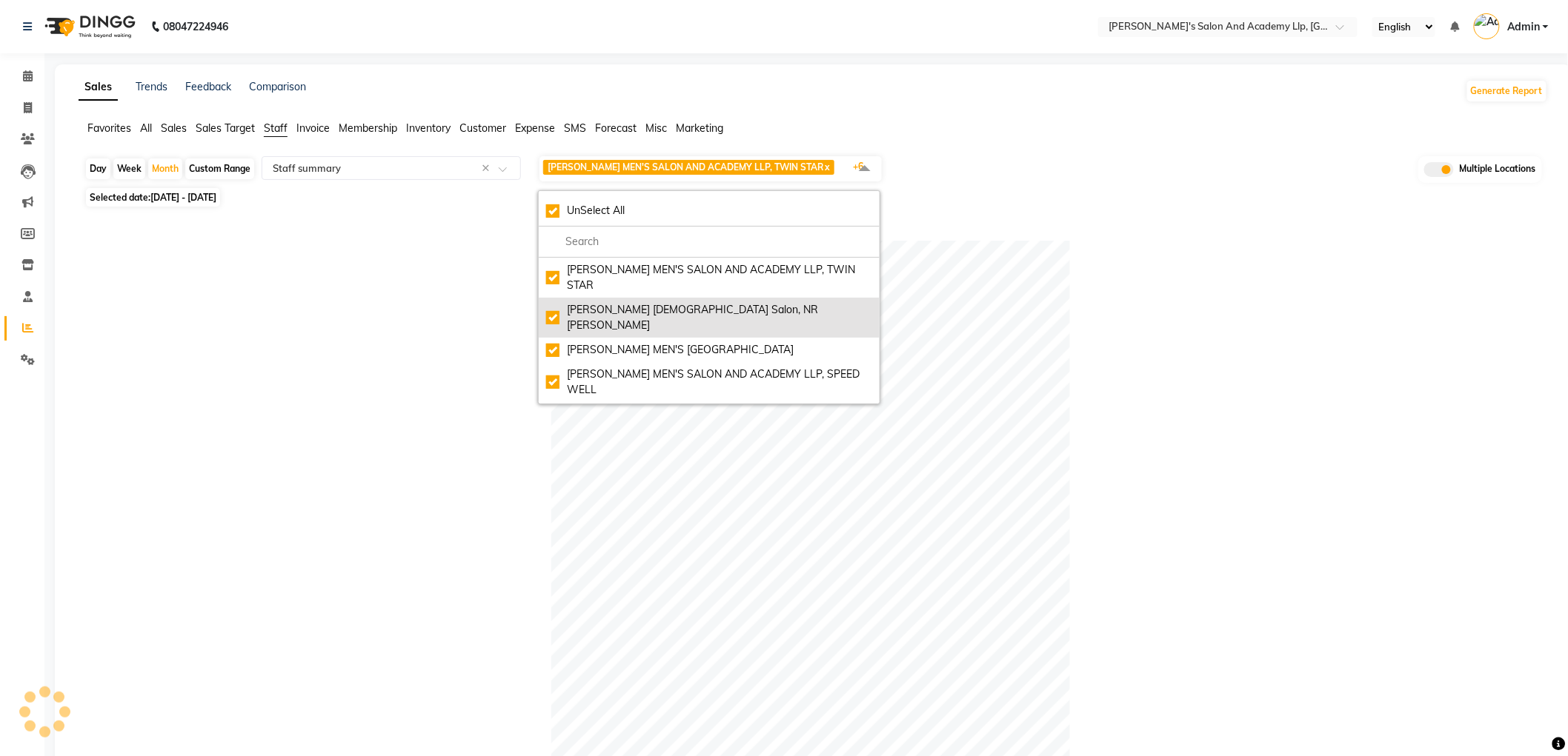
click at [574, 302] on div "[PERSON_NAME] [DEMOGRAPHIC_DATA] Salon, NR [PERSON_NAME]" at bounding box center [709, 317] width 326 height 31
checkbox input "false"
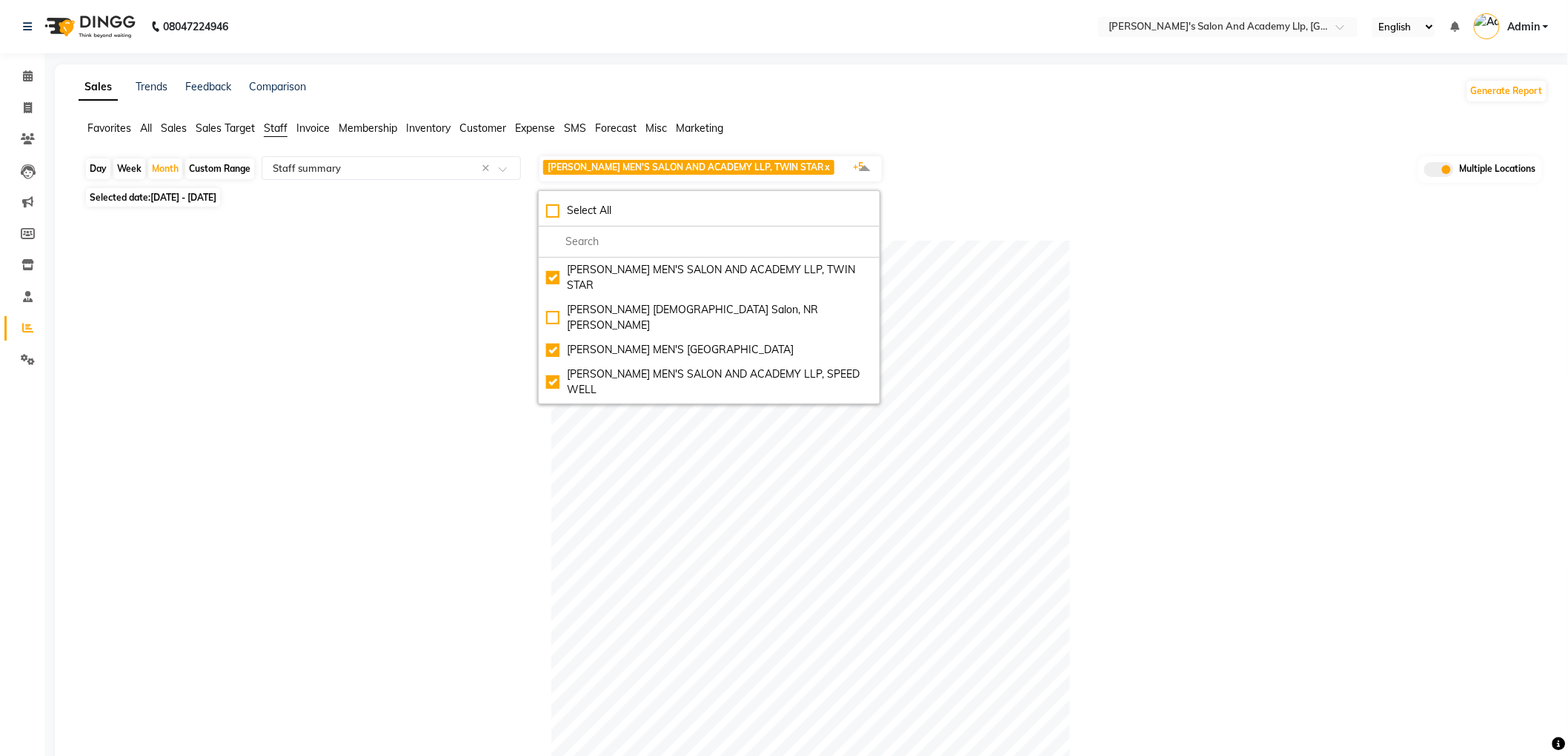
click at [1051, 222] on div "Table View Pivot View Pie Chart Bar Chart Select Full Report Filtered Report Se…" at bounding box center [811, 733] width 1476 height 1045
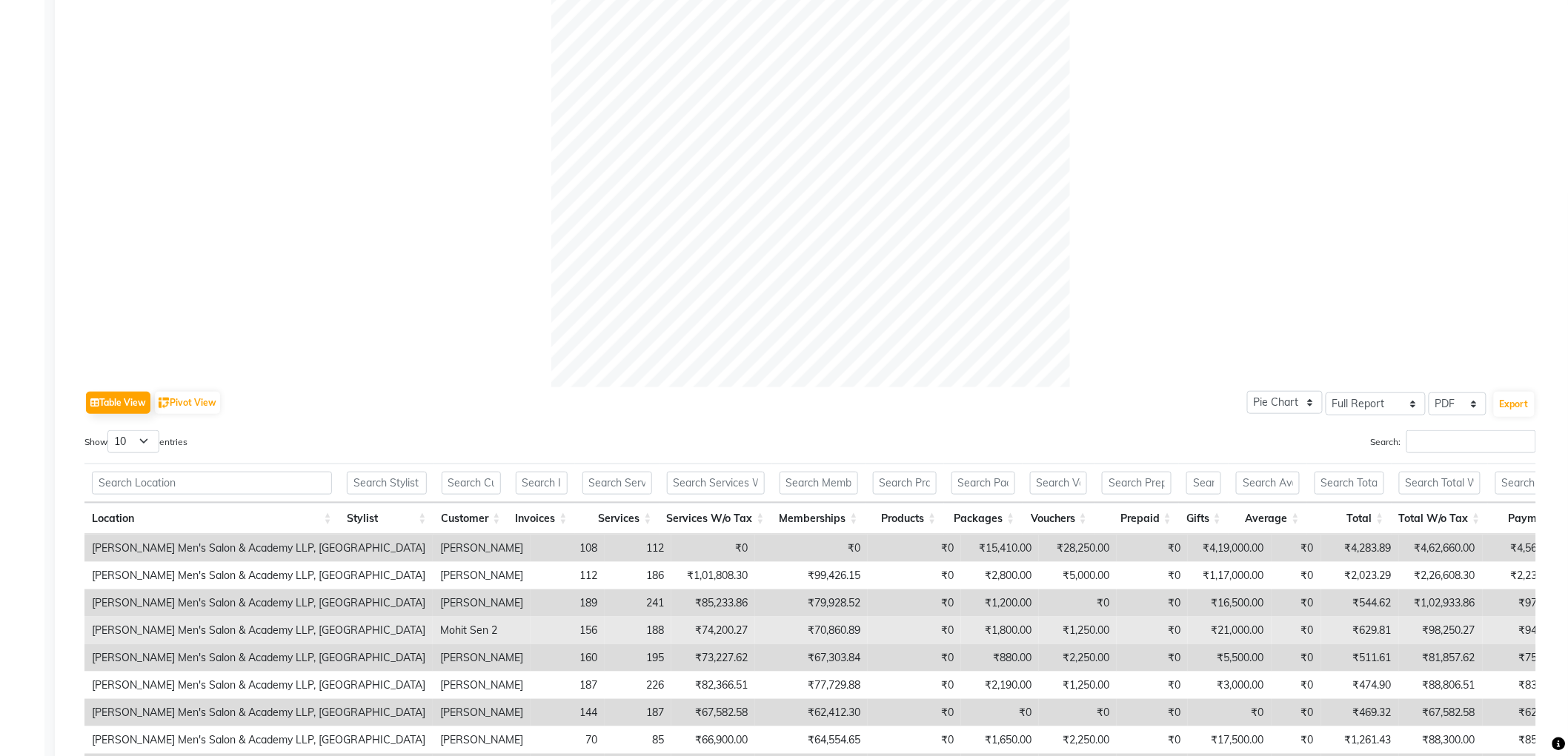
scroll to position [411, 0]
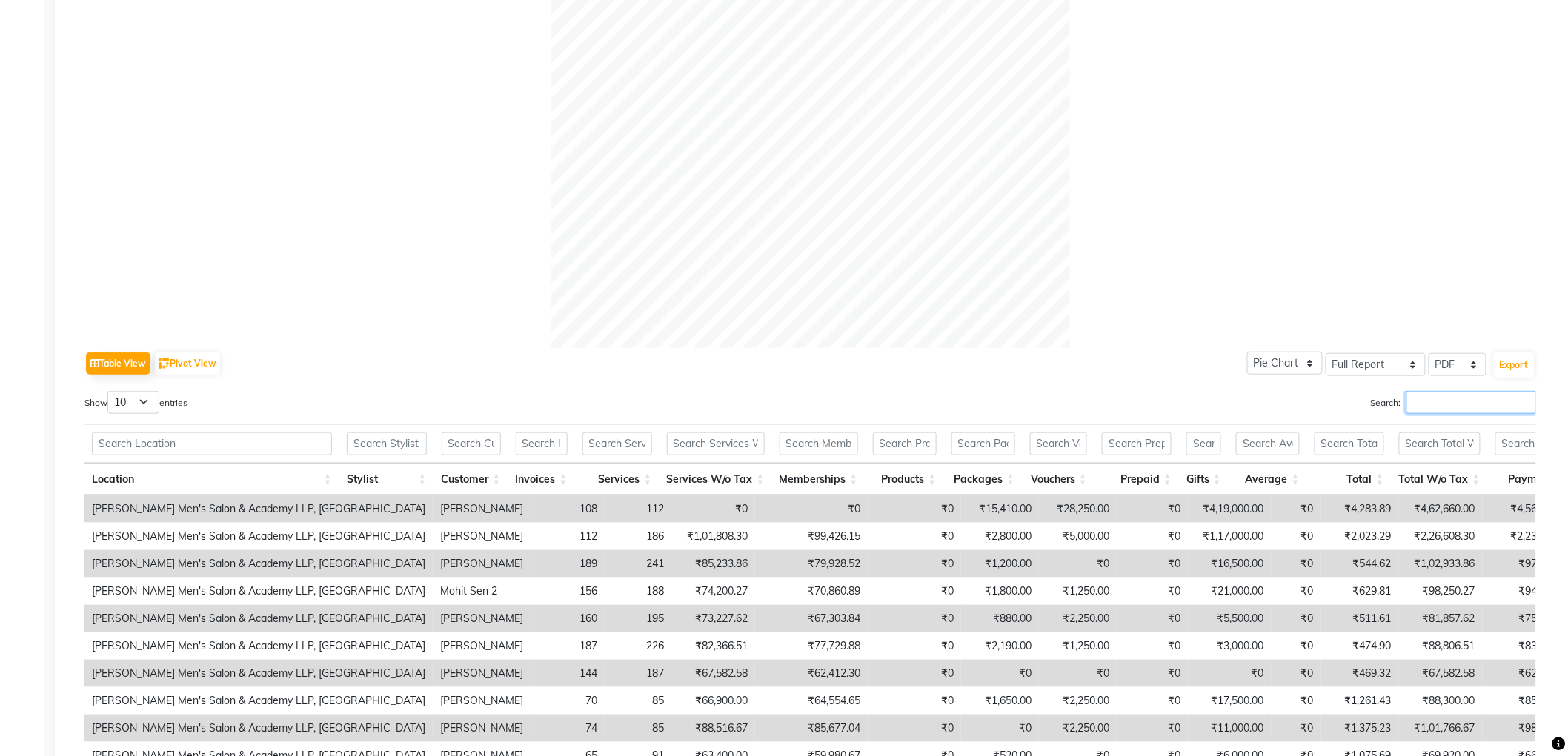
click at [1472, 404] on input "Search:" at bounding box center [1471, 402] width 130 height 23
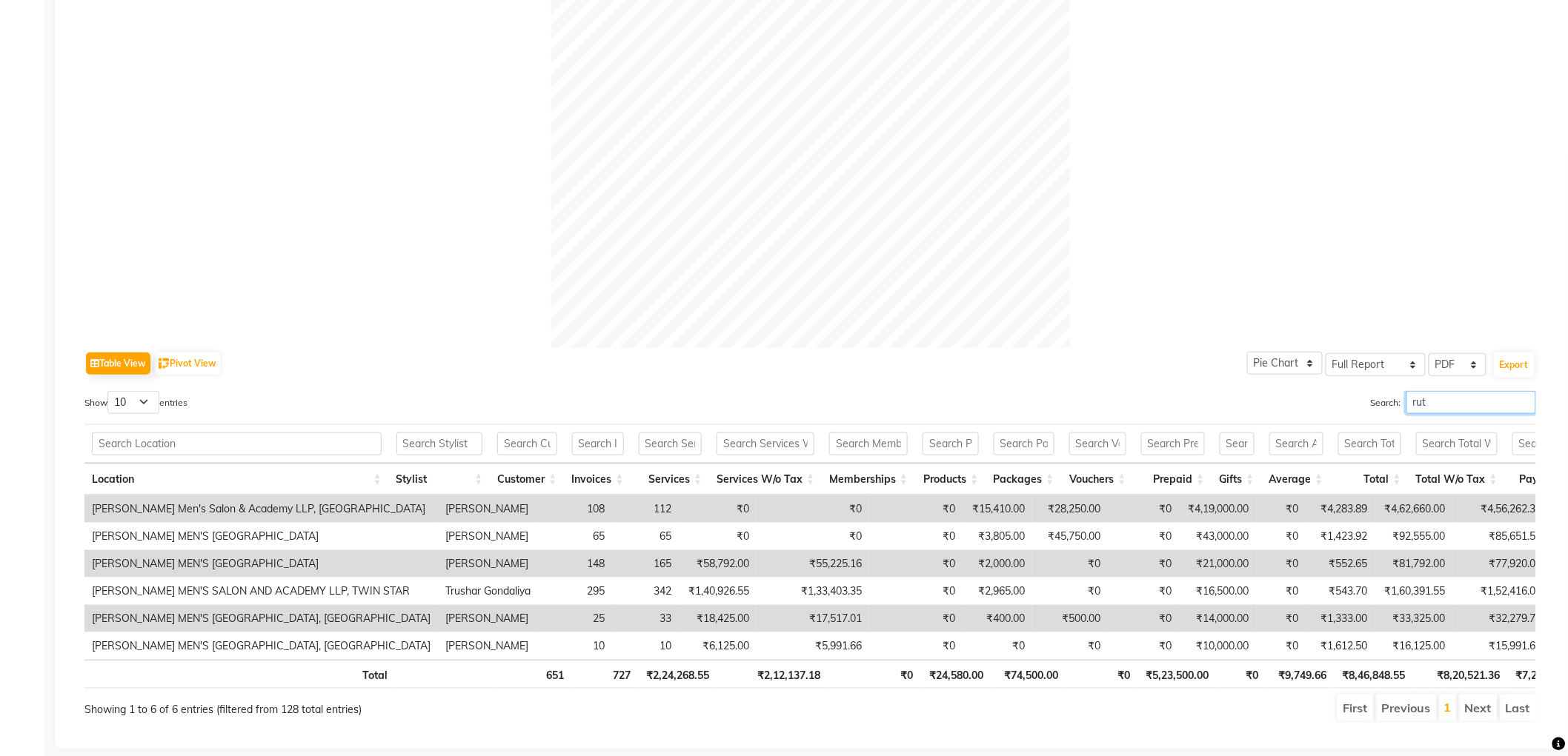
scroll to position [315, 0]
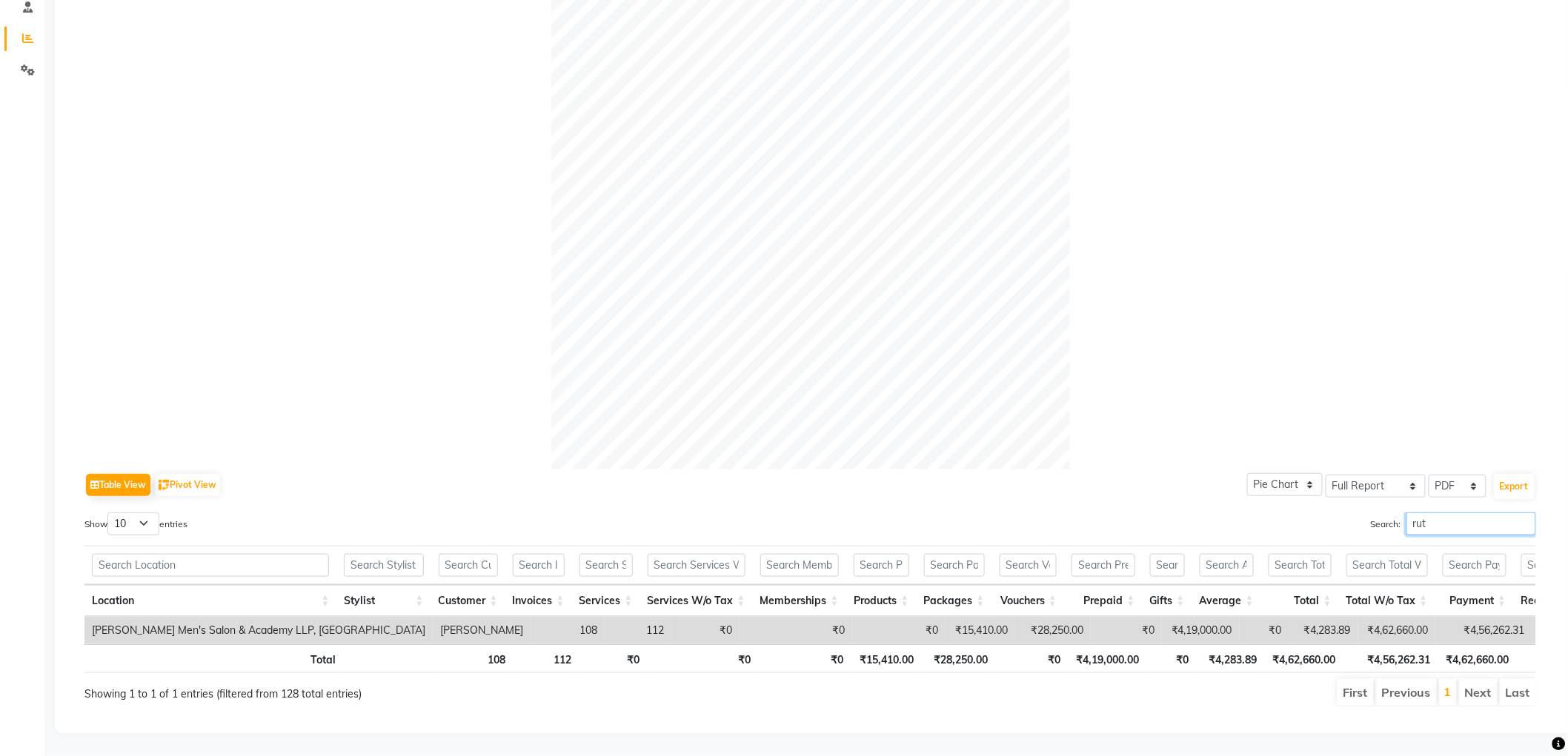
click at [1434, 513] on input "rut" at bounding box center [1471, 524] width 130 height 23
drag, startPoint x: 1434, startPoint y: 490, endPoint x: 1374, endPoint y: 500, distance: 60.8
click at [1374, 513] on label "Search: rut" at bounding box center [1454, 524] width 165 height 23
click at [1406, 513] on input "rut" at bounding box center [1471, 524] width 130 height 23
click at [1435, 513] on input "rut" at bounding box center [1471, 524] width 130 height 23
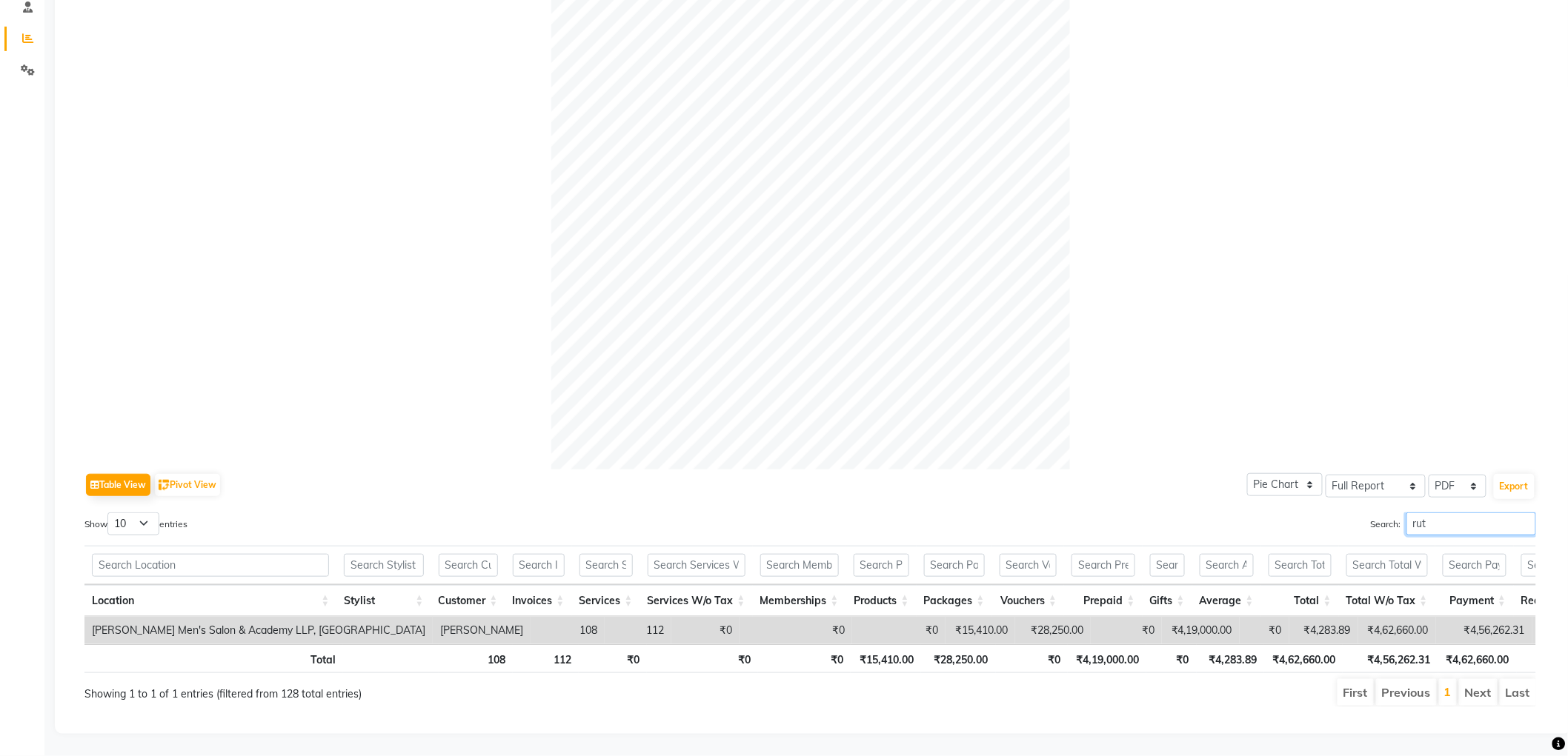
type input "rut"
click at [1413, 586] on th "Total W/o Tax" at bounding box center [1388, 601] width 97 height 32
drag, startPoint x: 1434, startPoint y: 502, endPoint x: 1311, endPoint y: 511, distance: 123.3
click at [1311, 513] on div "Search: rut" at bounding box center [1180, 527] width 715 height 29
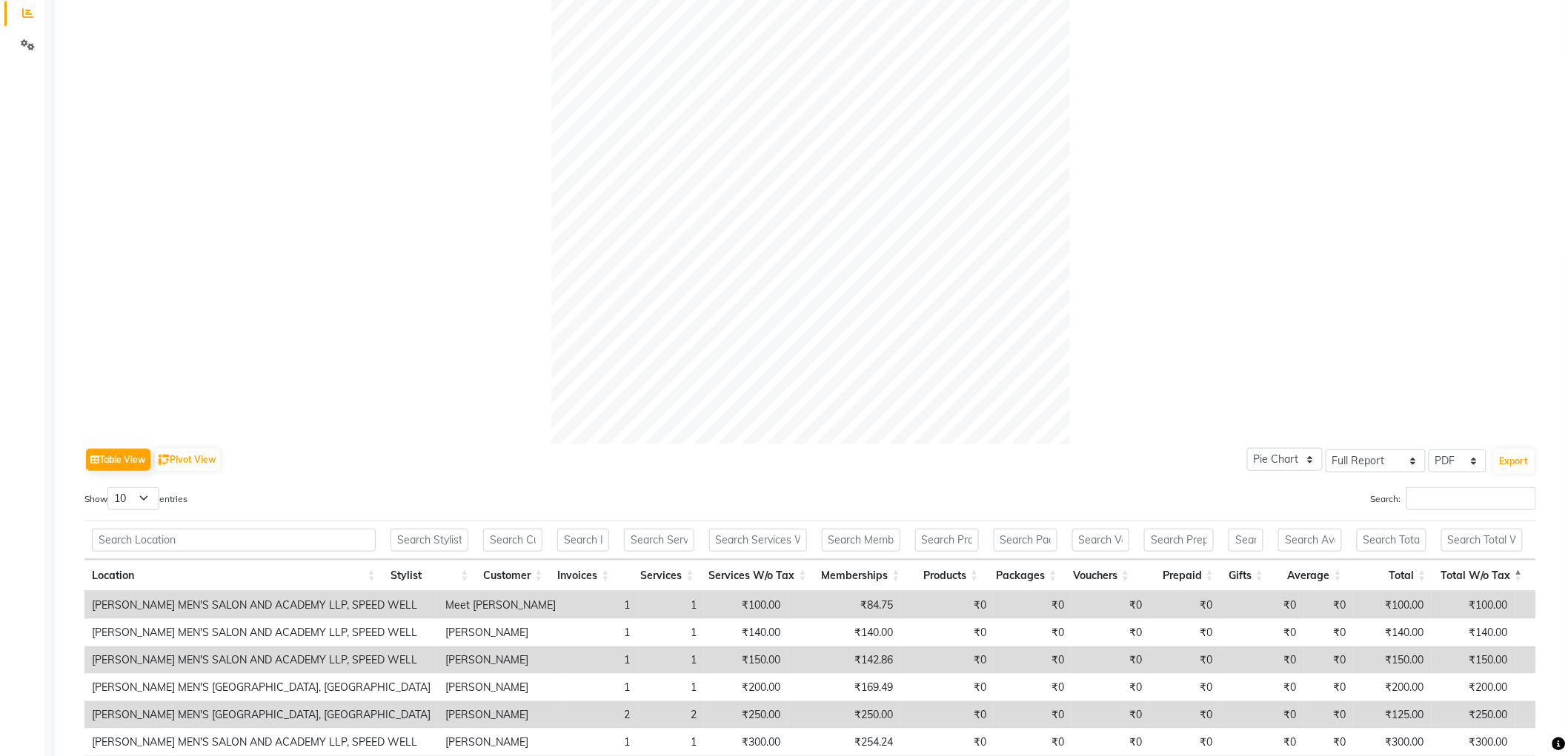
click at [1336, 575] on th "Average" at bounding box center [1310, 576] width 78 height 32
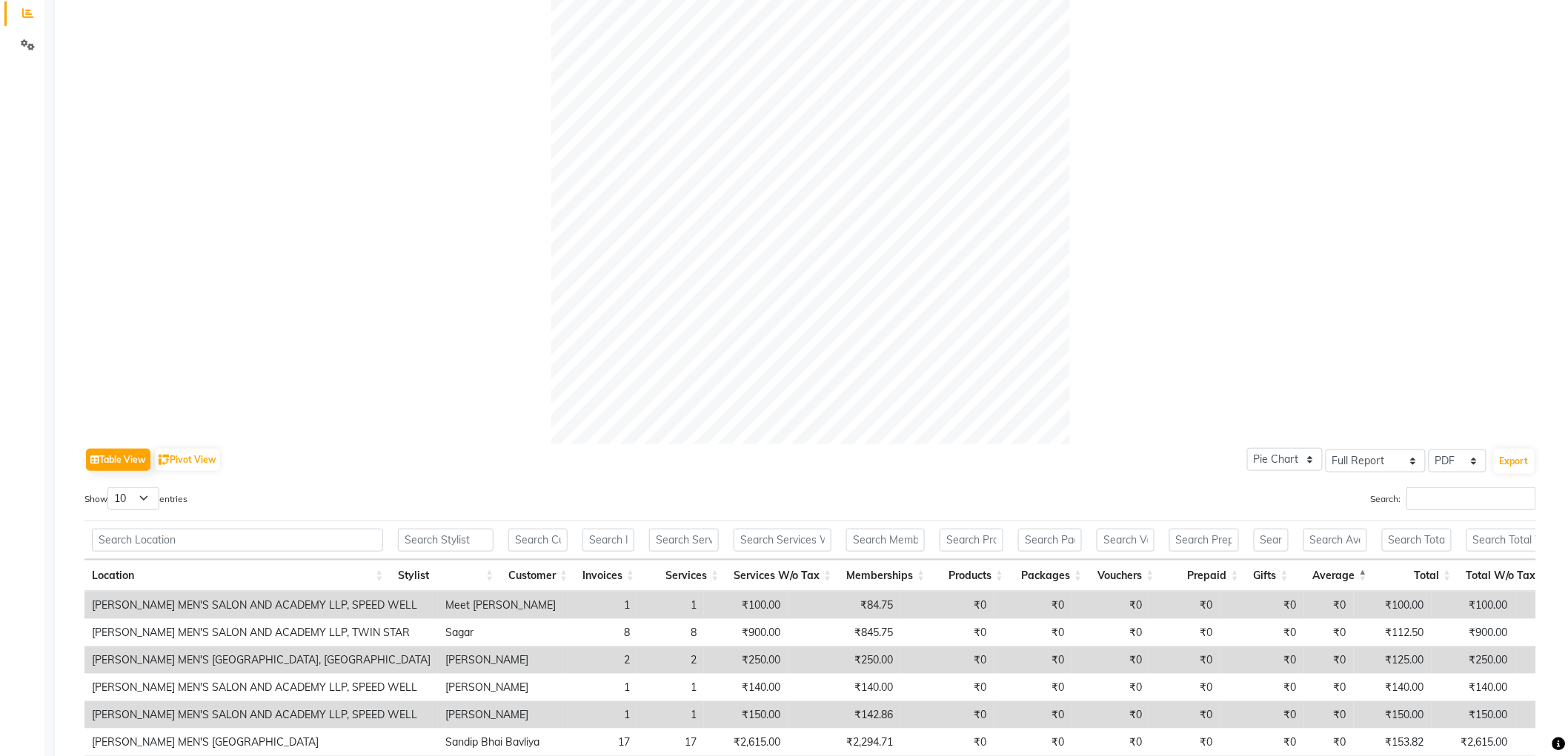
click at [1352, 578] on th "Average" at bounding box center [1335, 576] width 78 height 32
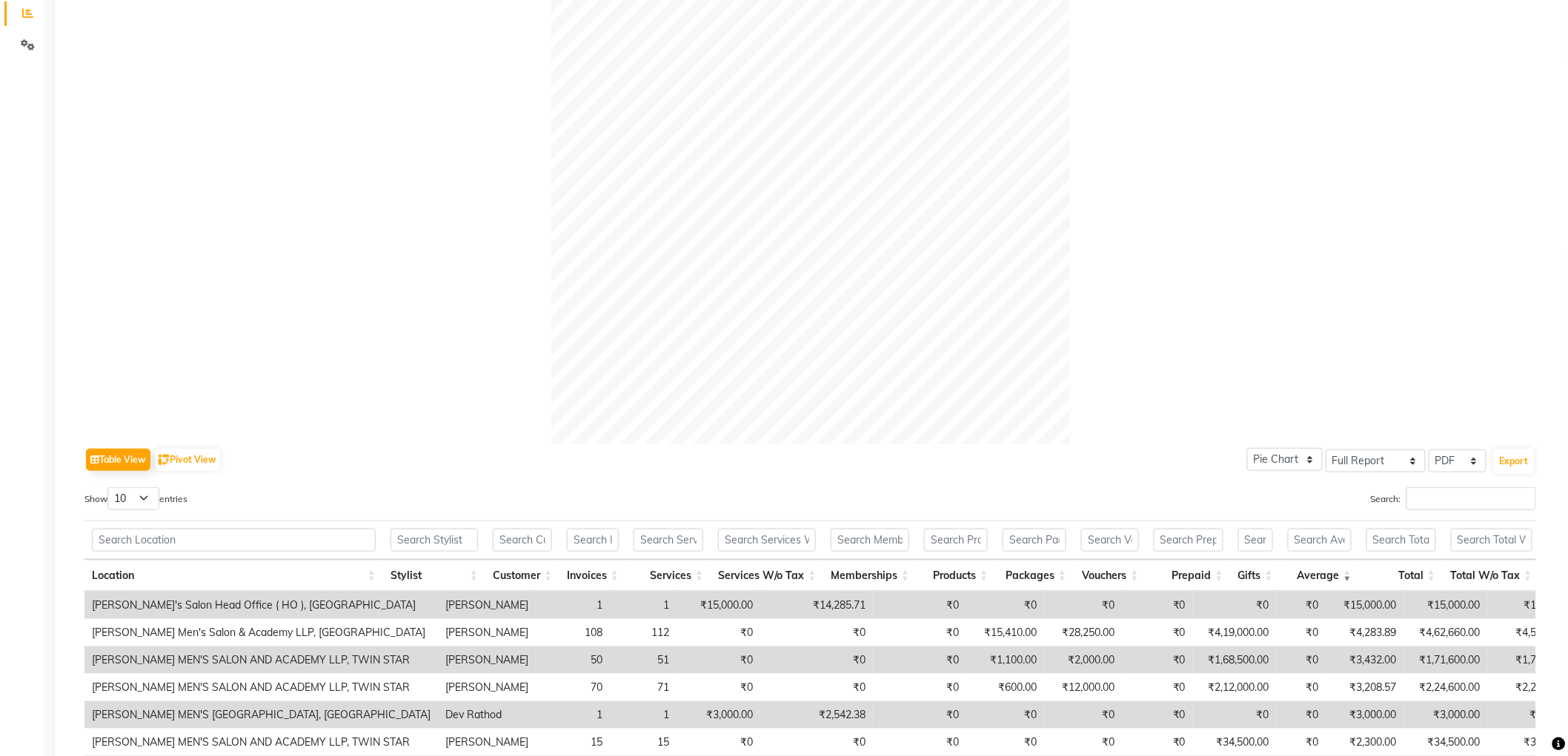
click at [1427, 578] on th "Total" at bounding box center [1401, 576] width 84 height 32
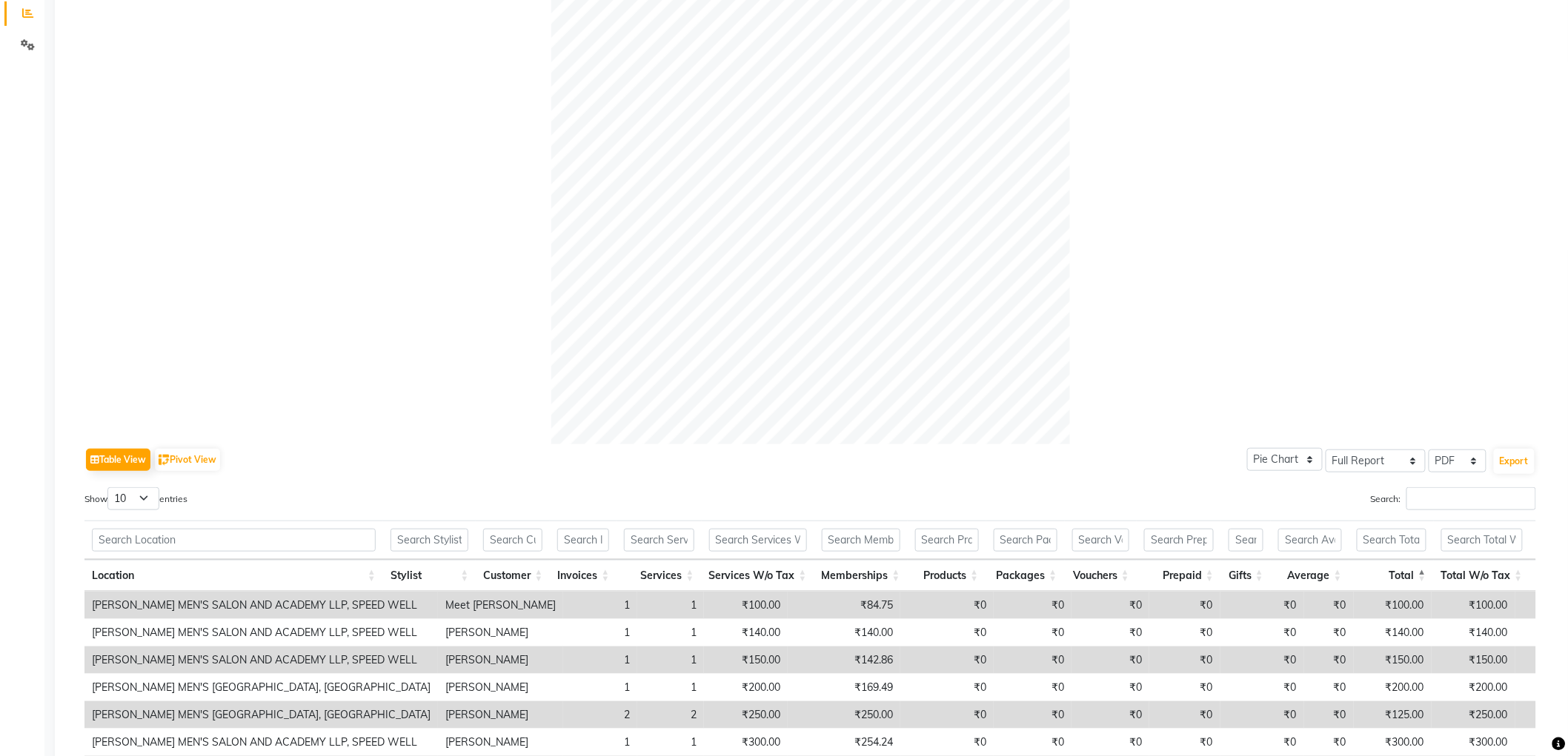
click at [1427, 578] on th "Total" at bounding box center [1391, 576] width 84 height 32
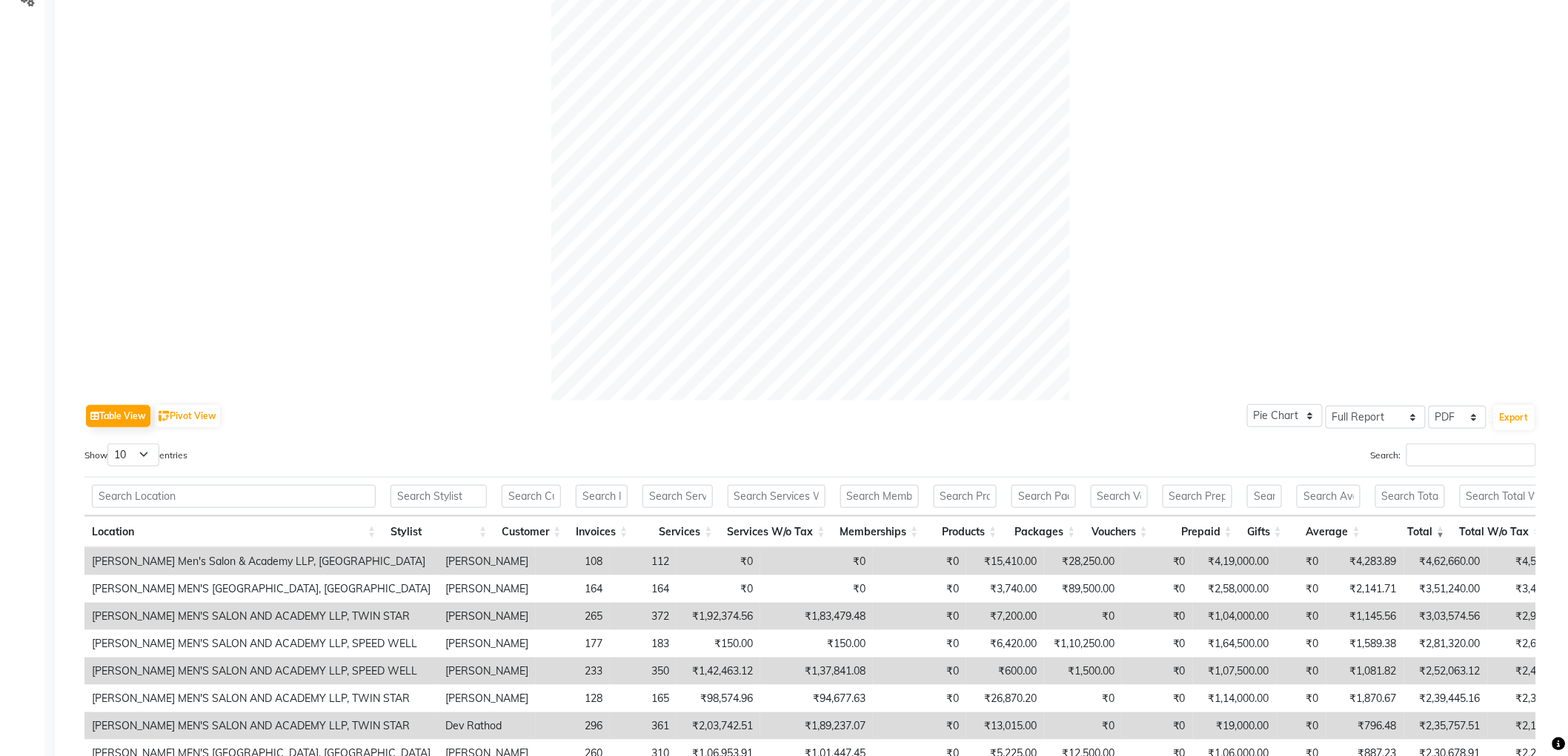
scroll to position [397, 0]
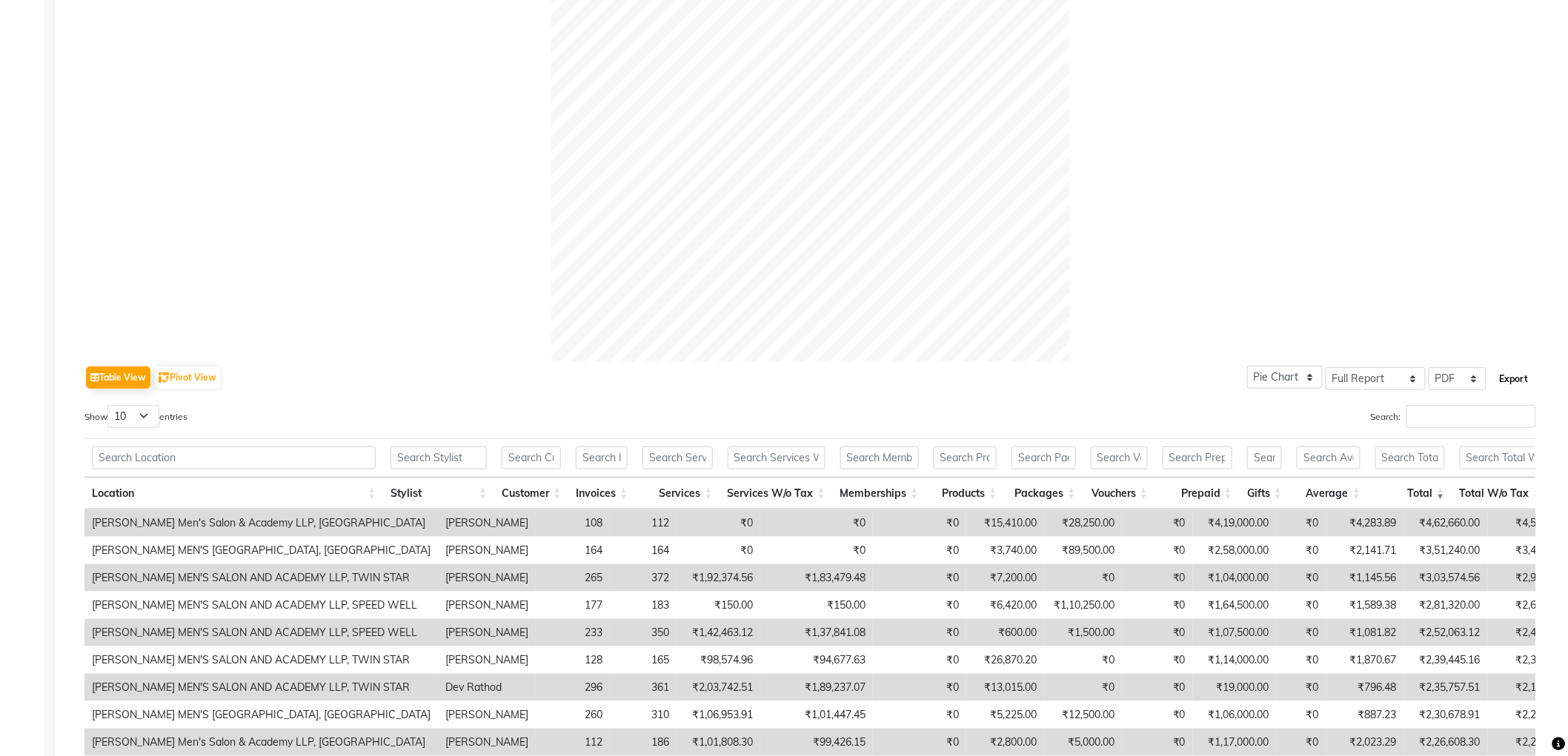
click at [1501, 378] on button "Export" at bounding box center [1514, 379] width 40 height 25
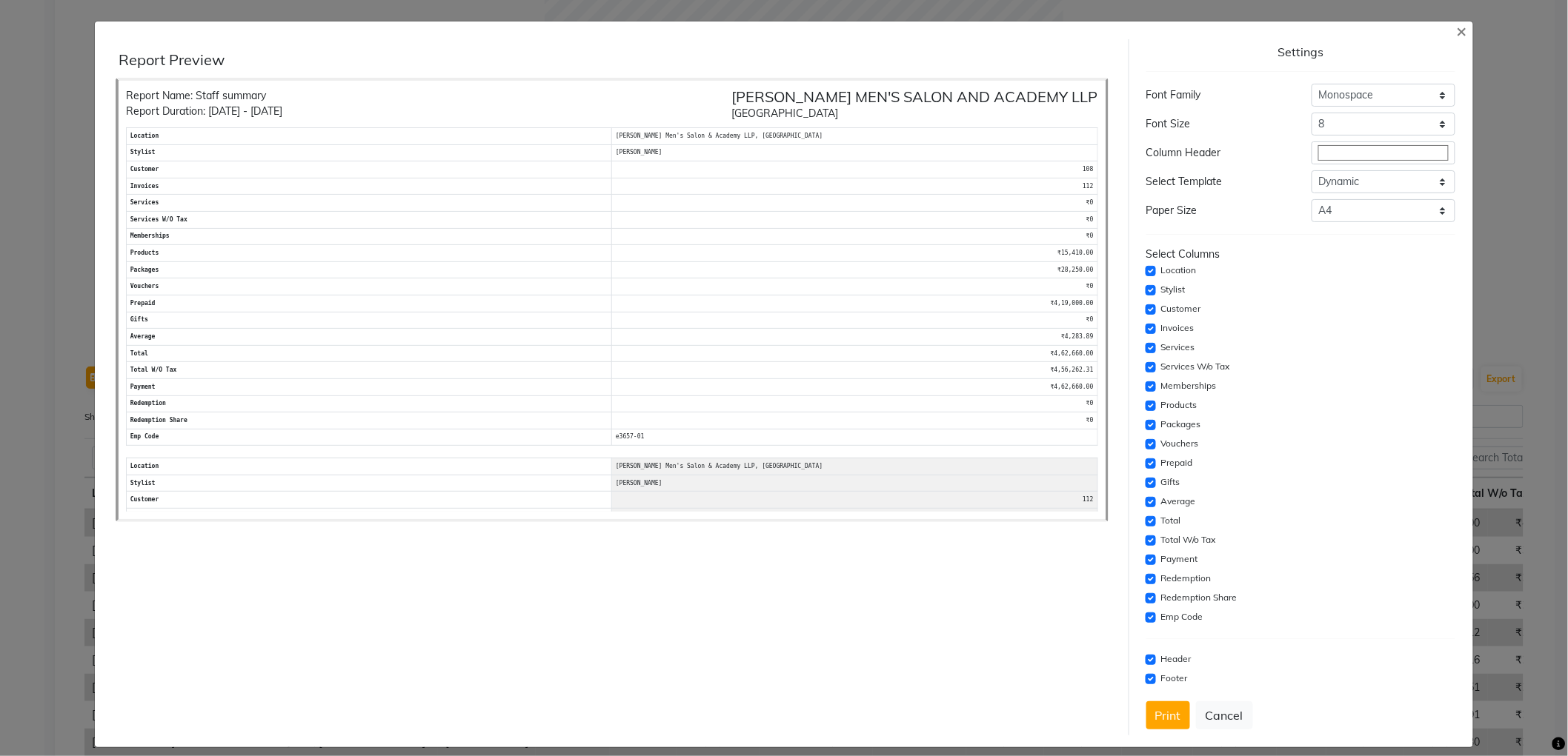
click at [1236, 704] on button "Cancel" at bounding box center [1225, 716] width 57 height 28
click at [1231, 705] on button "Cancel" at bounding box center [1225, 716] width 57 height 28
click at [1234, 712] on button "Cancel" at bounding box center [1225, 716] width 57 height 28
click at [1181, 718] on button "Print" at bounding box center [1168, 716] width 44 height 28
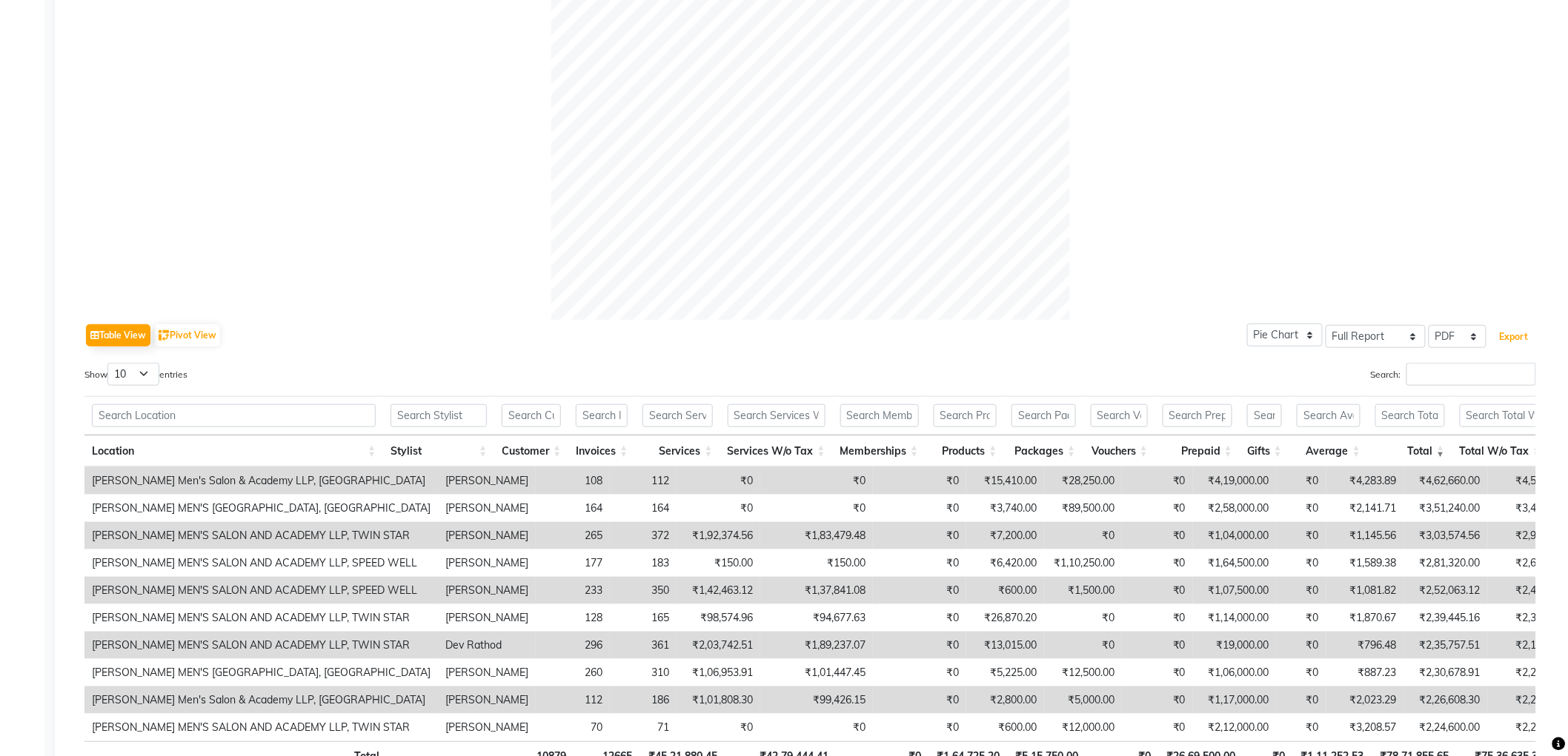
scroll to position [479, 0]
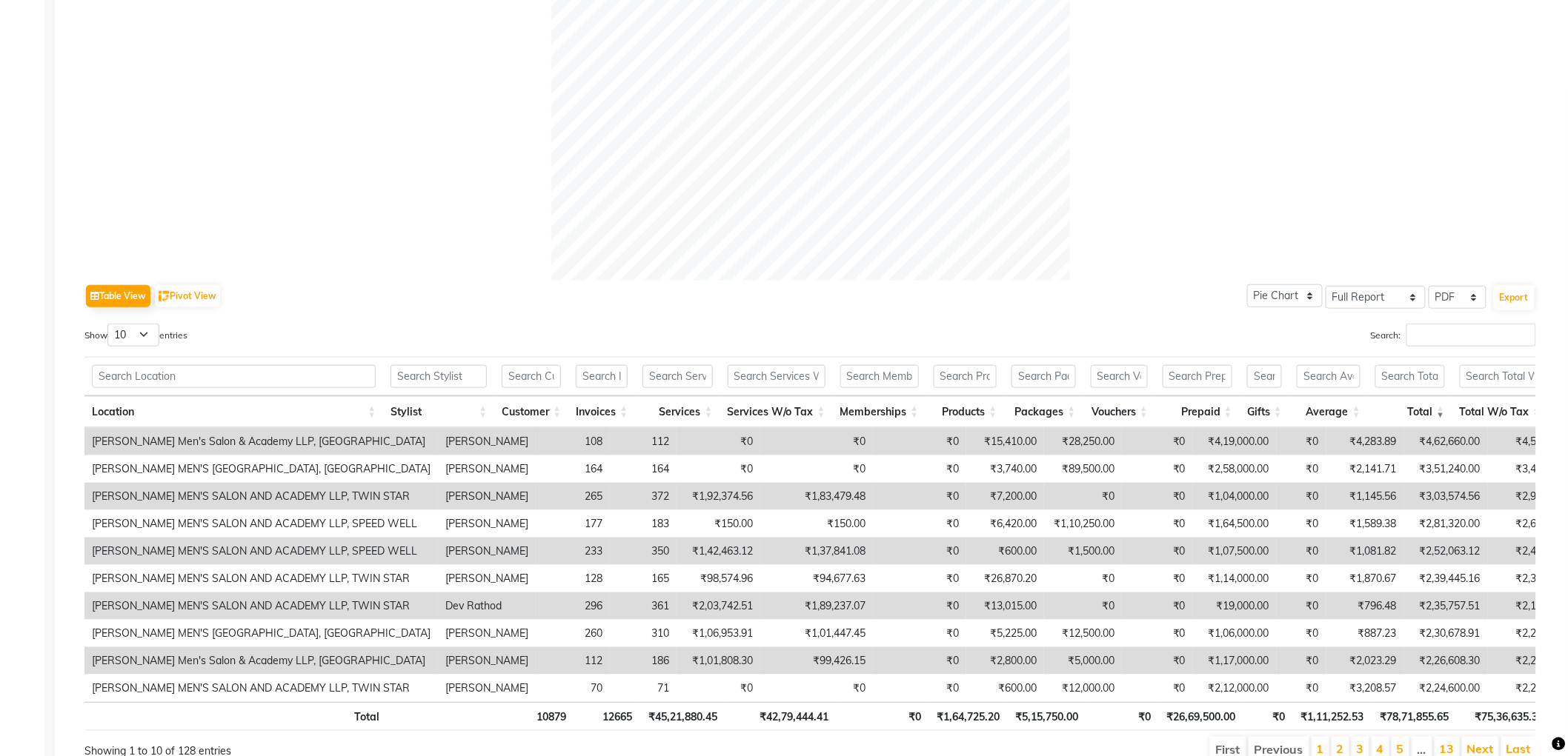
click at [93, 435] on td "[PERSON_NAME] Men's Salon & Academy LLP, [GEOGRAPHIC_DATA]" at bounding box center [261, 442] width 353 height 27
click at [1406, 327] on input "Search:" at bounding box center [1471, 335] width 130 height 23
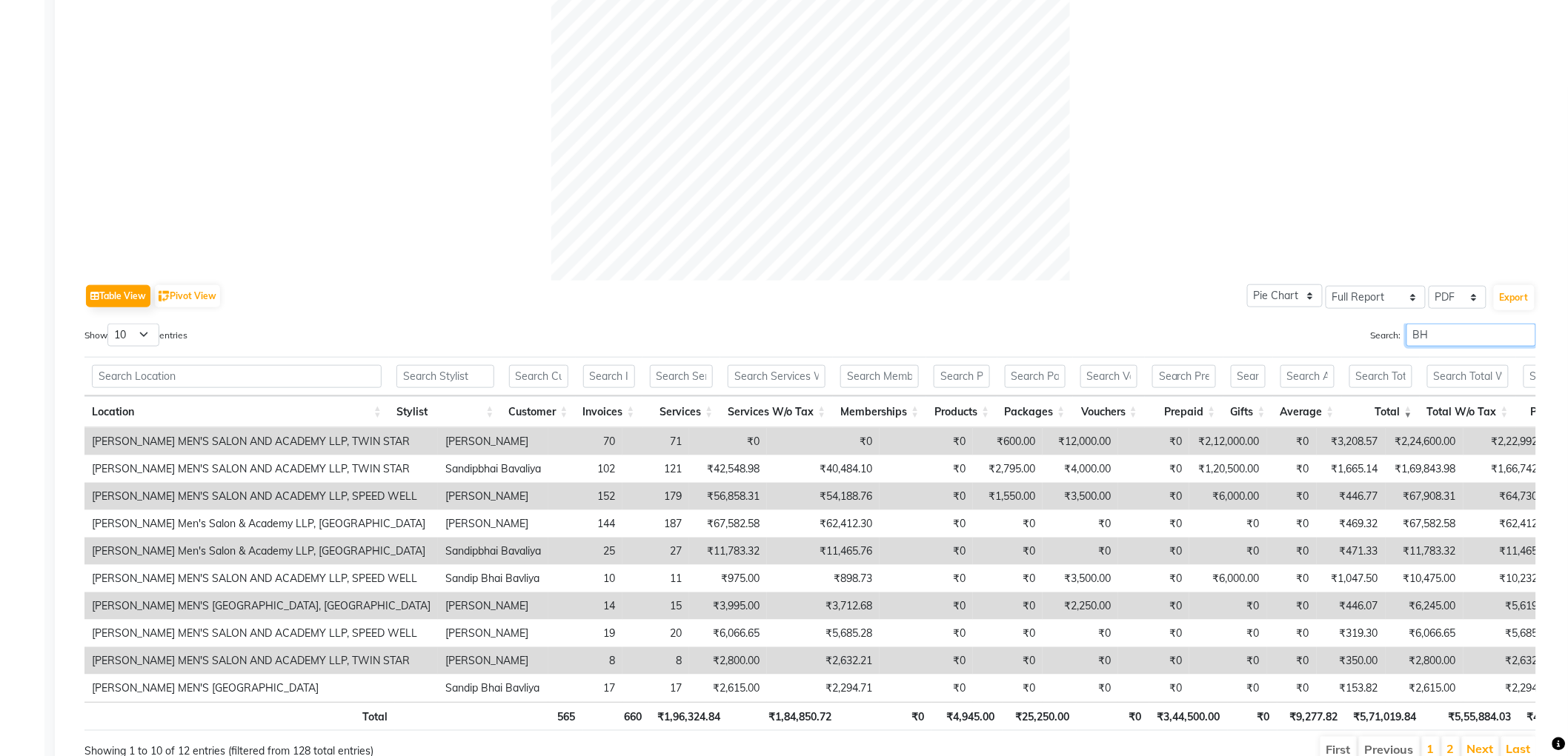
type input "B"
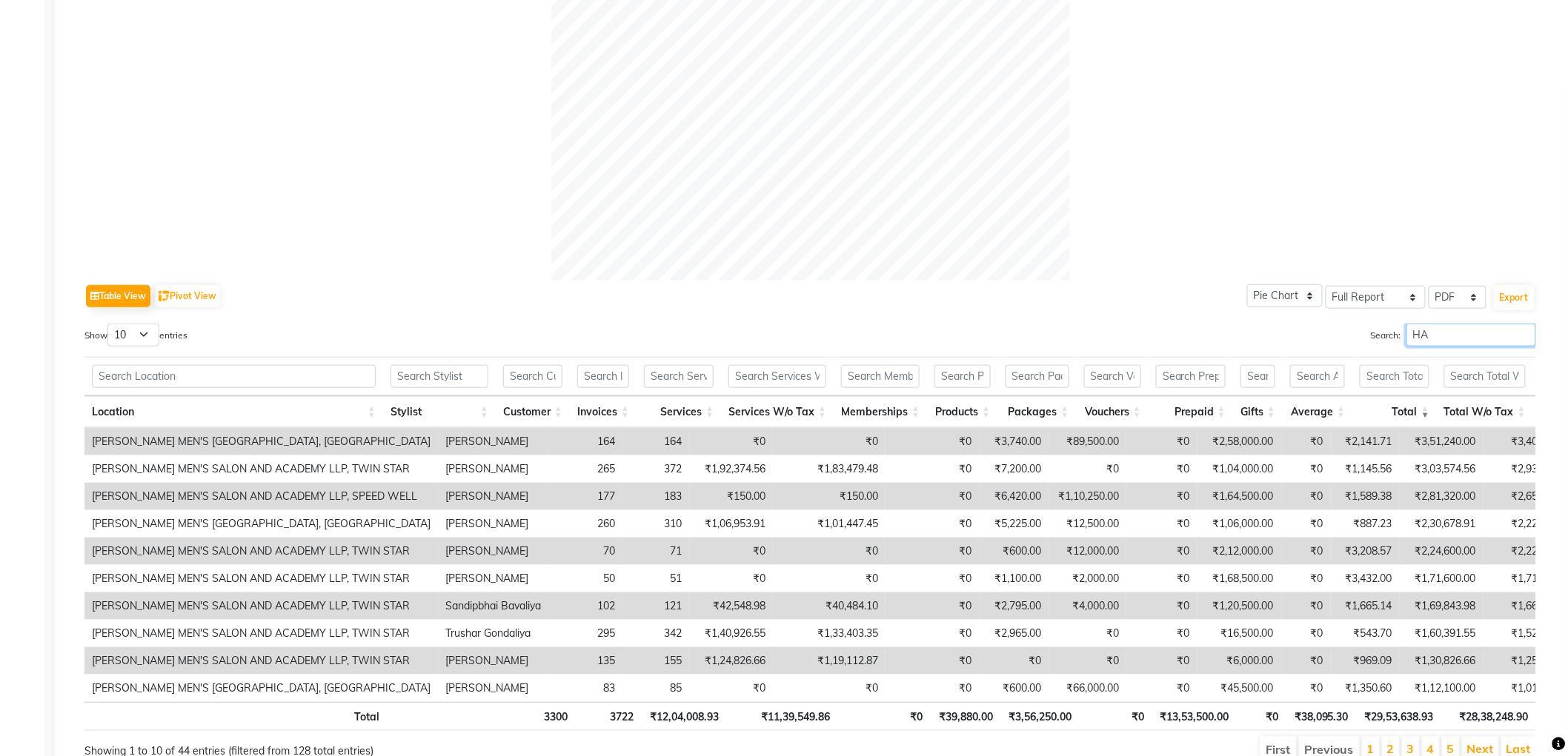
type input "H"
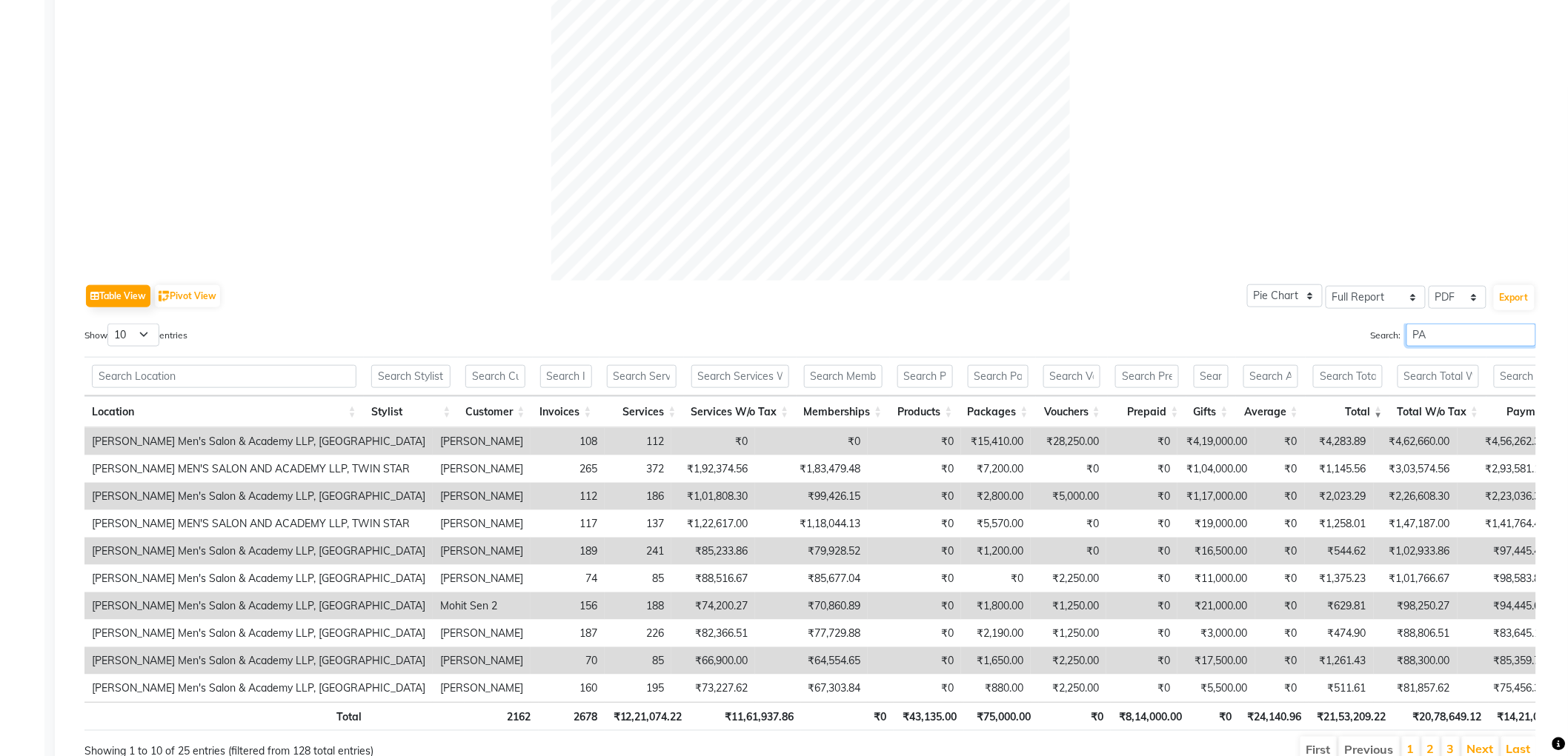
type input "P"
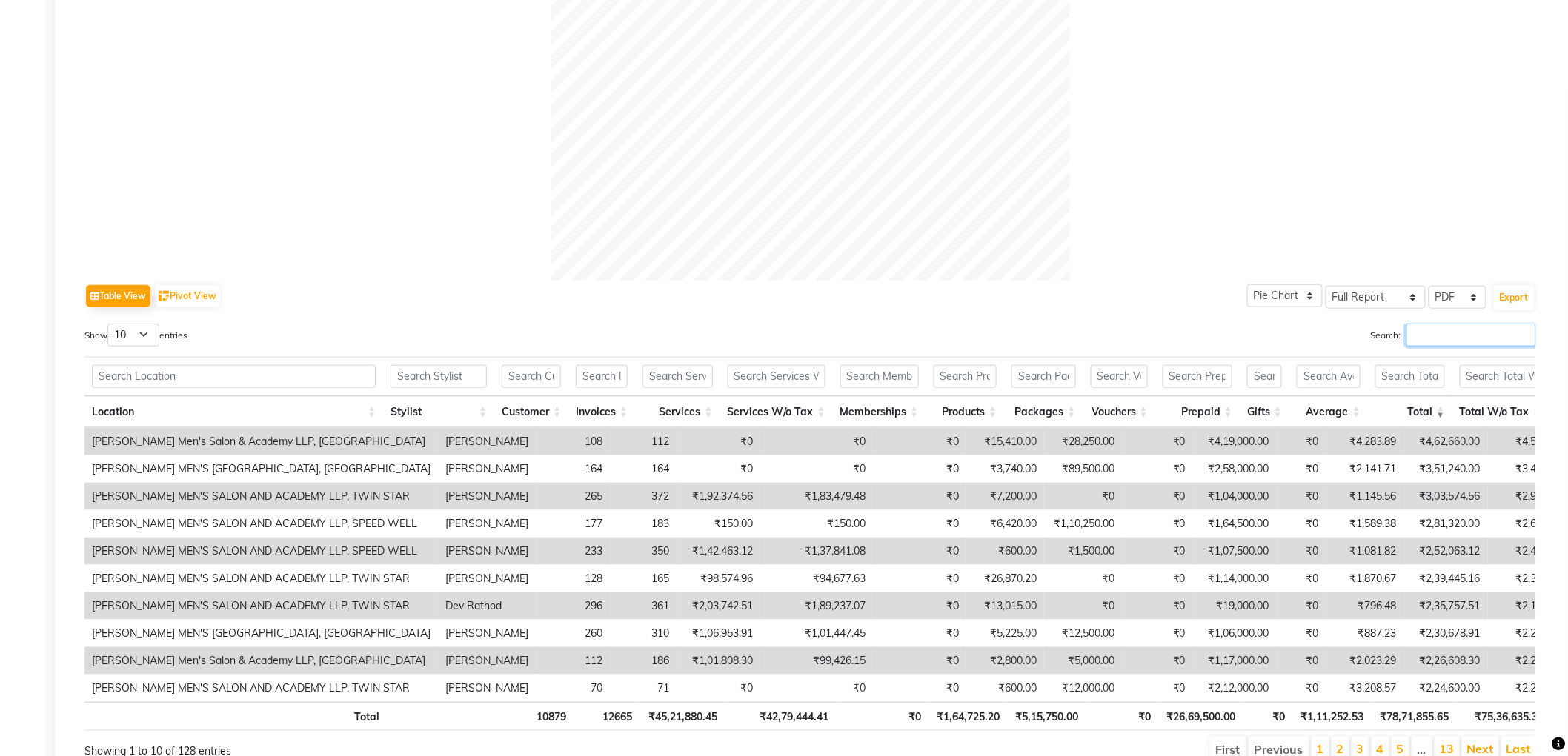
click at [1417, 325] on input "Search:" at bounding box center [1471, 335] width 130 height 23
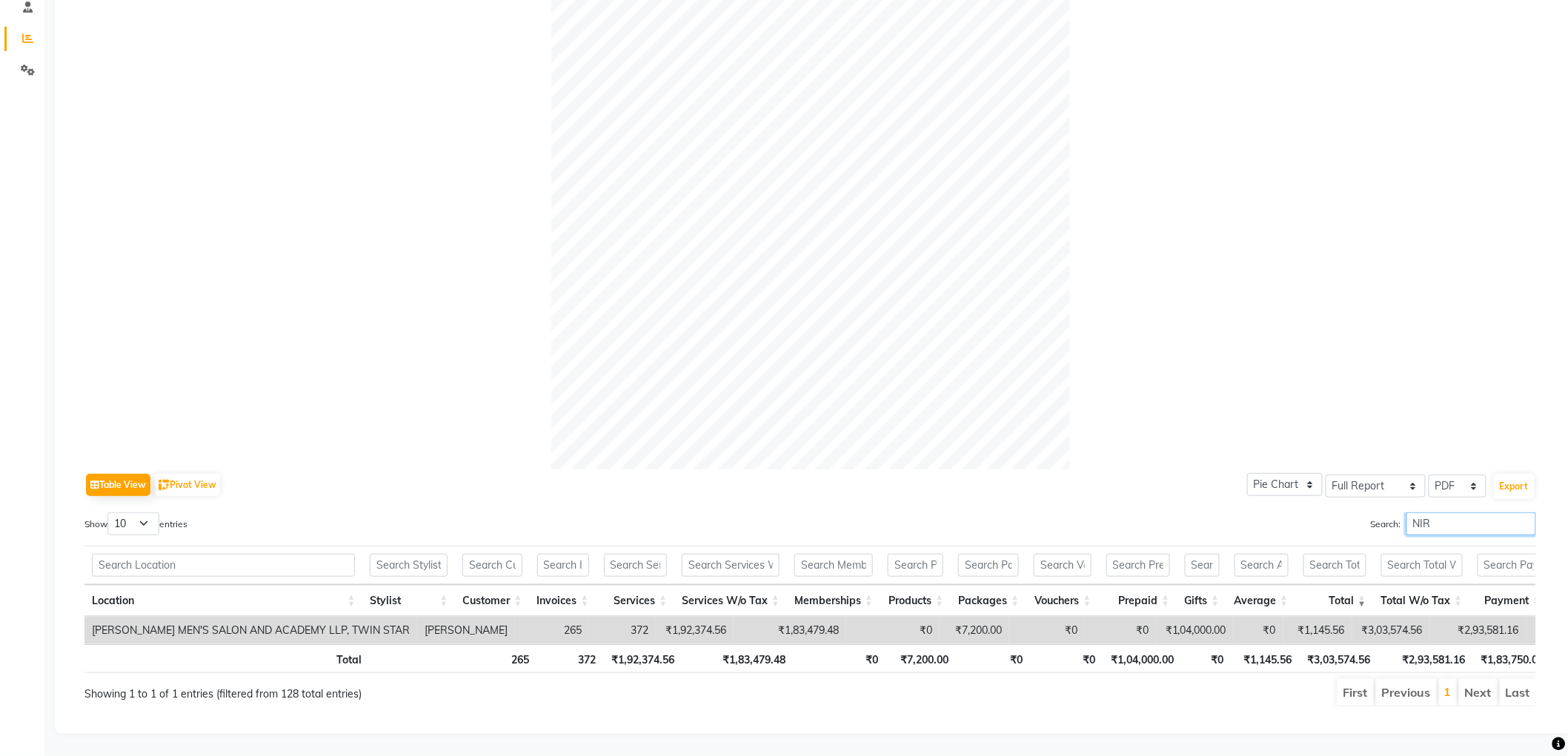
scroll to position [315, 0]
type input "[PERSON_NAME]"
drag, startPoint x: 1450, startPoint y: 501, endPoint x: 1257, endPoint y: 526, distance: 194.6
click at [1257, 526] on div "Show 10 25 50 100 entries Search: [PERSON_NAME] Location Stylist Customer Invoi…" at bounding box center [810, 610] width 1452 height 195
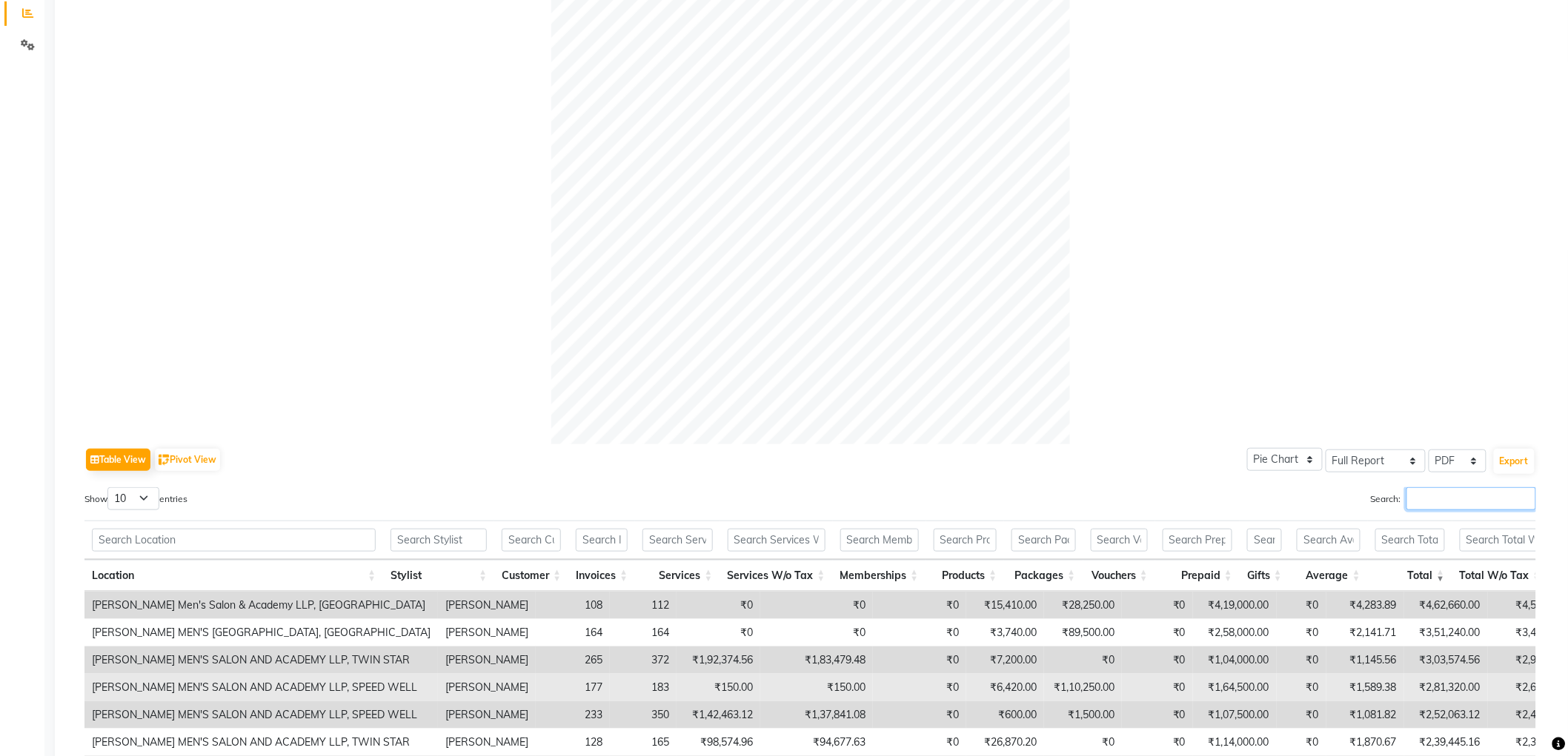
scroll to position [479, 0]
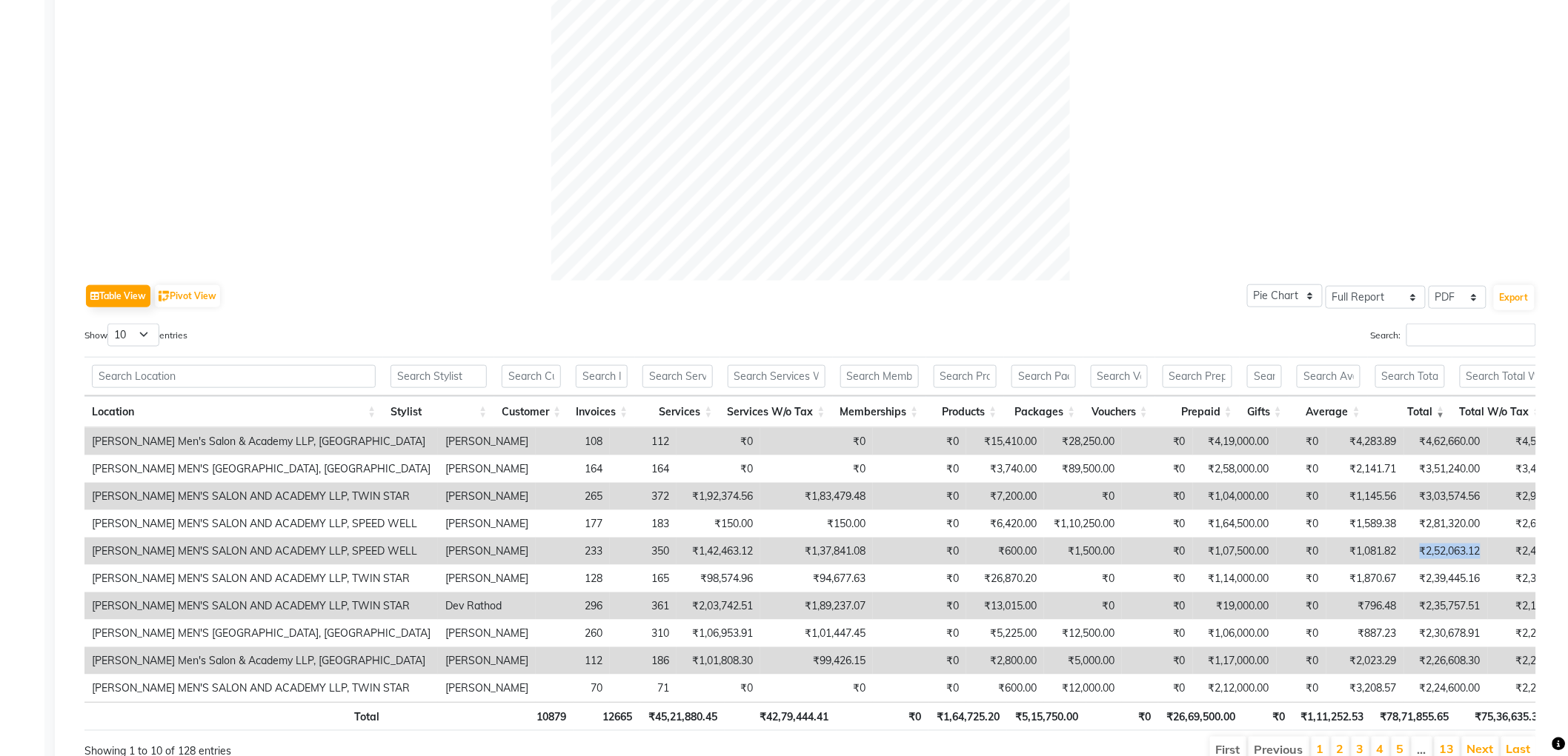
drag, startPoint x: 1387, startPoint y: 550, endPoint x: 1463, endPoint y: 538, distance: 76.9
click at [1462, 541] on tr "[PERSON_NAME] MEN'S SALON AND ACADEMY LLP, SPEED WELL [PERSON_NAME] 233 350 ₹1,…" at bounding box center [1018, 551] width 1868 height 27
copy td "₹2,52,063.12"
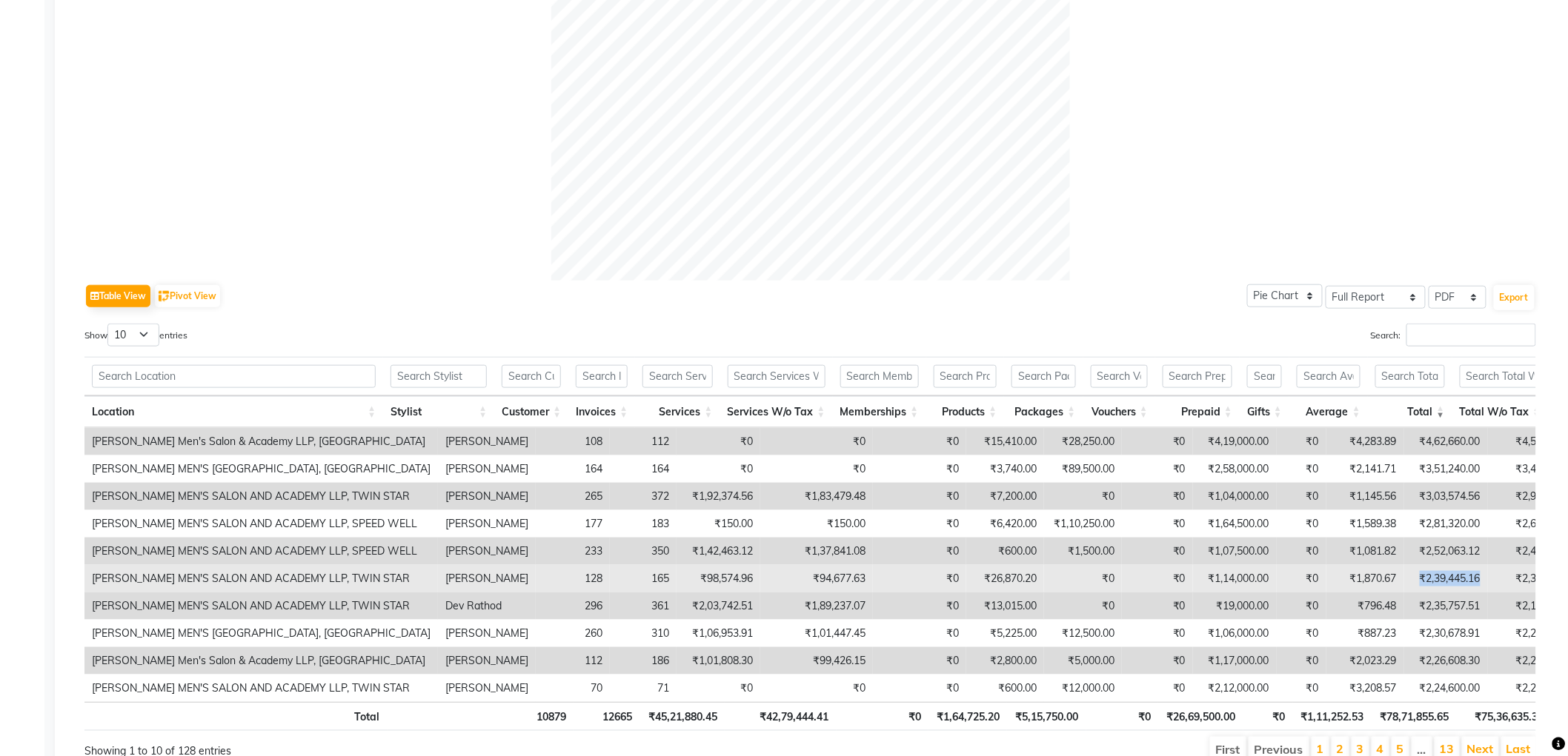
drag, startPoint x: 1383, startPoint y: 575, endPoint x: 1458, endPoint y: 587, distance: 76.0
click at [1458, 587] on tr "[PERSON_NAME] MEN'S SALON AND ACADEMY LLP, TWIN STAR [PERSON_NAME] 128 165 ₹98,…" at bounding box center [1018, 579] width 1868 height 27
copy td "₹2,39,445.16"
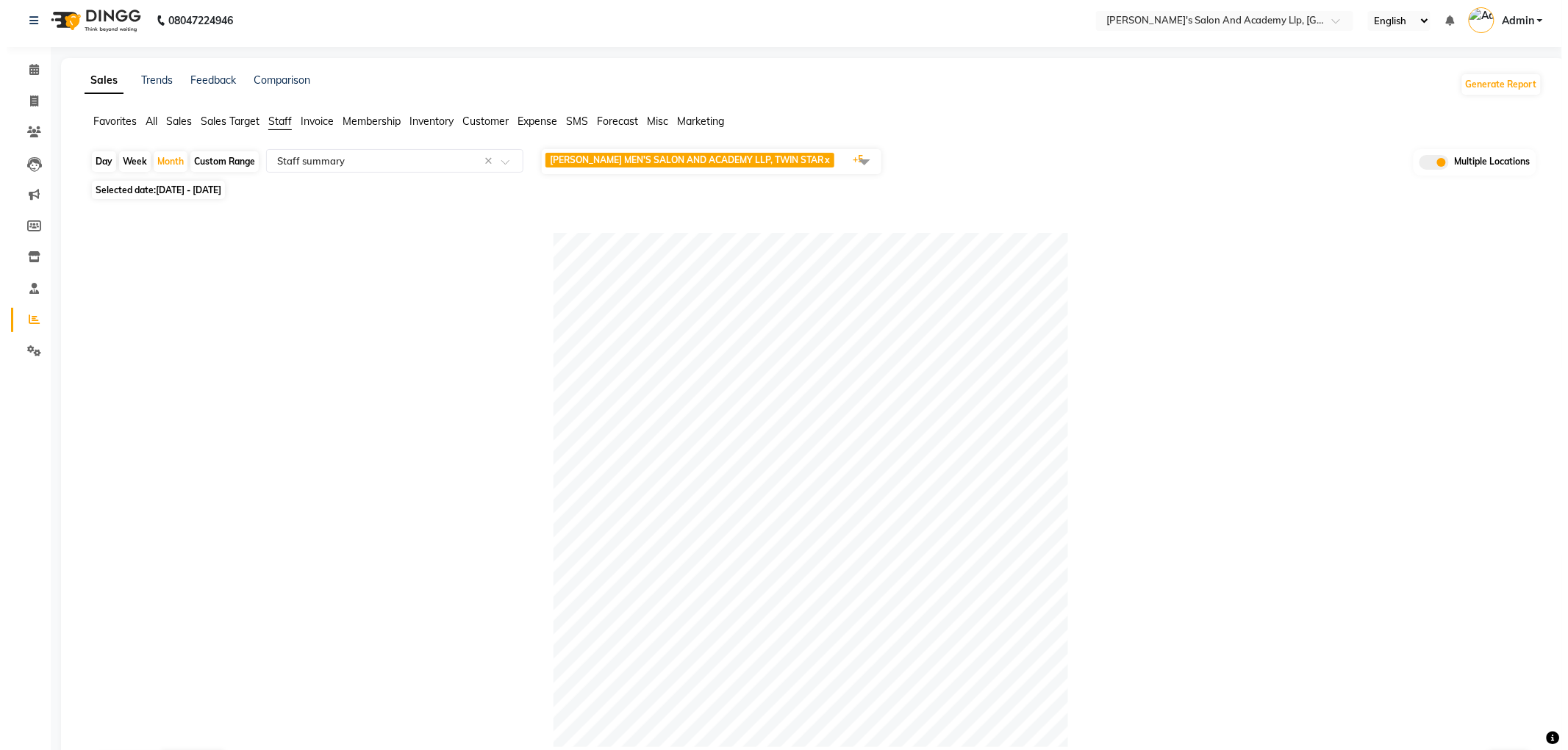
scroll to position [0, 0]
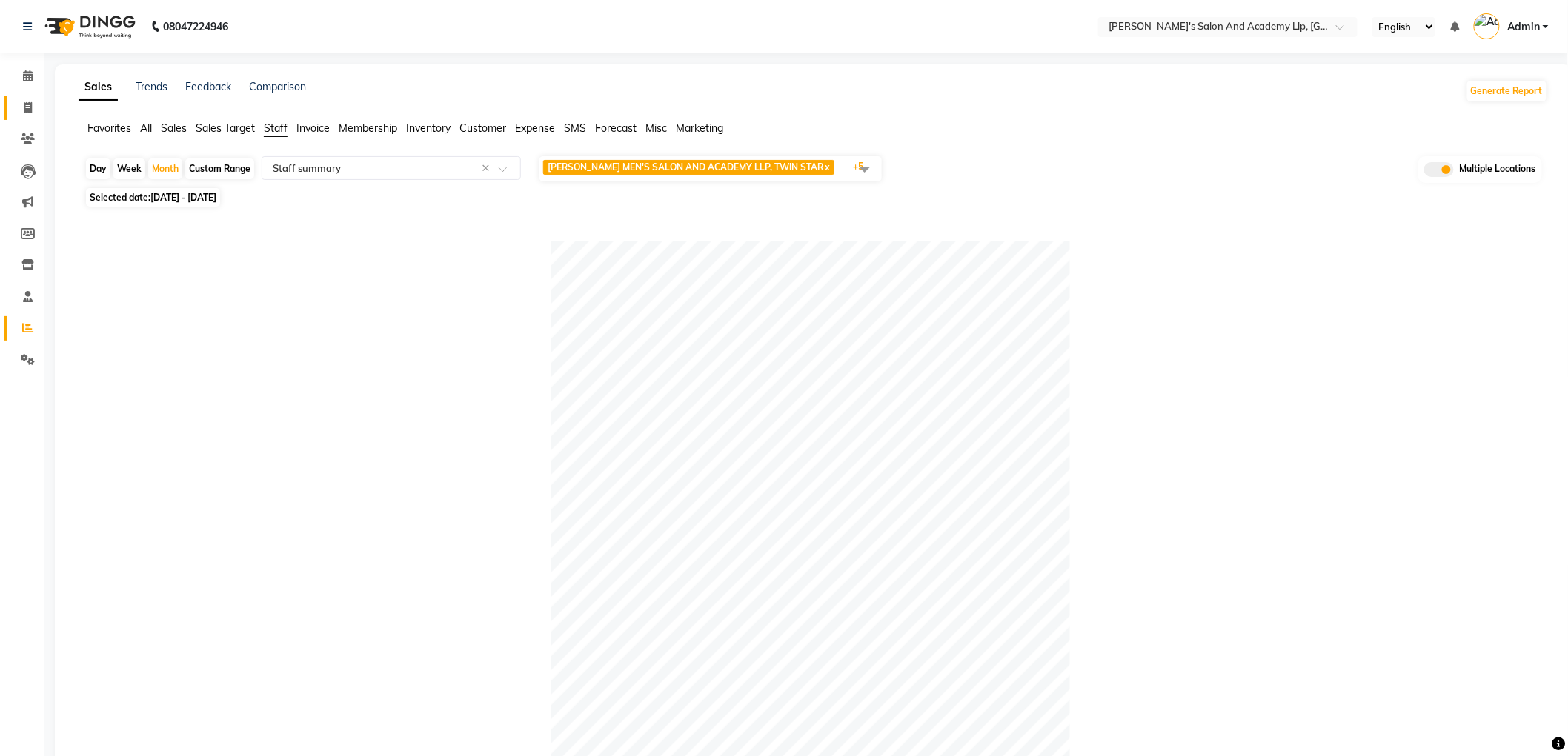
click at [28, 105] on icon at bounding box center [27, 107] width 8 height 11
select select "service"
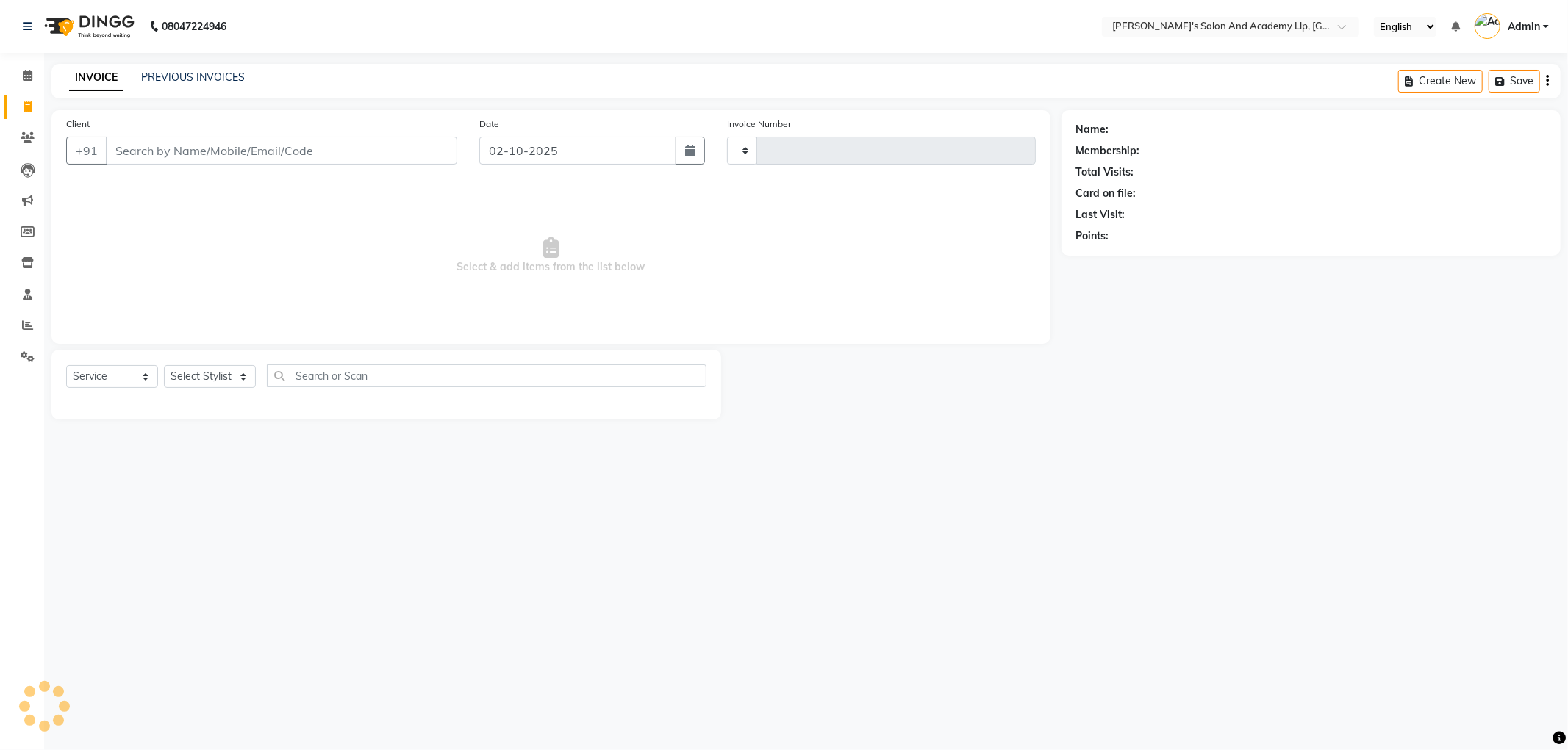
type input "13812"
select select "6983"
select select "membership"
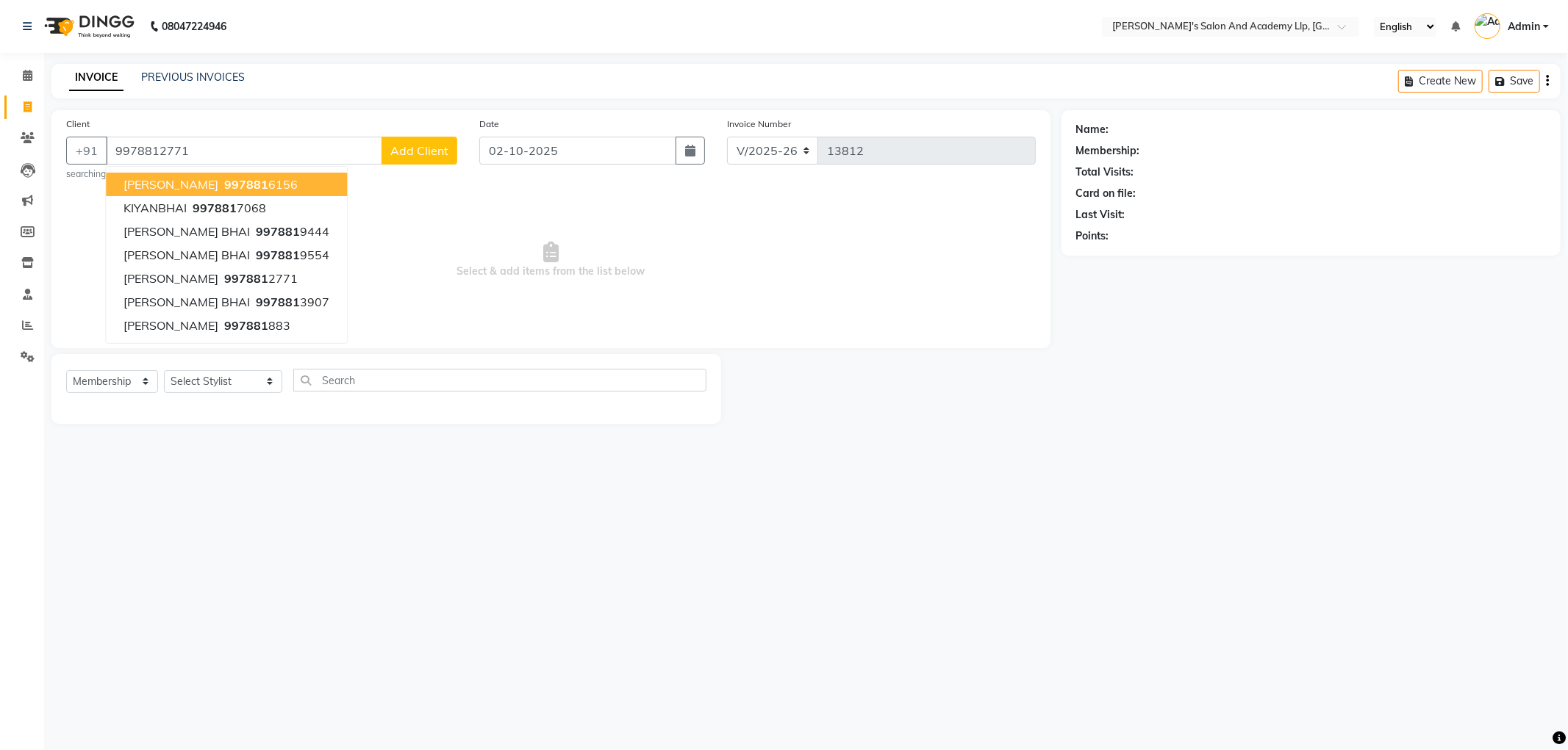
type input "9978812771"
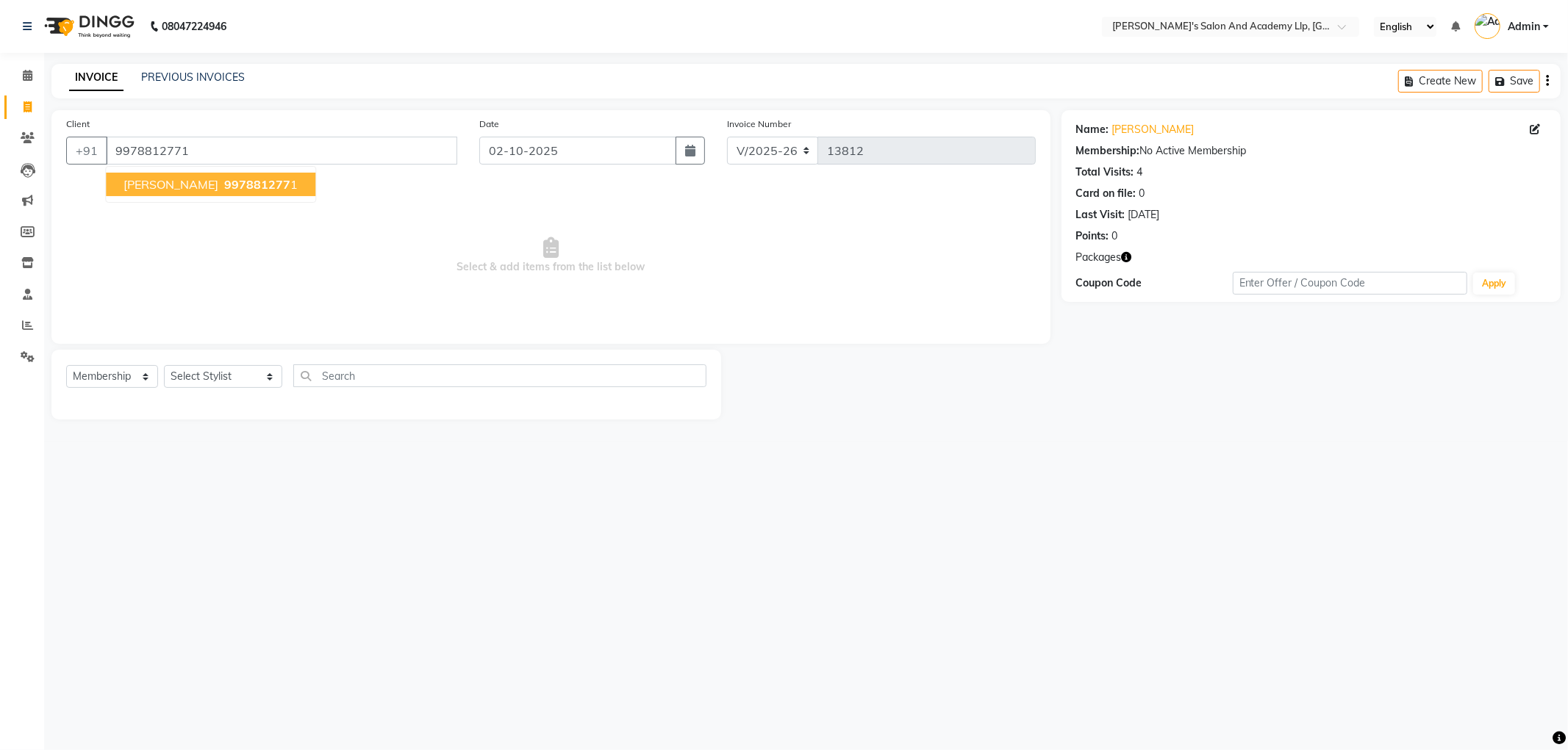
click at [216, 191] on button "[PERSON_NAME] BHAI 997881277 1" at bounding box center [210, 184] width 209 height 24
click at [1135, 128] on link "[PERSON_NAME]" at bounding box center [1153, 130] width 82 height 16
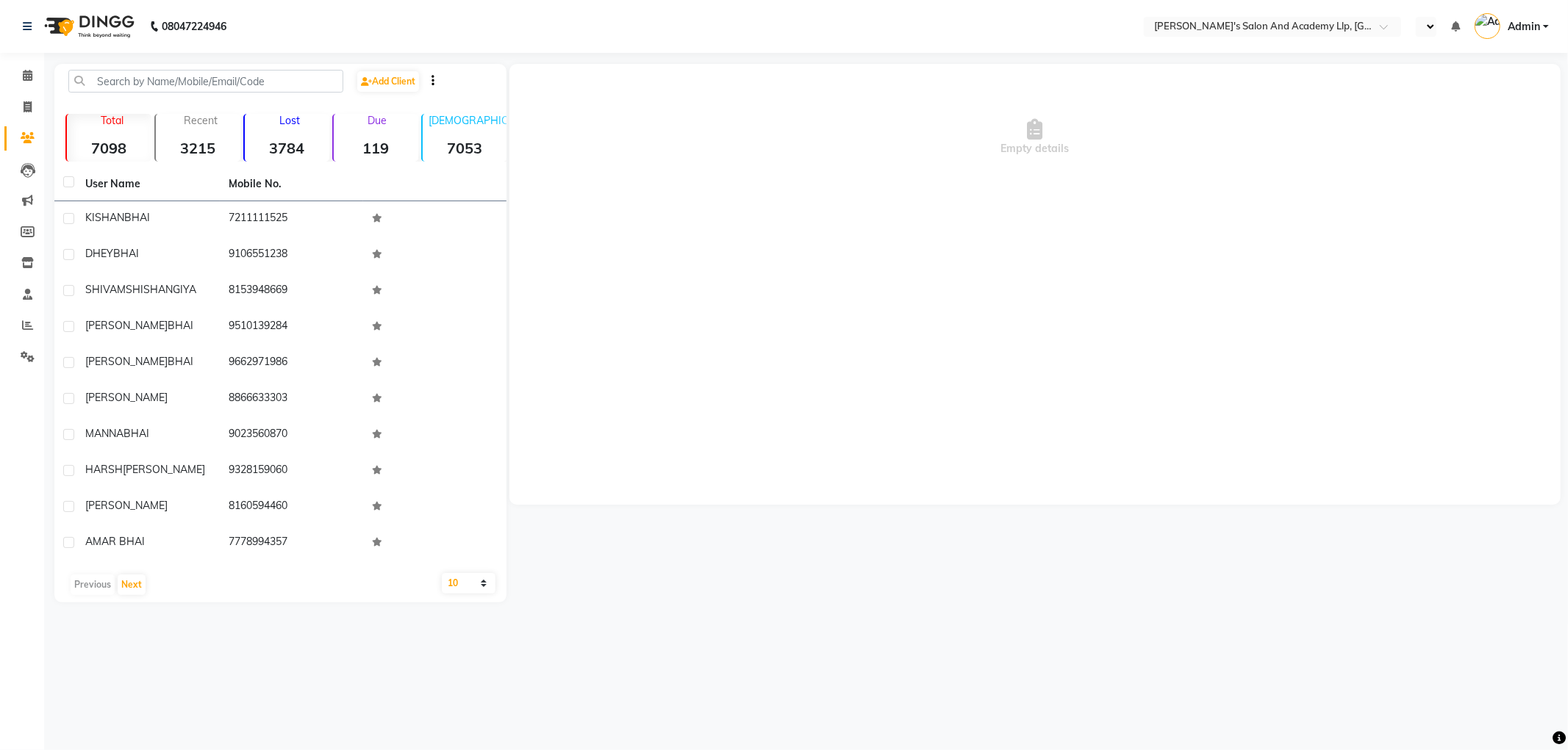
select select "en"
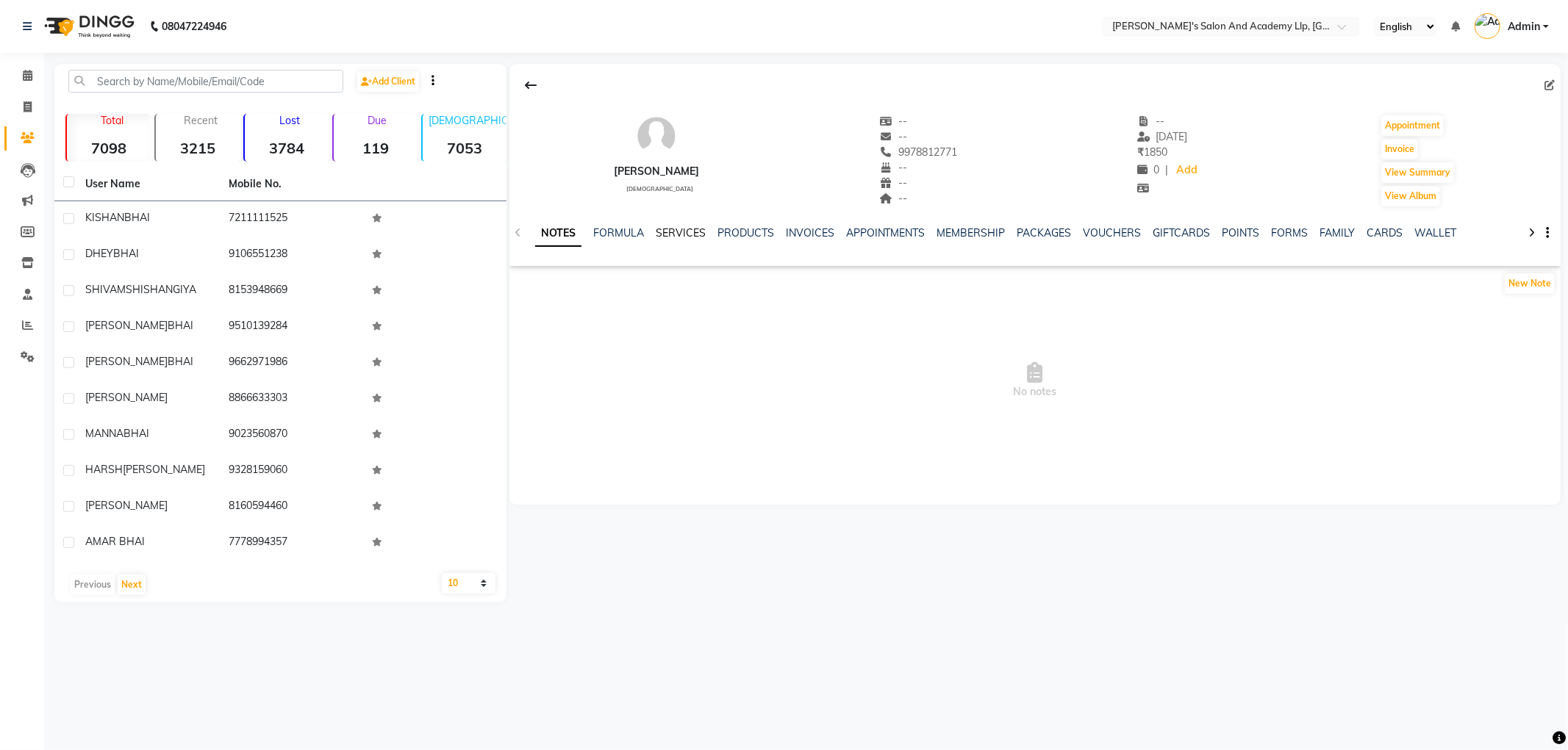
click at [685, 229] on link "SERVICES" at bounding box center [680, 233] width 50 height 13
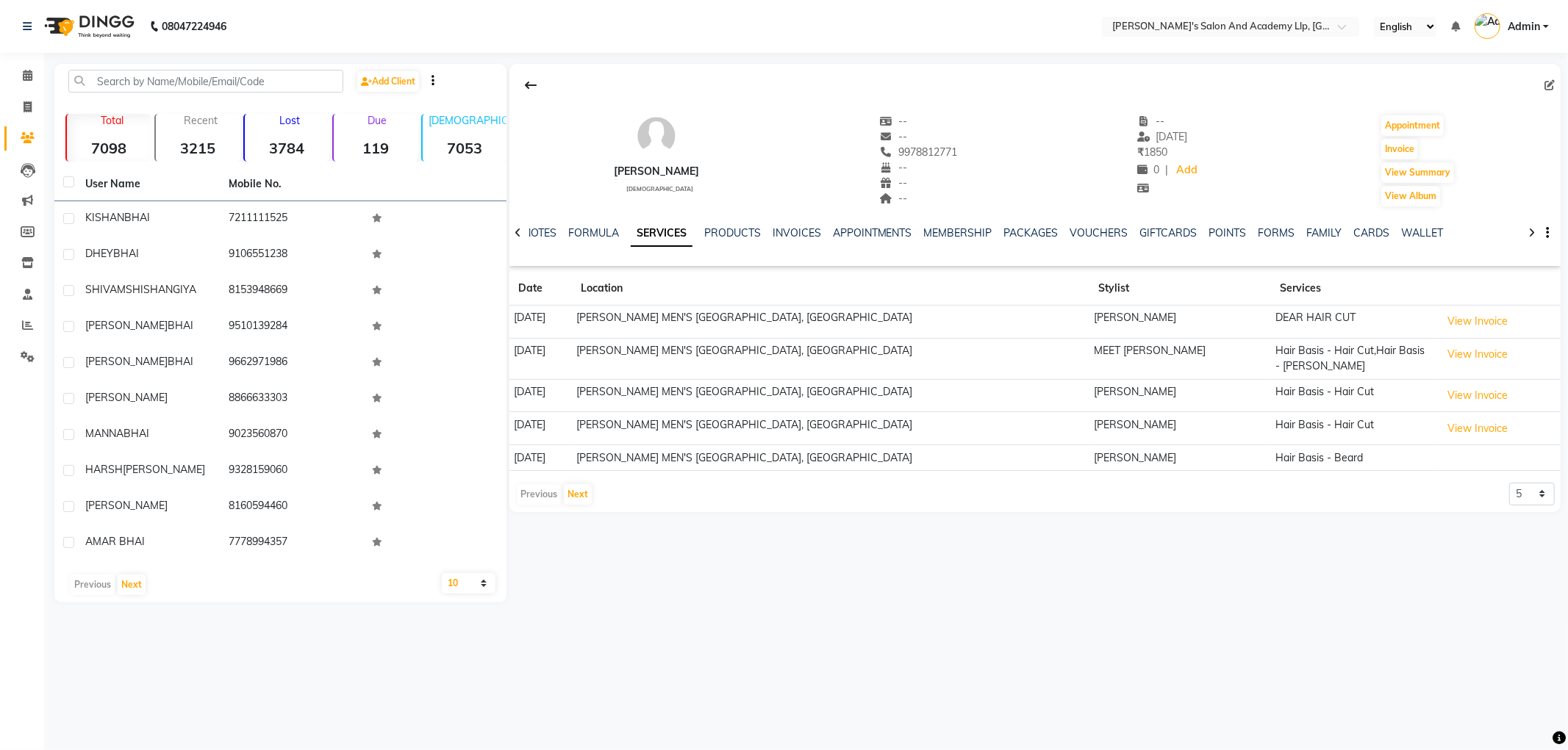
click at [1519, 30] on span "Admin" at bounding box center [1523, 27] width 32 height 16
click at [1490, 103] on link "Sign out" at bounding box center [1473, 105] width 134 height 23
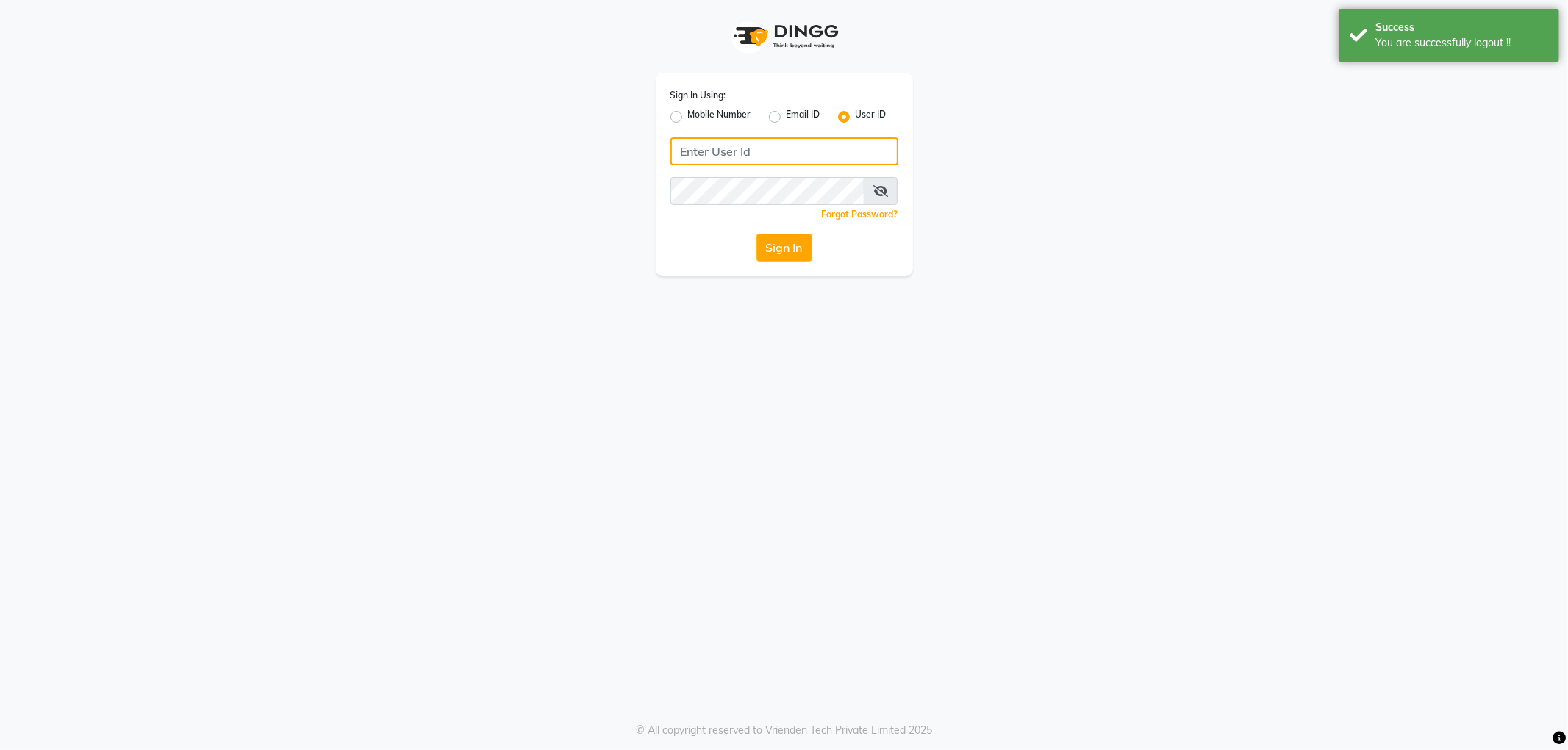
type input "9328159060"
click at [688, 114] on label "Mobile Number" at bounding box center [720, 117] width 64 height 17
click at [688, 114] on input "Mobile Number" at bounding box center [693, 112] width 10 height 10
radio input "true"
radio input "false"
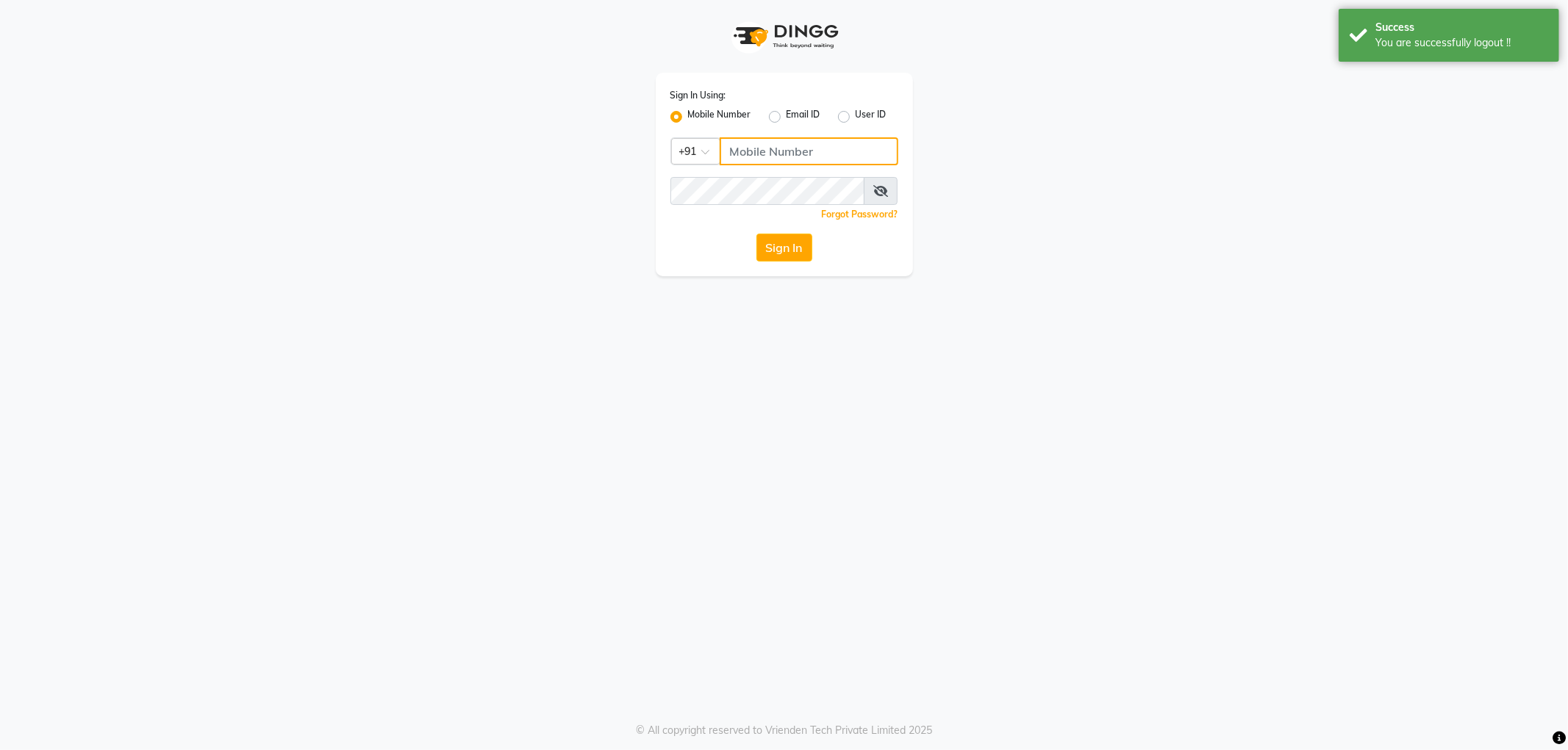
click at [755, 157] on input "Username" at bounding box center [808, 152] width 179 height 28
type input "9328159060"
click at [776, 250] on button "Sign In" at bounding box center [784, 247] width 56 height 28
